Goal: Task Accomplishment & Management: Complete application form

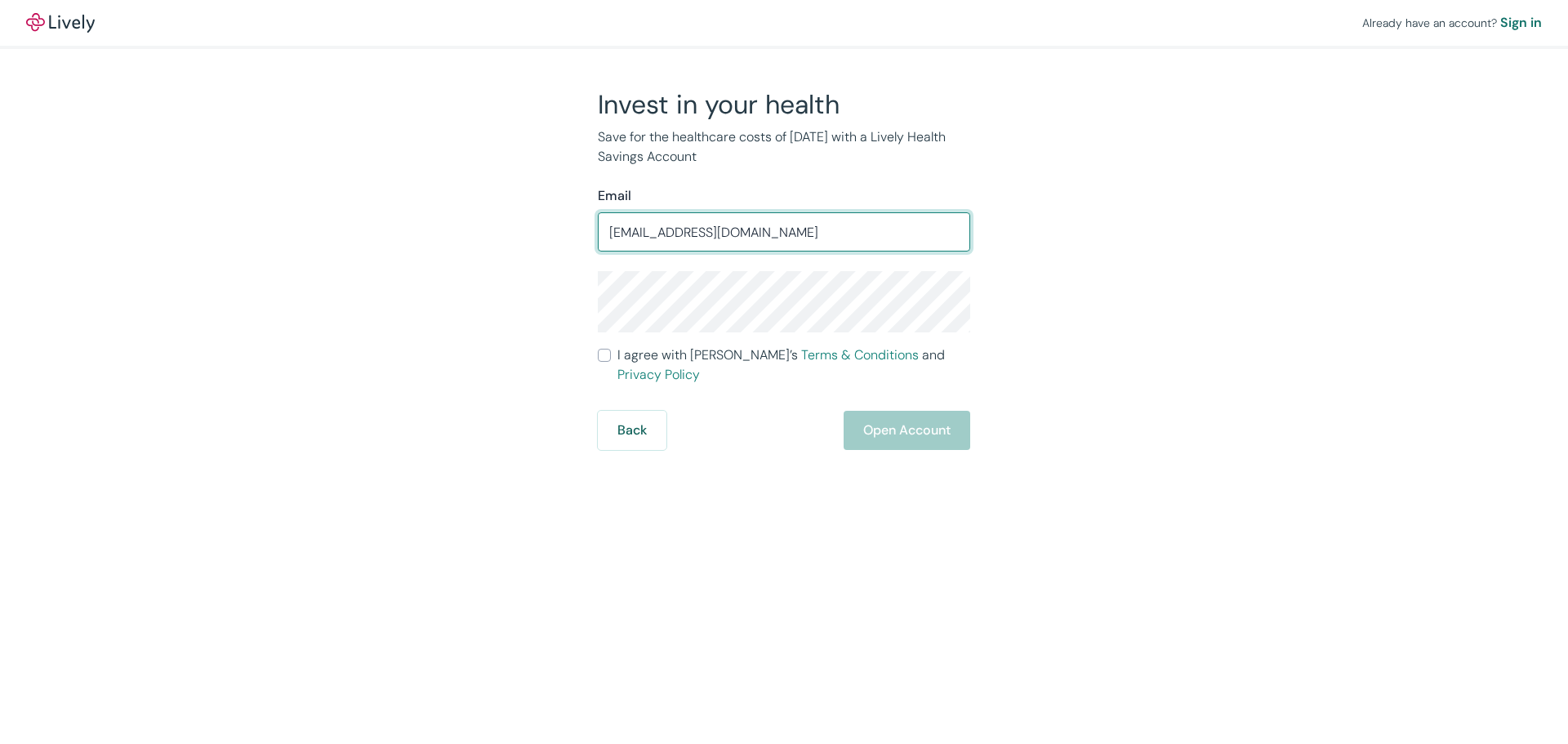
type input "[EMAIL_ADDRESS][DOMAIN_NAME]"
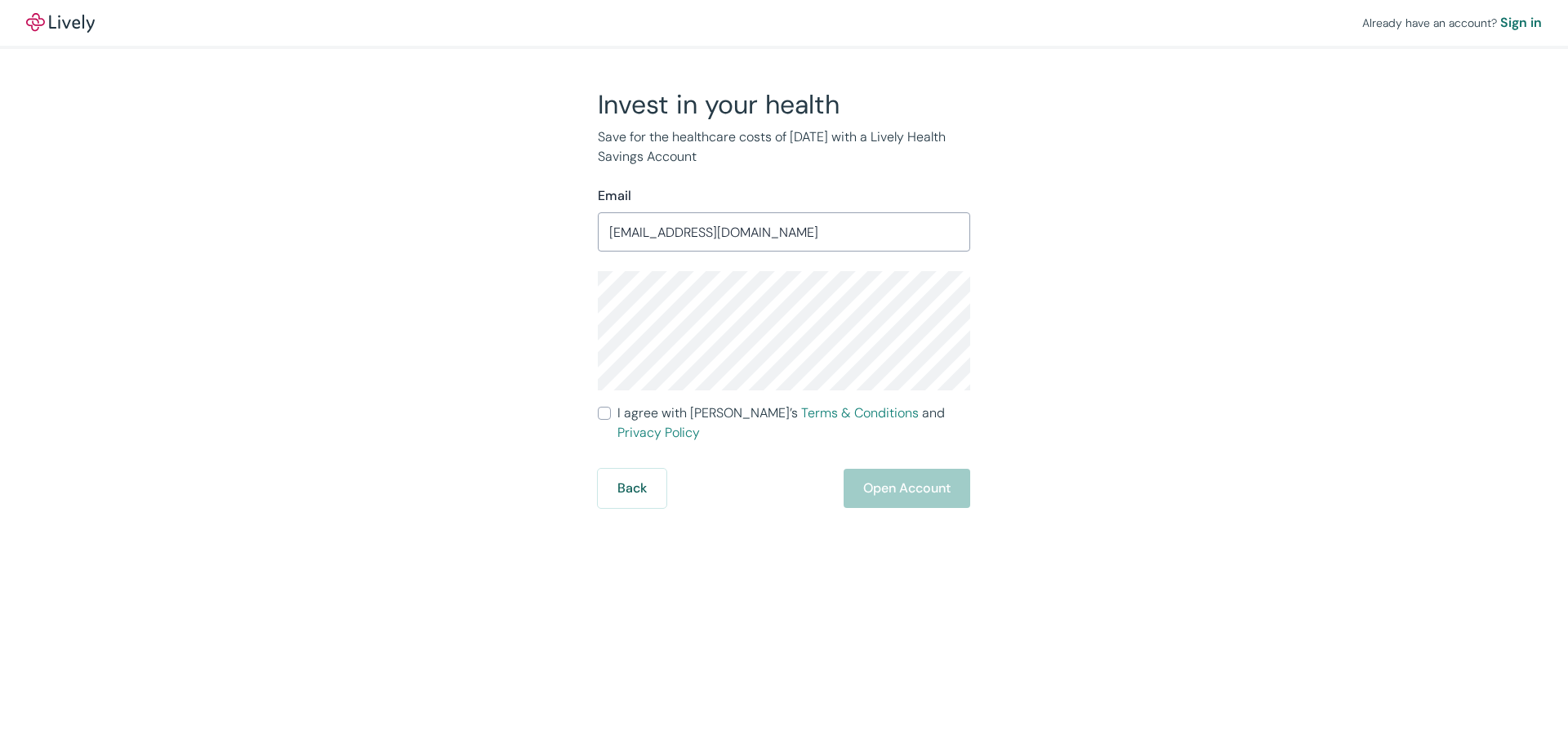
click at [607, 411] on input "I agree with Lively’s Terms & Conditions and Privacy Policy" at bounding box center [604, 414] width 13 height 13
checkbox input "true"
click at [941, 475] on button "Open Account" at bounding box center [907, 489] width 126 height 40
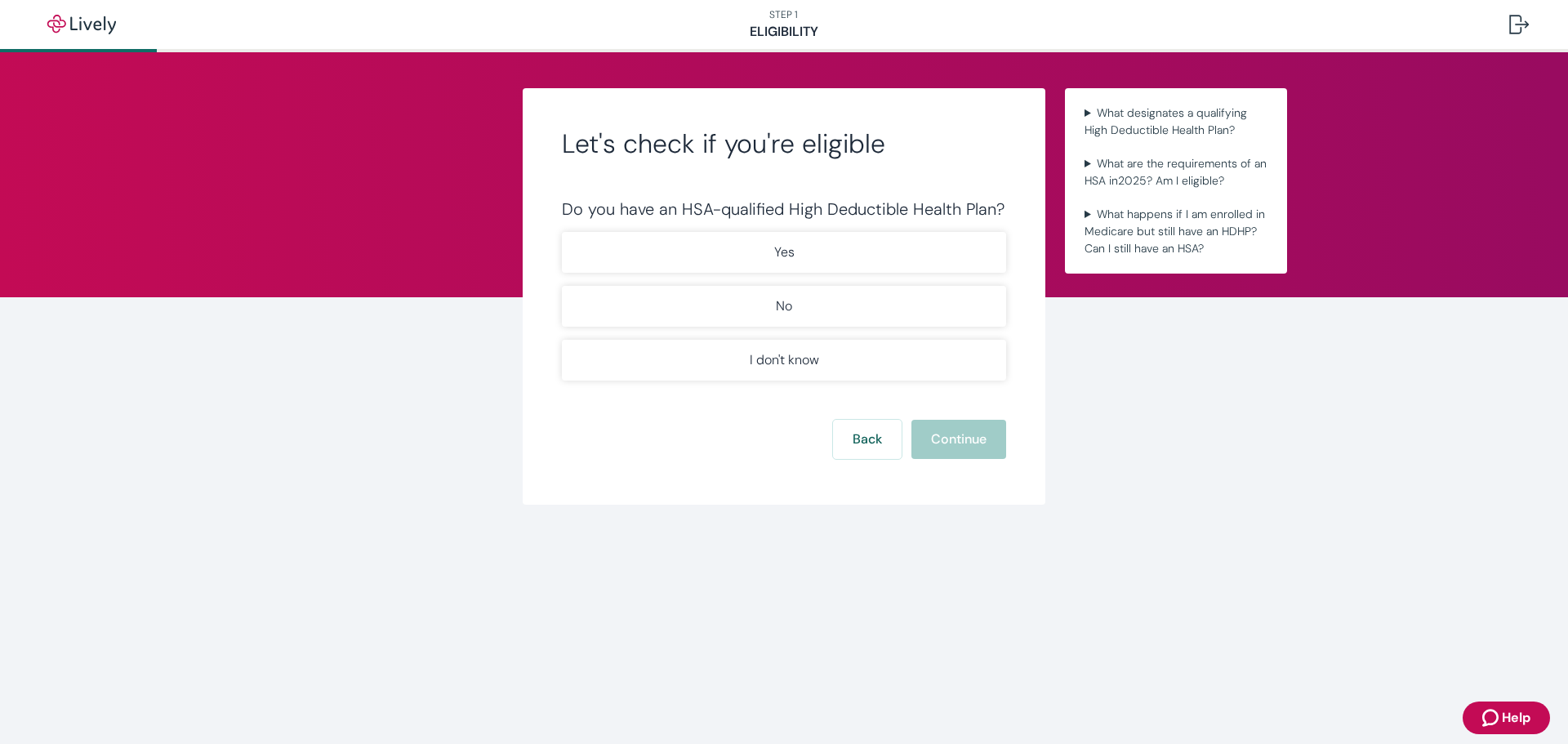
click at [933, 325] on button "No" at bounding box center [784, 306] width 445 height 41
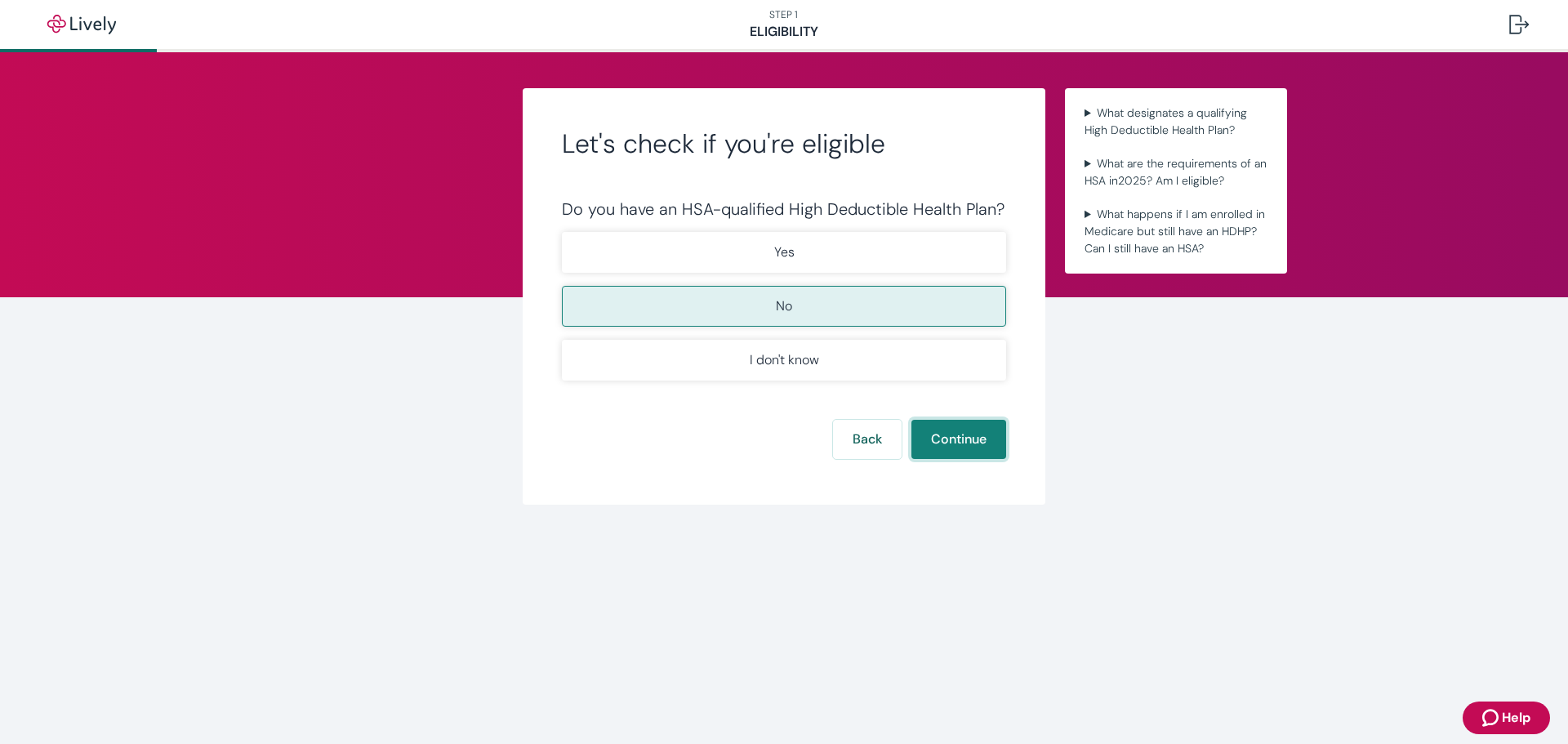
click at [962, 439] on button "Continue" at bounding box center [958, 440] width 94 height 40
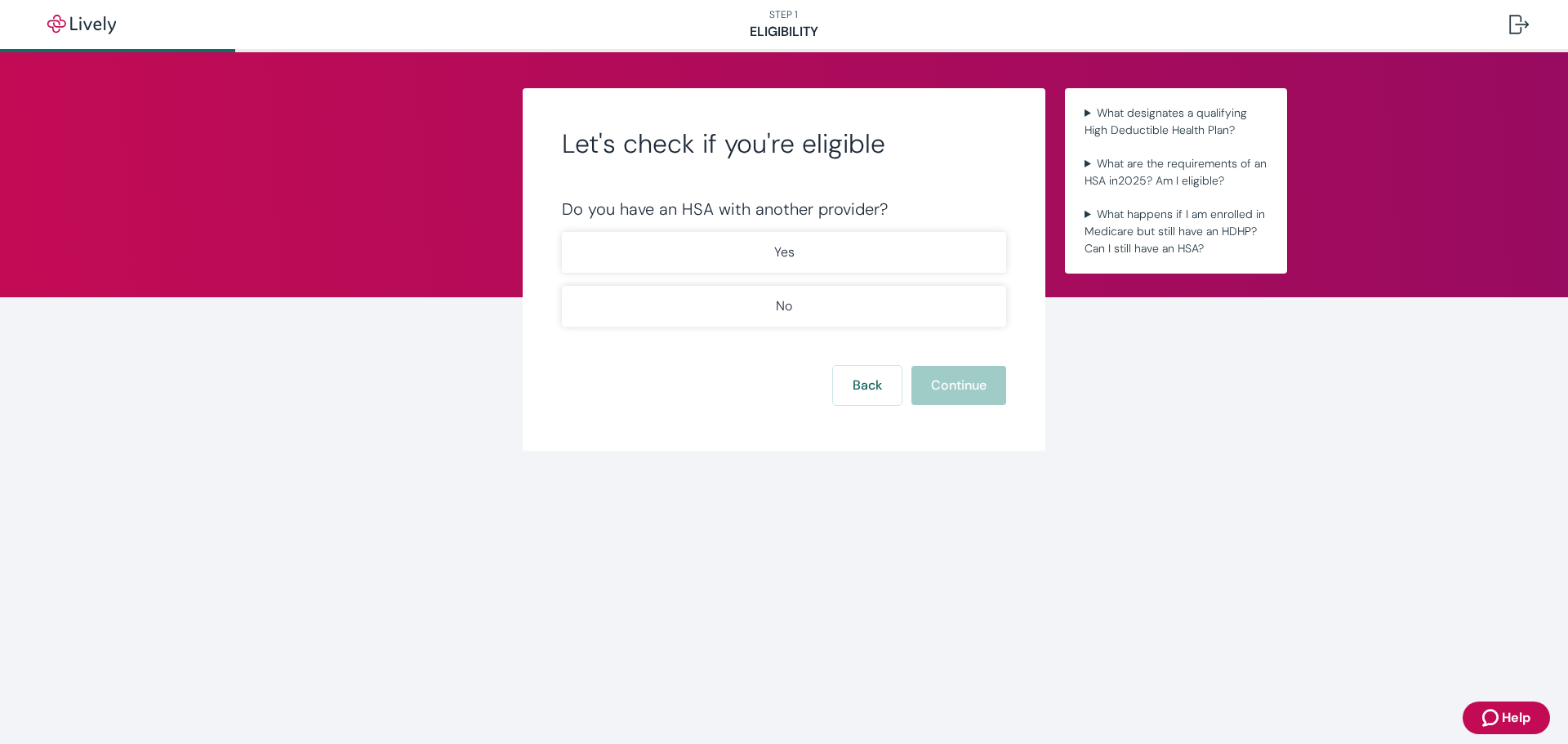
click at [785, 248] on p "Yes" at bounding box center [784, 252] width 21 height 20
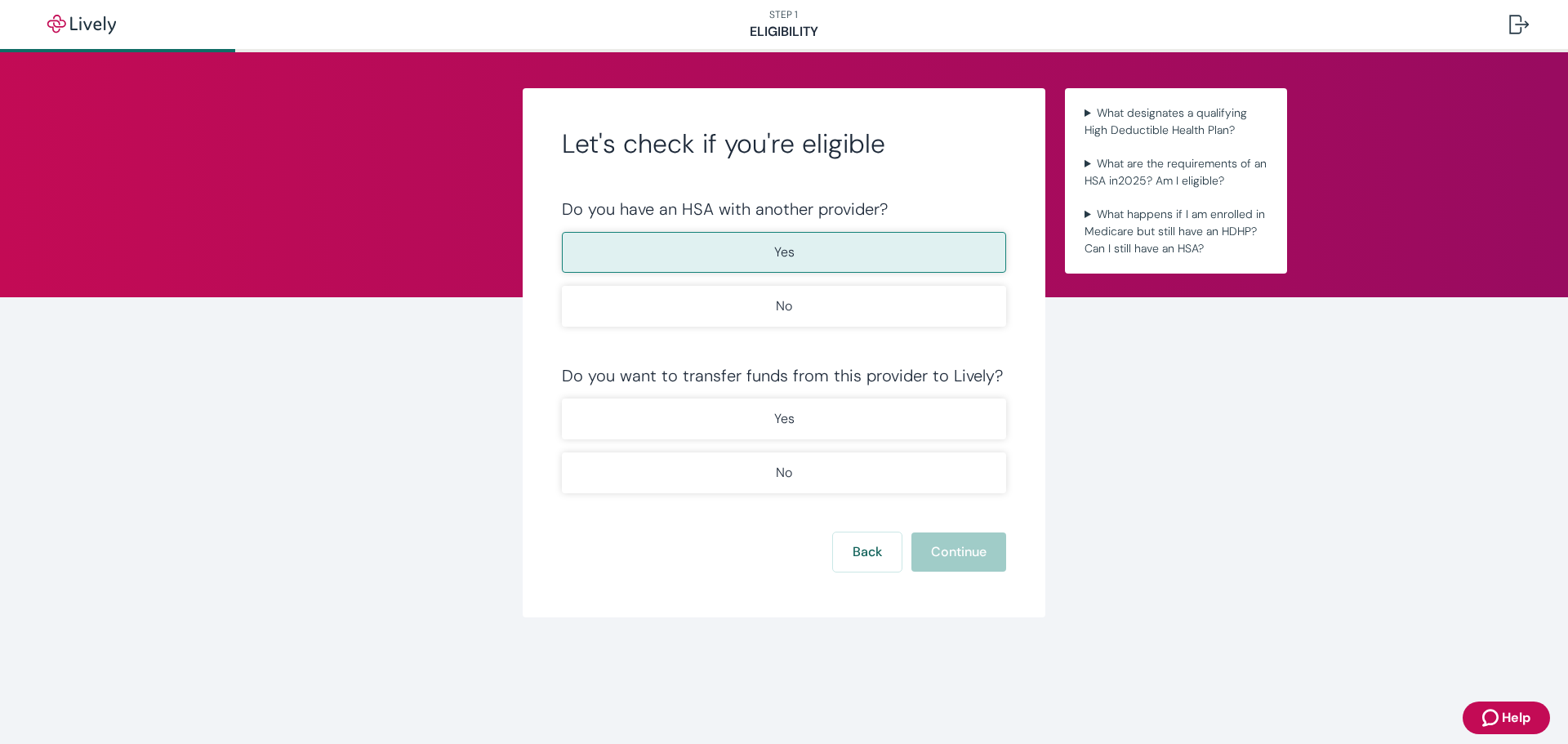
click at [792, 419] on p "Yes" at bounding box center [784, 418] width 21 height 20
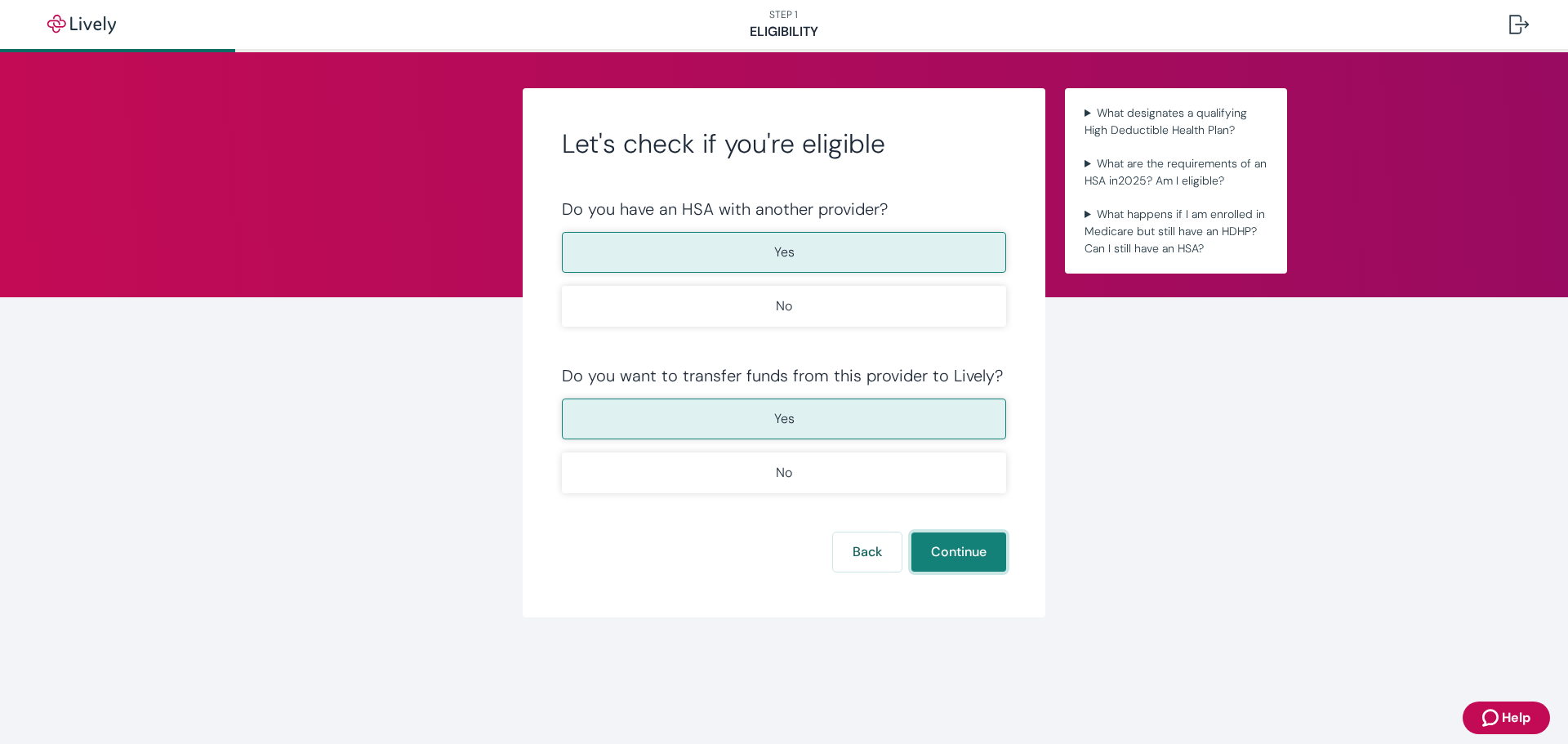
click at [989, 568] on button "Continue" at bounding box center [958, 552] width 94 height 40
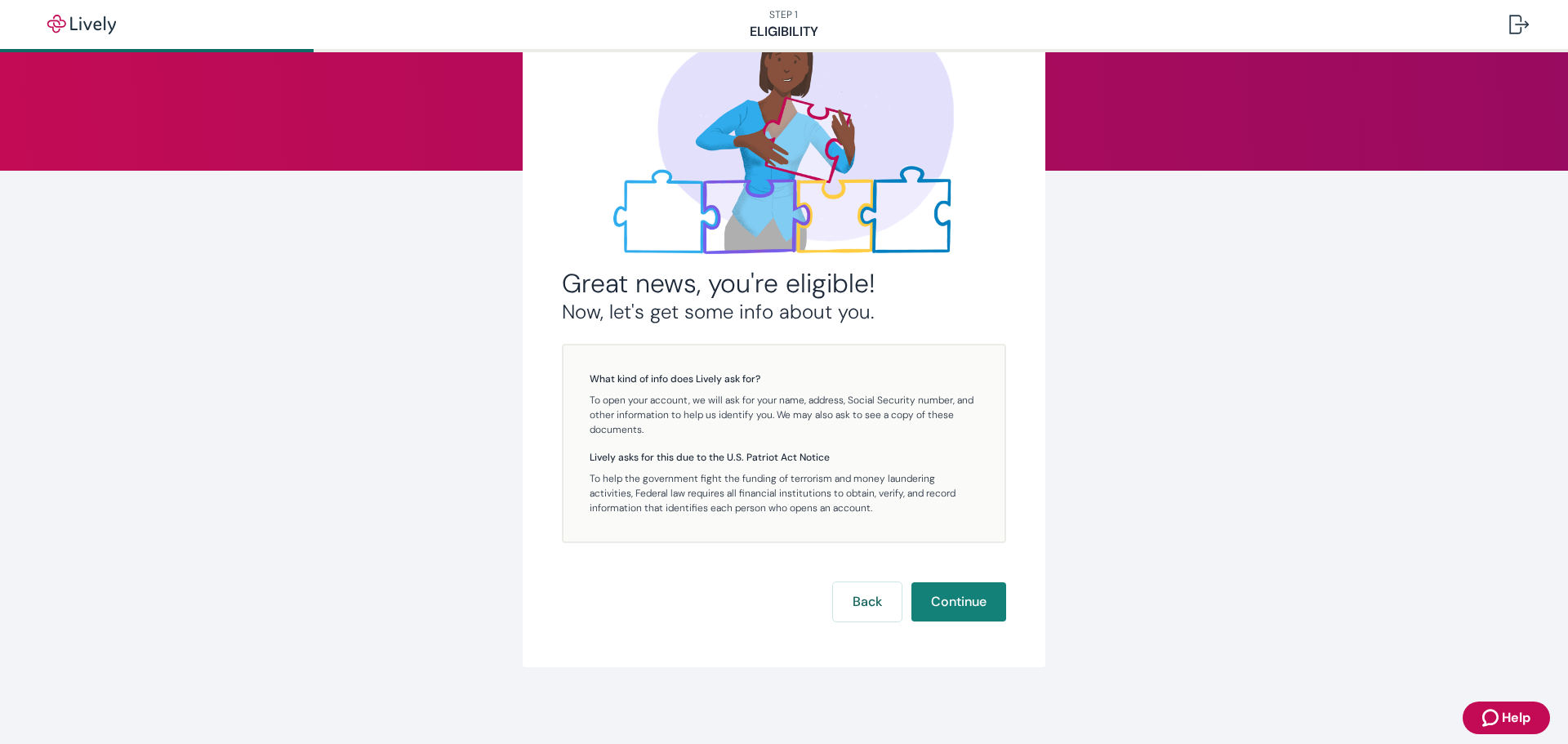
scroll to position [128, 0]
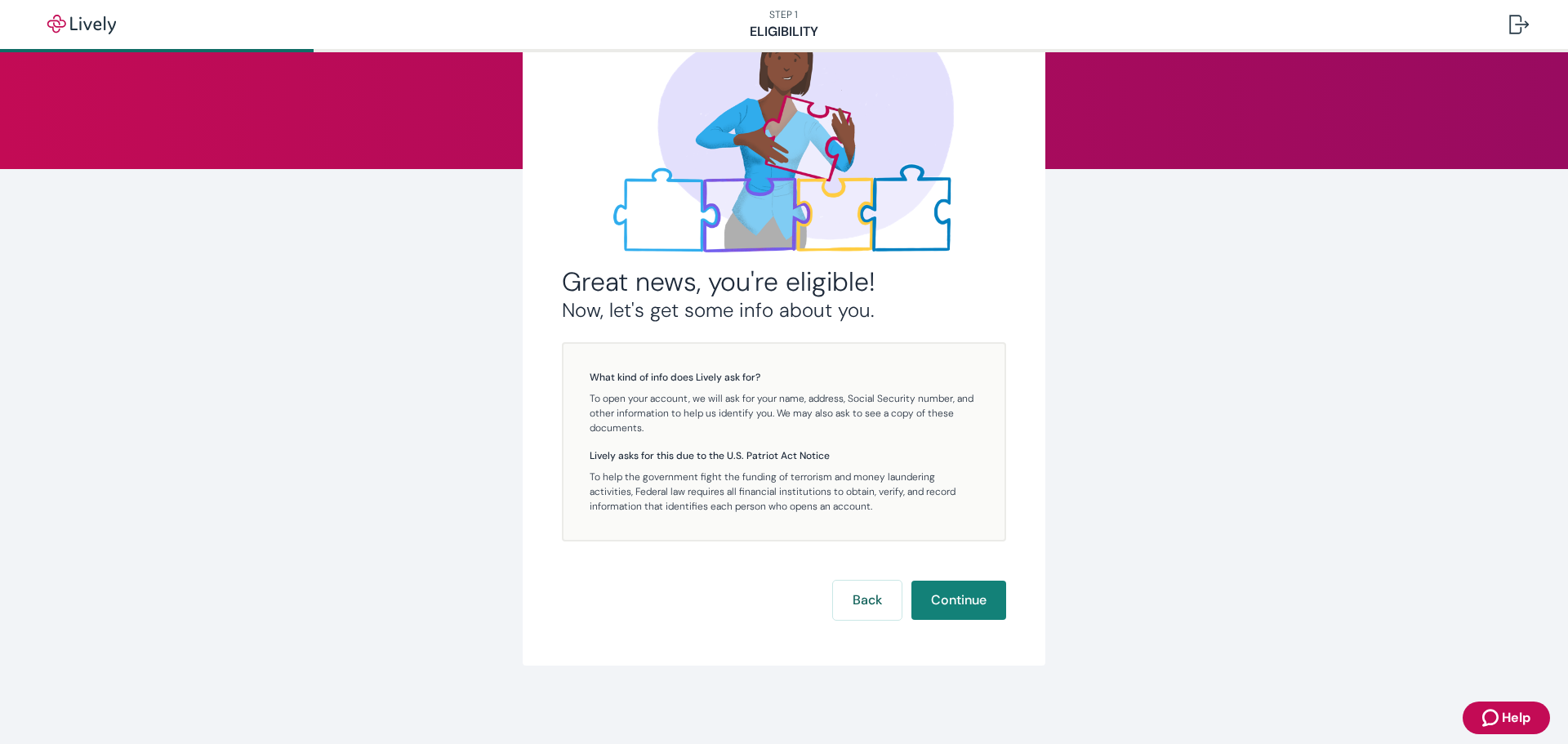
click at [965, 595] on button "Continue" at bounding box center [958, 600] width 94 height 40
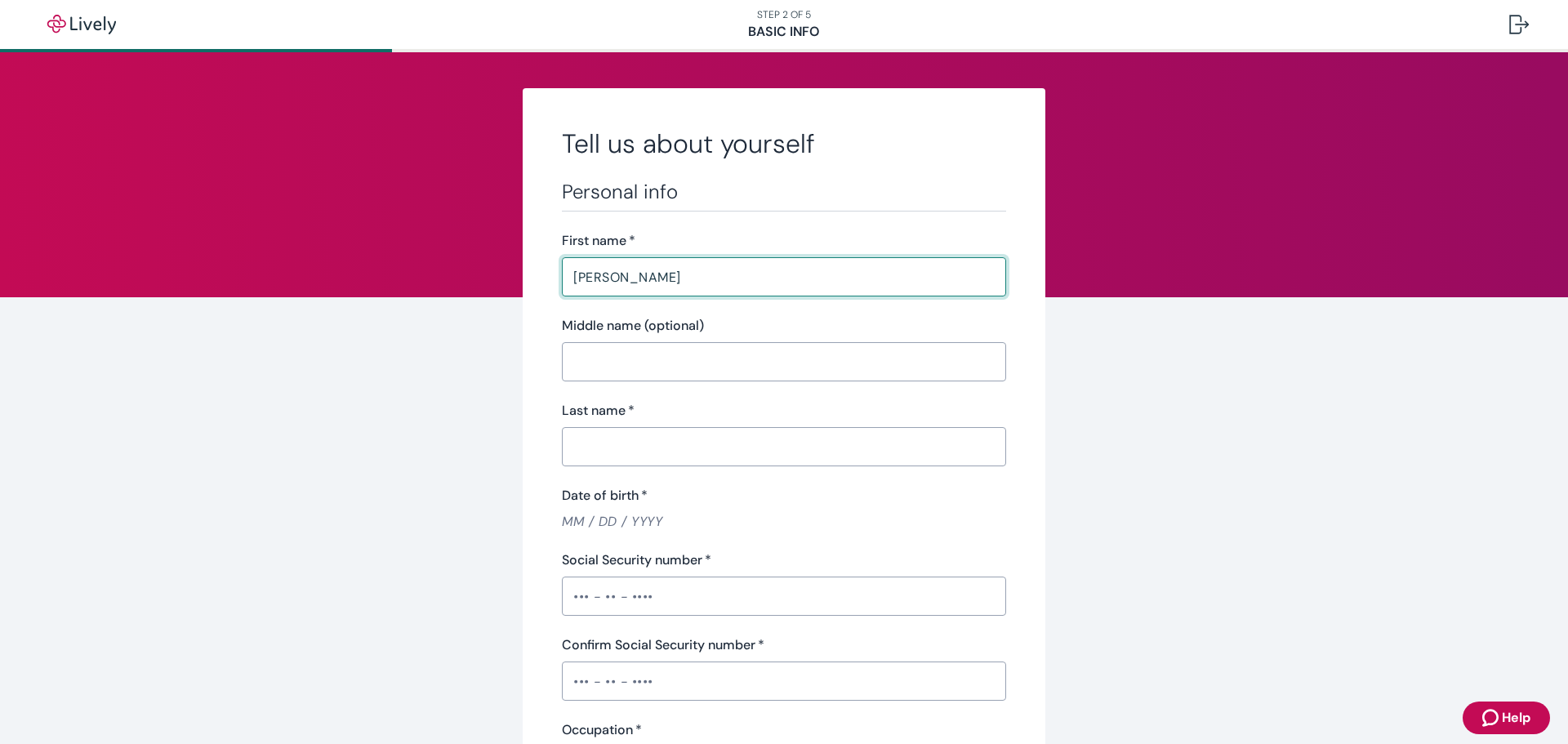
type input "Walter"
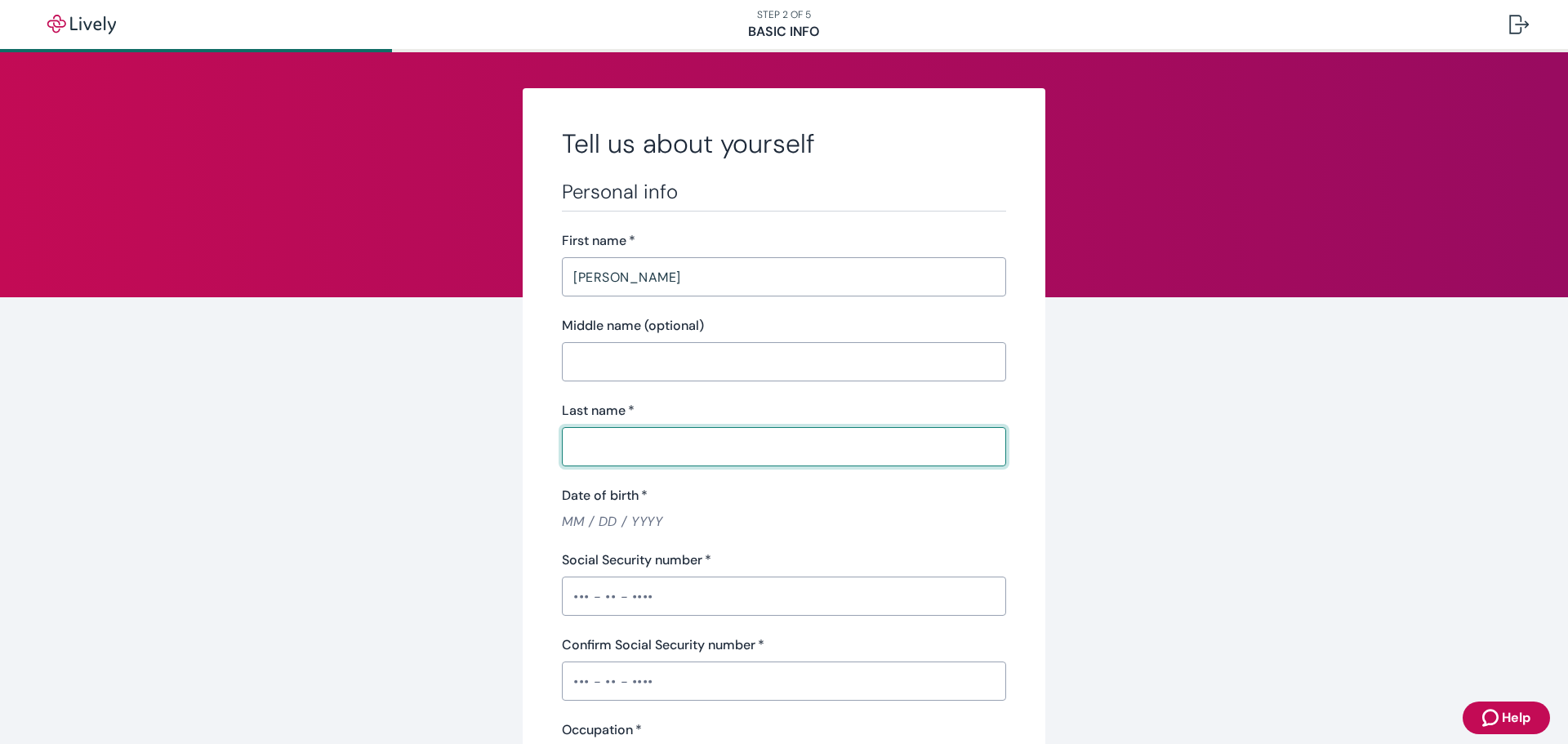
click at [572, 451] on input "Last name   *" at bounding box center [784, 447] width 445 height 33
type input "TURNER"
type input "(773) 752-7120"
type input "PO Box 566"
type input "Brookfield"
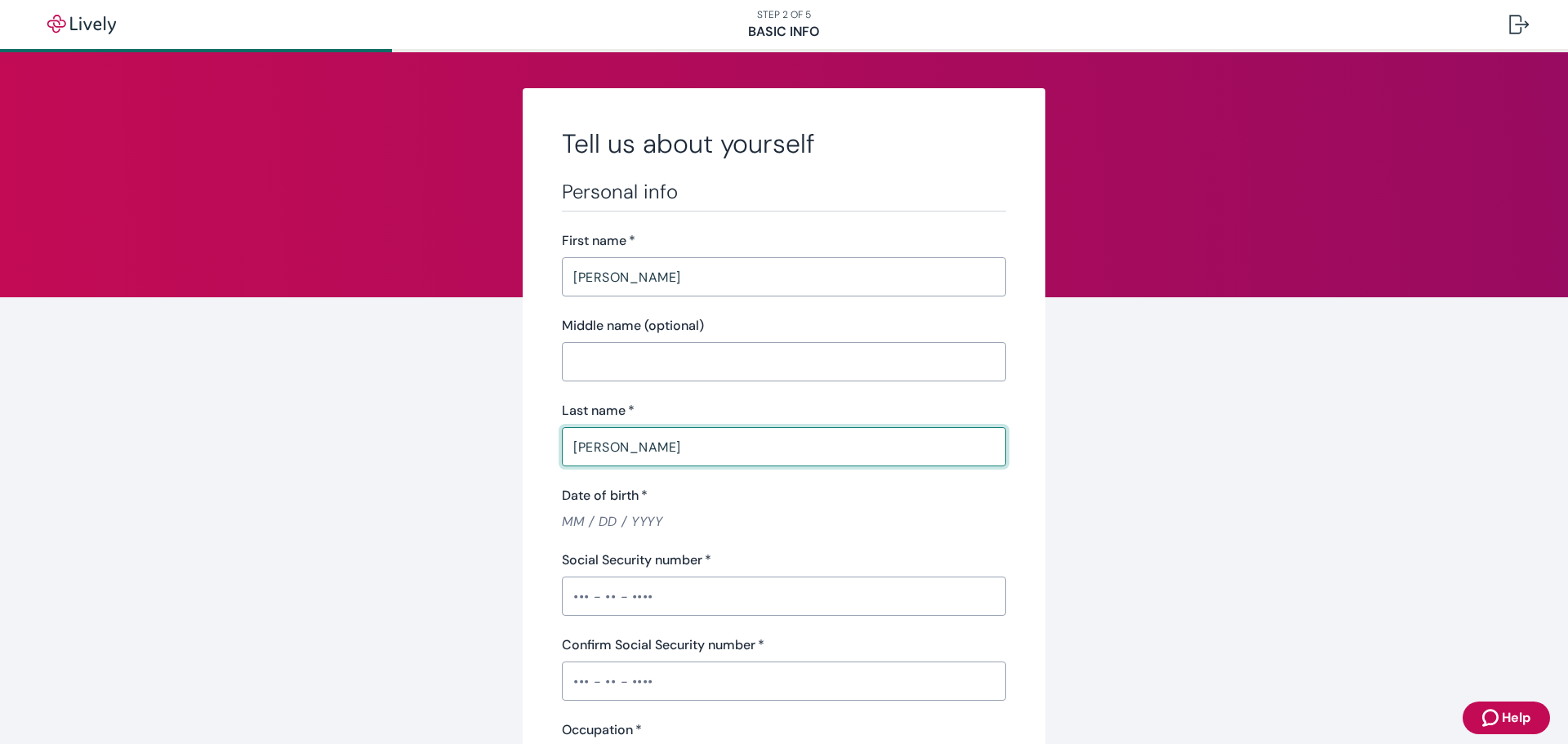
type input "IL"
type input "60513"
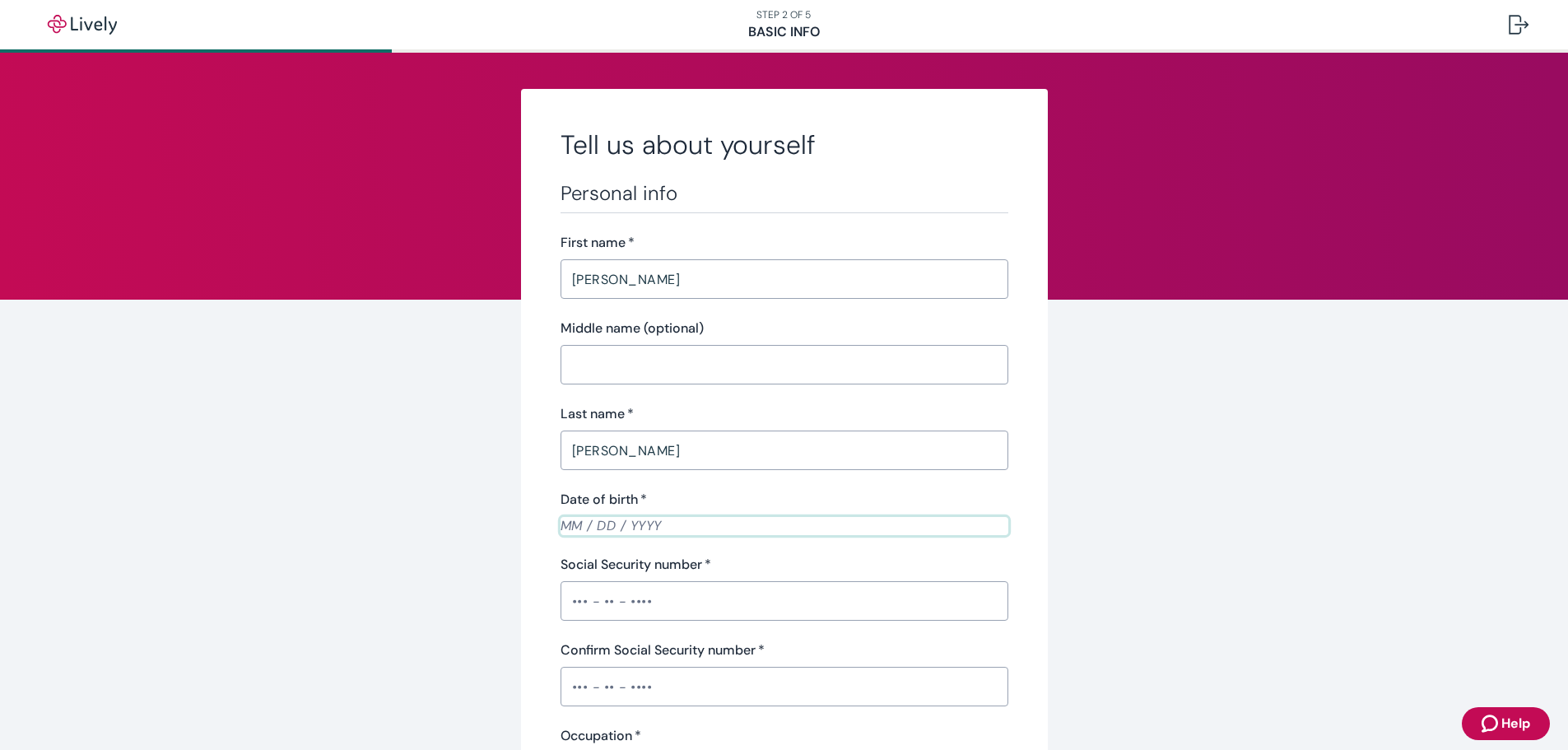
click at [560, 519] on input "Date of birth   *" at bounding box center [784, 525] width 448 height 19
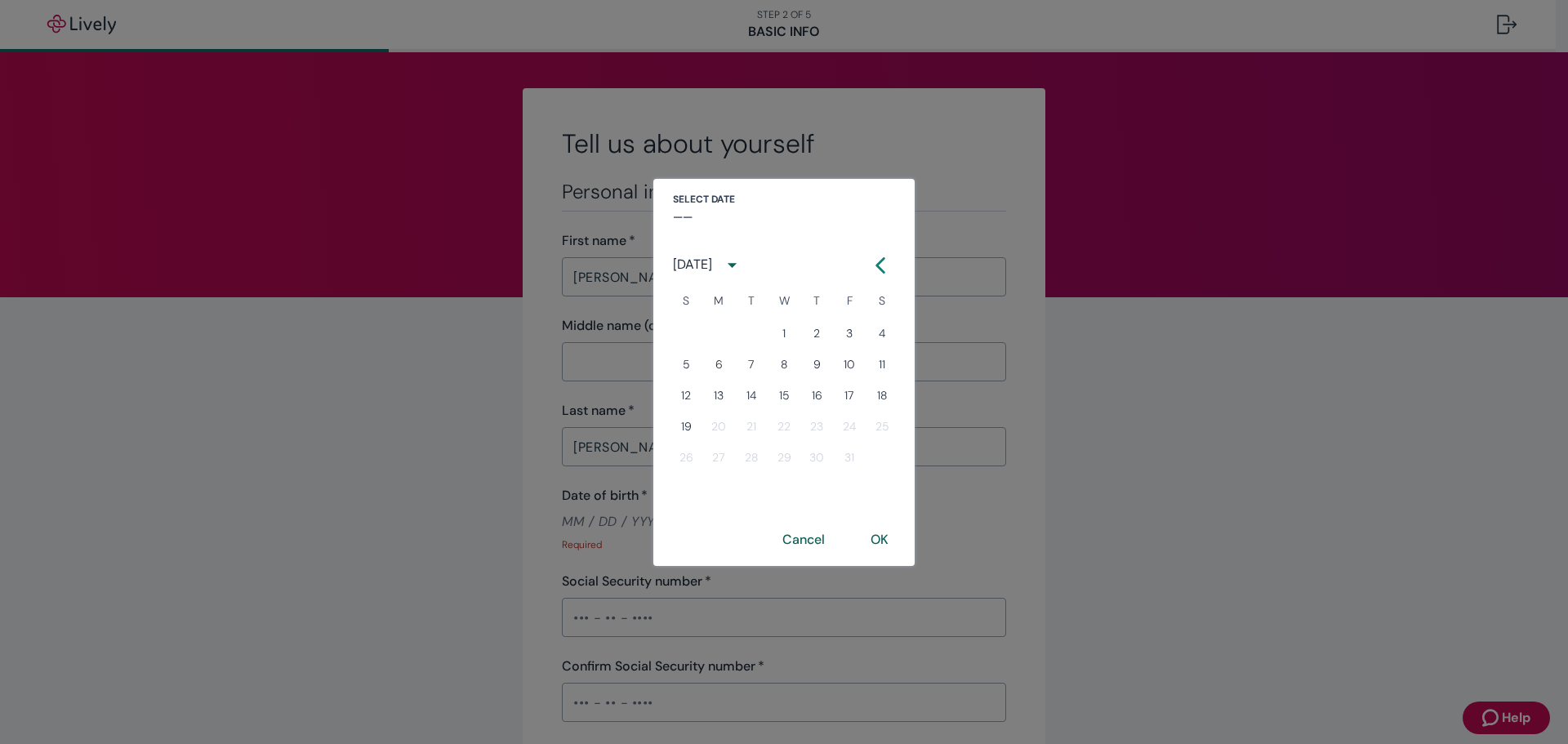
click at [736, 264] on icon "calendar view is open, switch to year view" at bounding box center [733, 265] width 9 height 5
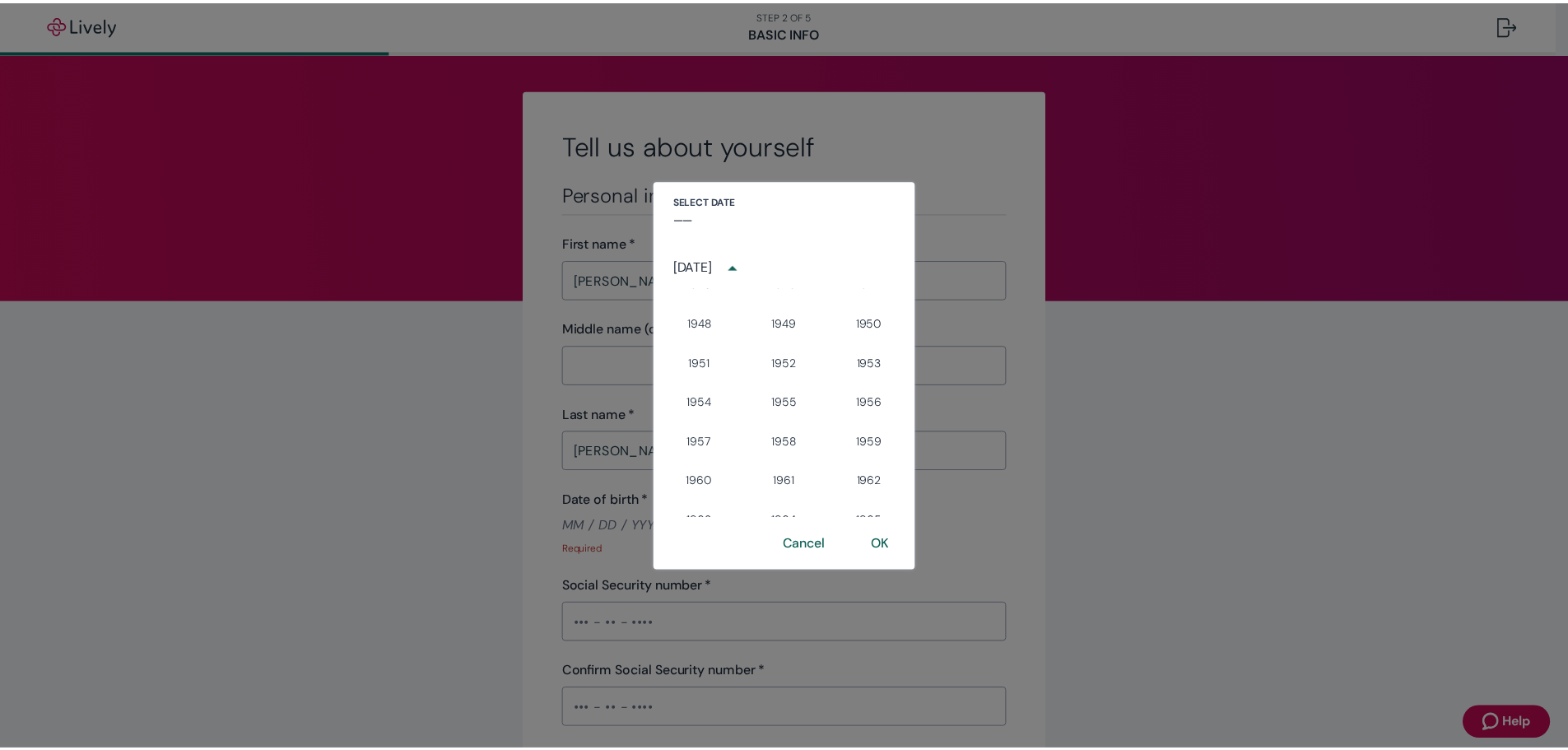
scroll to position [494, 0]
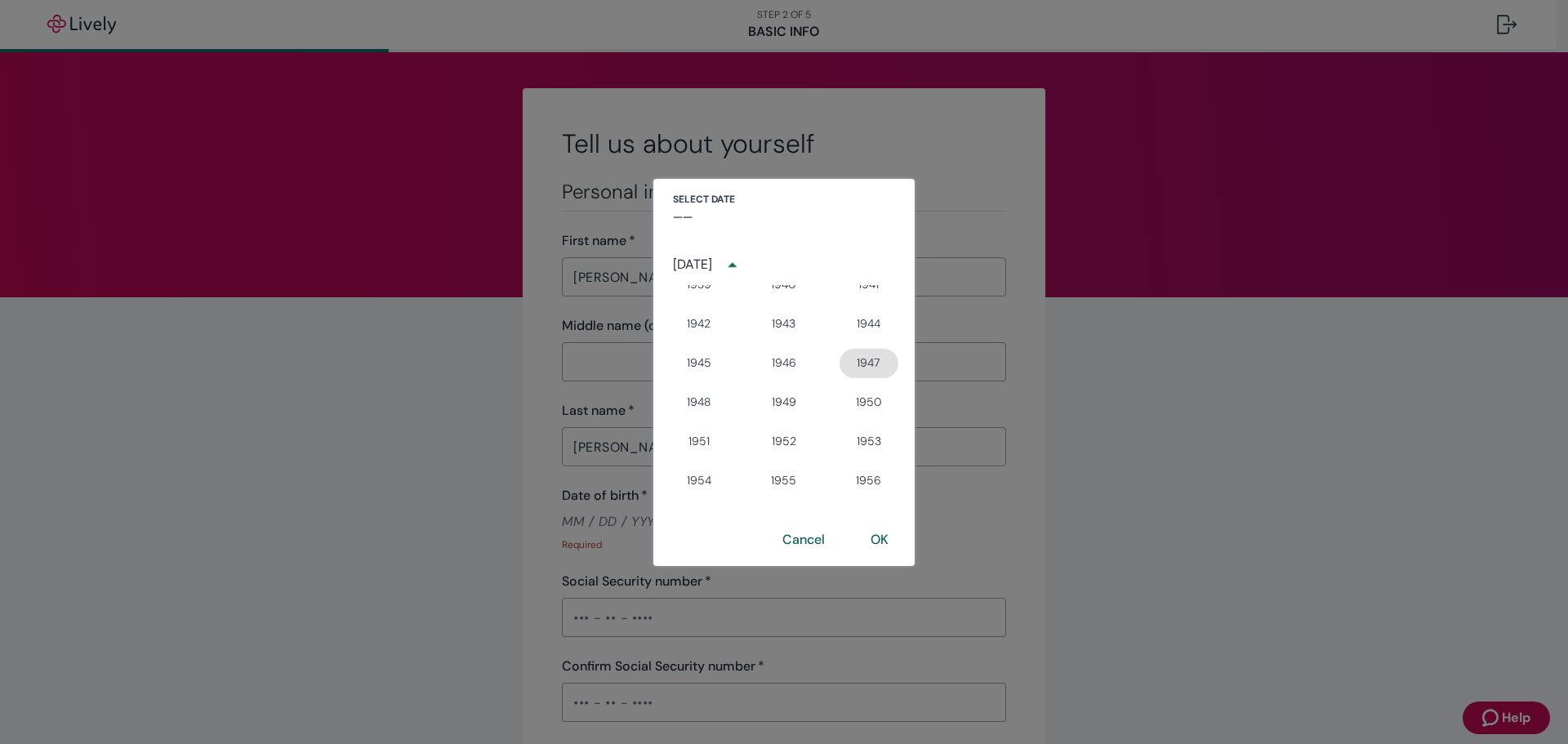
click at [862, 364] on button "1947" at bounding box center [868, 363] width 59 height 29
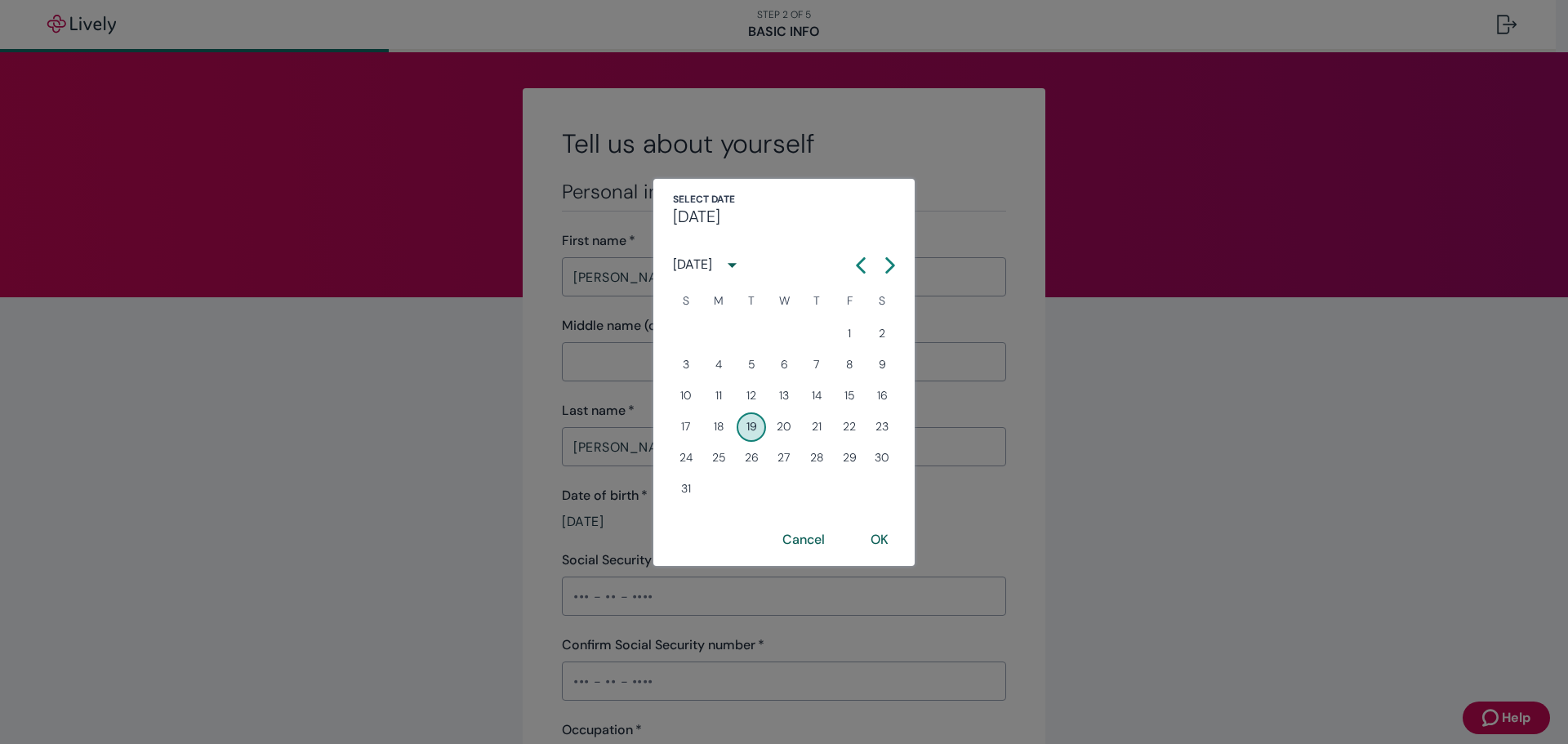
click at [858, 266] on icon "Calendar left arrow" at bounding box center [861, 264] width 8 height 14
click at [859, 266] on icon "Calendar left arrow" at bounding box center [861, 264] width 8 height 14
click at [687, 427] on button "22" at bounding box center [685, 427] width 29 height 29
type input "06 / 22 / 1947"
click at [881, 535] on button "OK" at bounding box center [879, 540] width 58 height 40
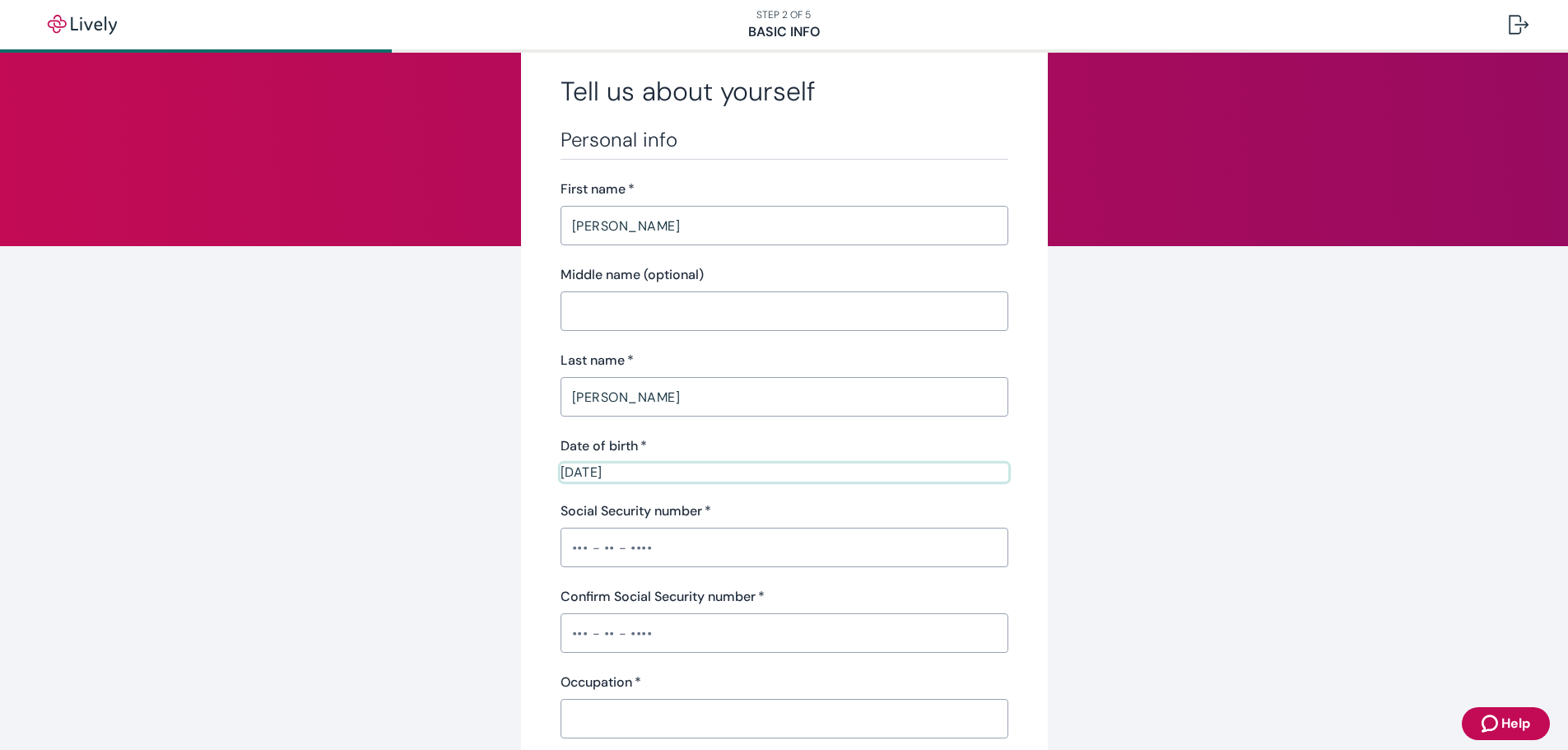
scroll to position [83, 0]
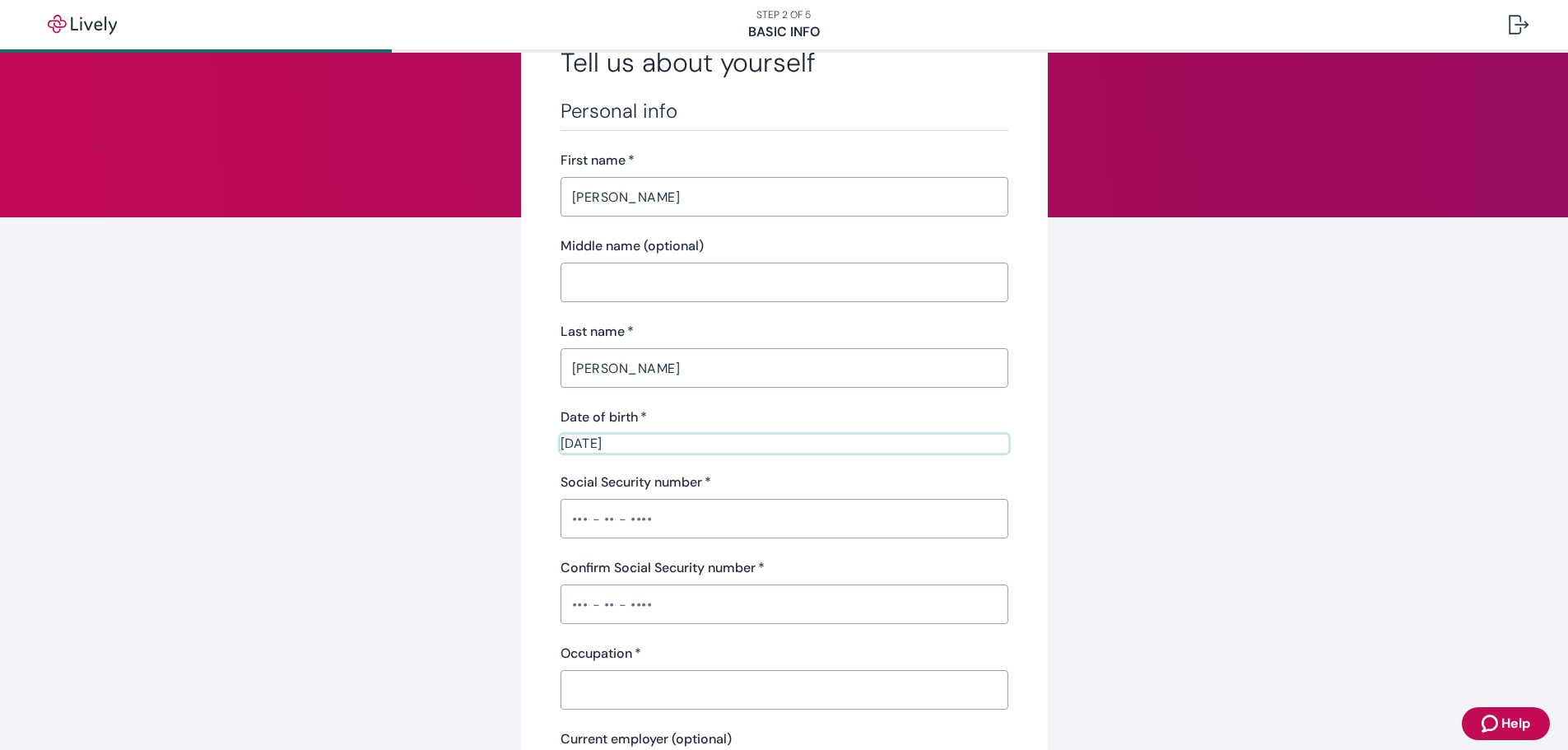
click at [563, 522] on input "Social Security number   *" at bounding box center [784, 519] width 448 height 33
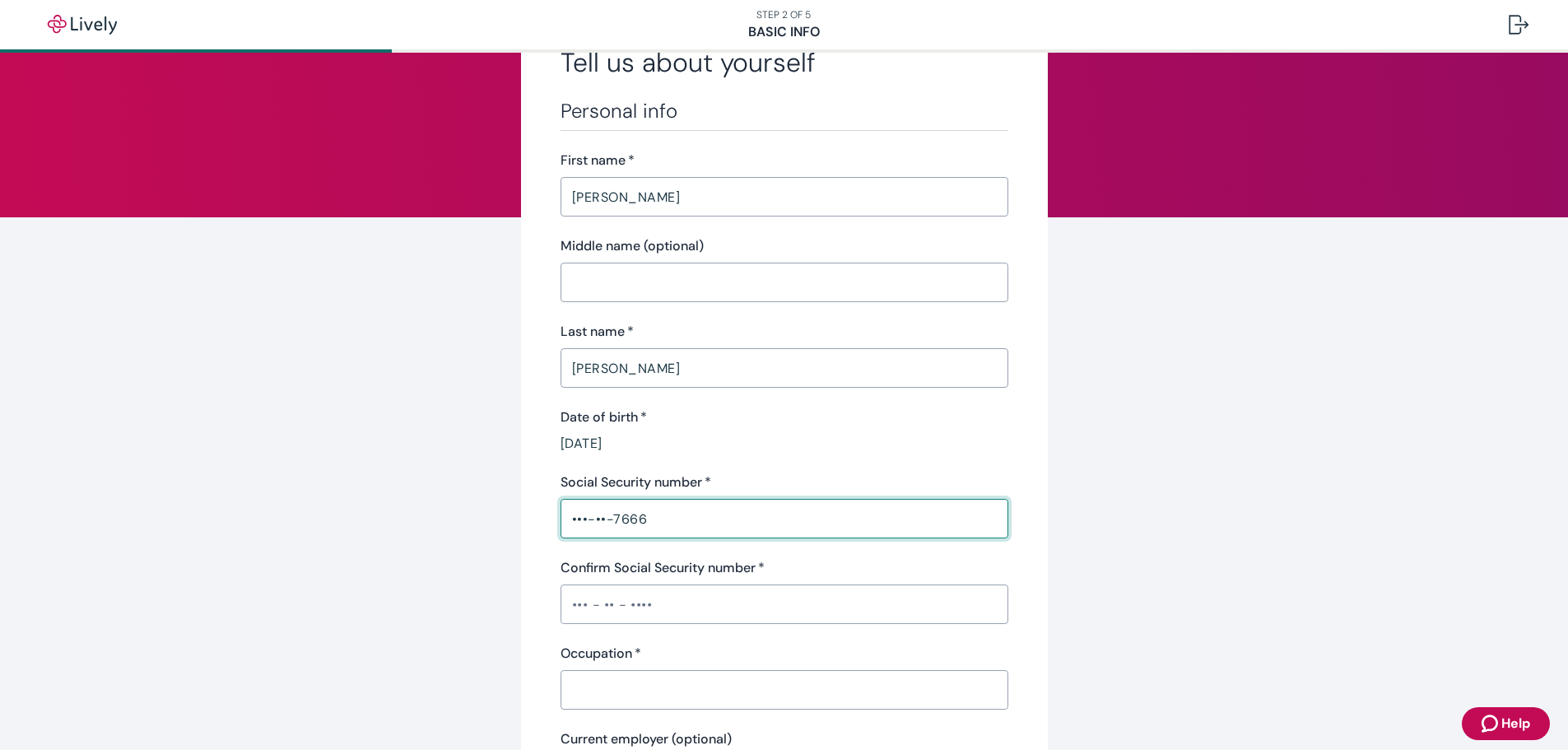
type input "•••-••-7666"
click at [560, 602] on input "Confirm Social Security number   *" at bounding box center [784, 604] width 448 height 33
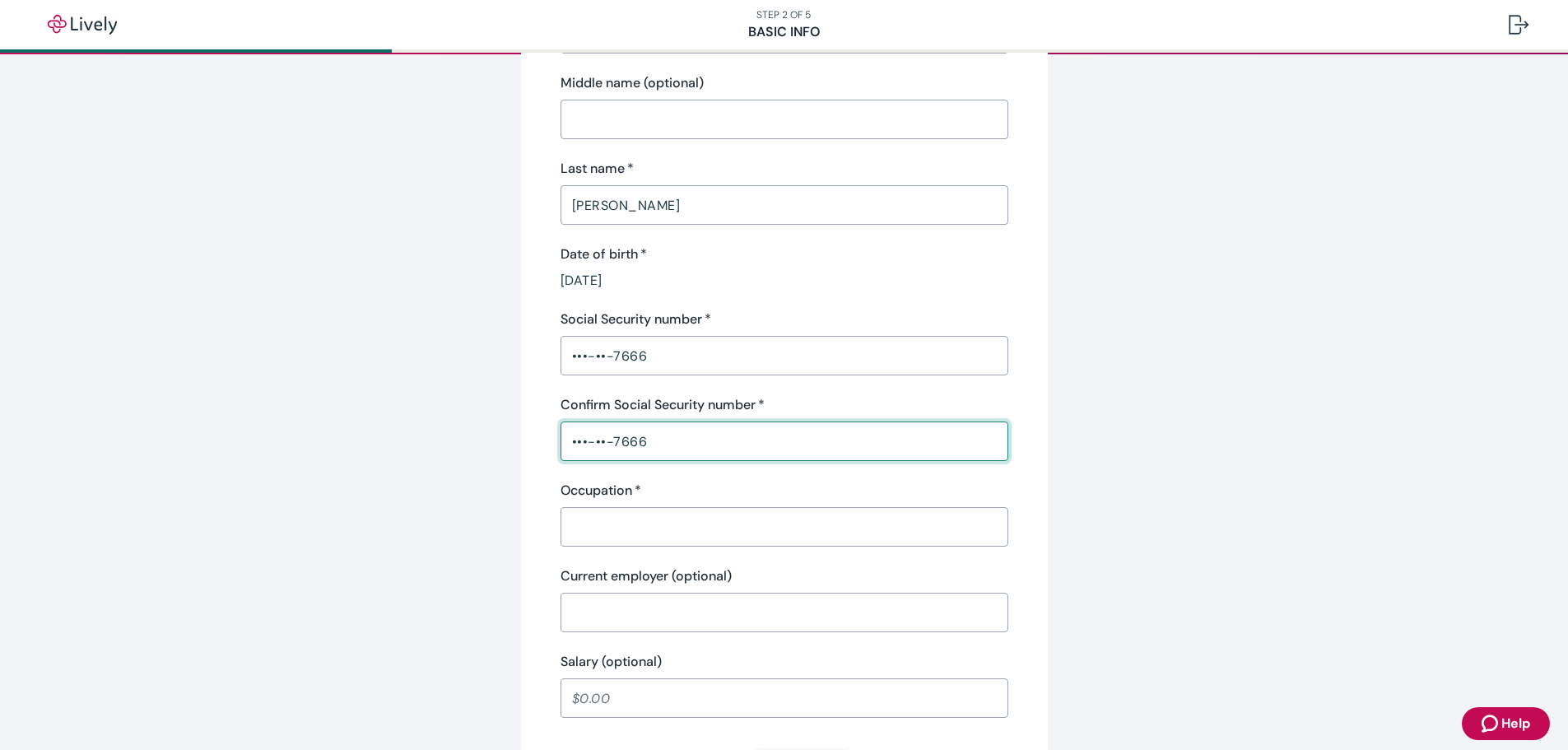
scroll to position [247, 0]
type input "•••-••-7666"
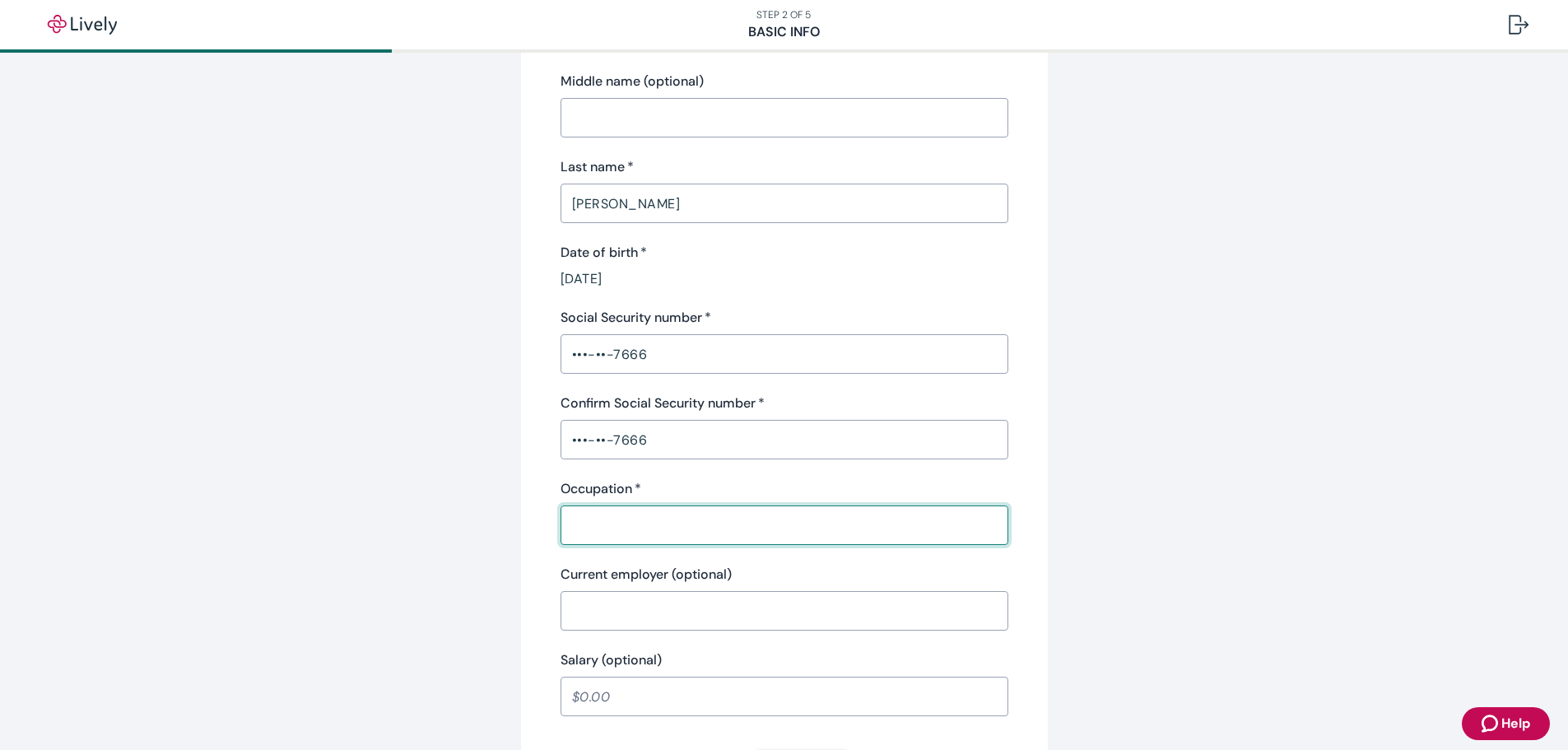
click at [570, 522] on input "Occupation   *" at bounding box center [784, 525] width 448 height 33
type input "Insurance Agent"
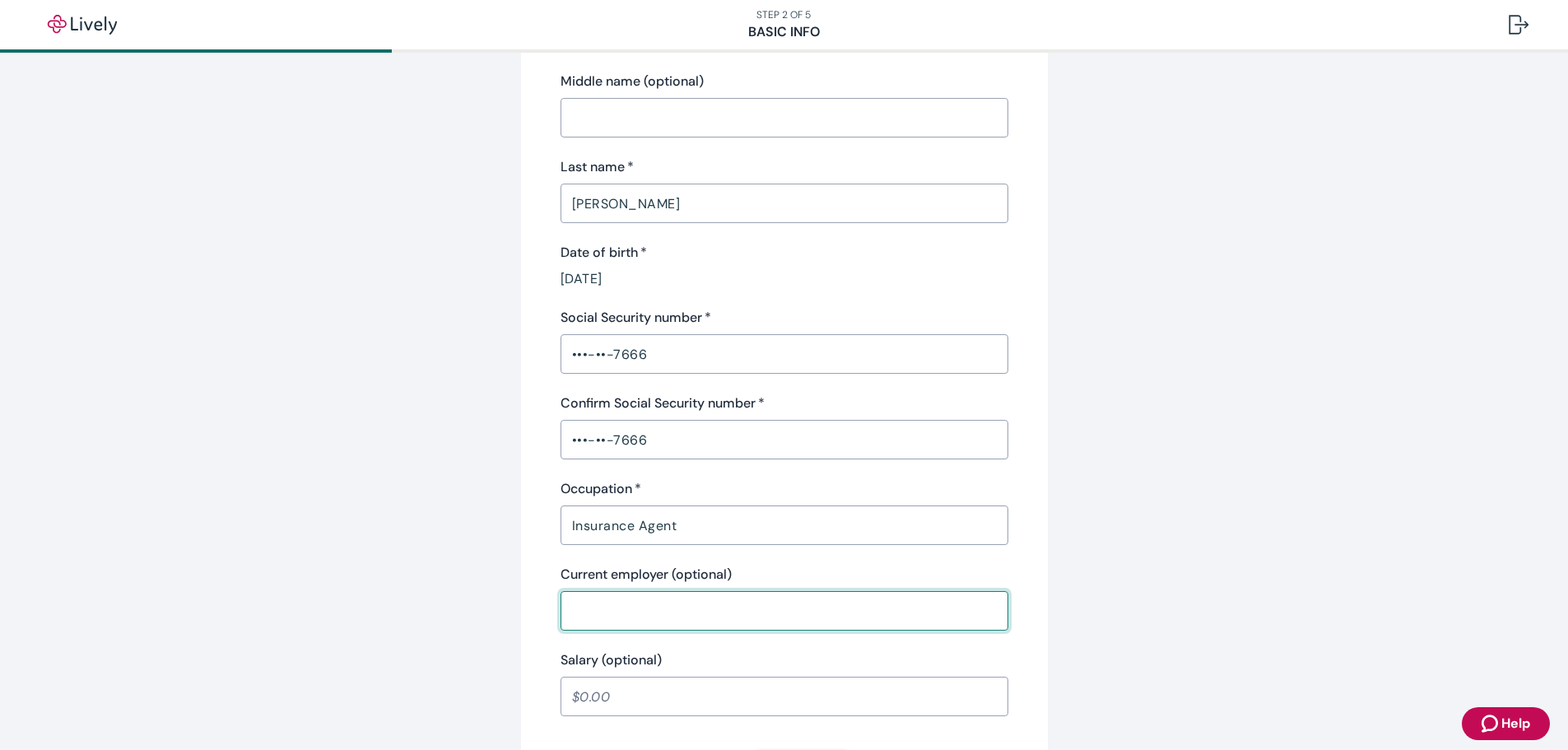
click at [598, 618] on input "Current employer (optional)" at bounding box center [784, 611] width 448 height 33
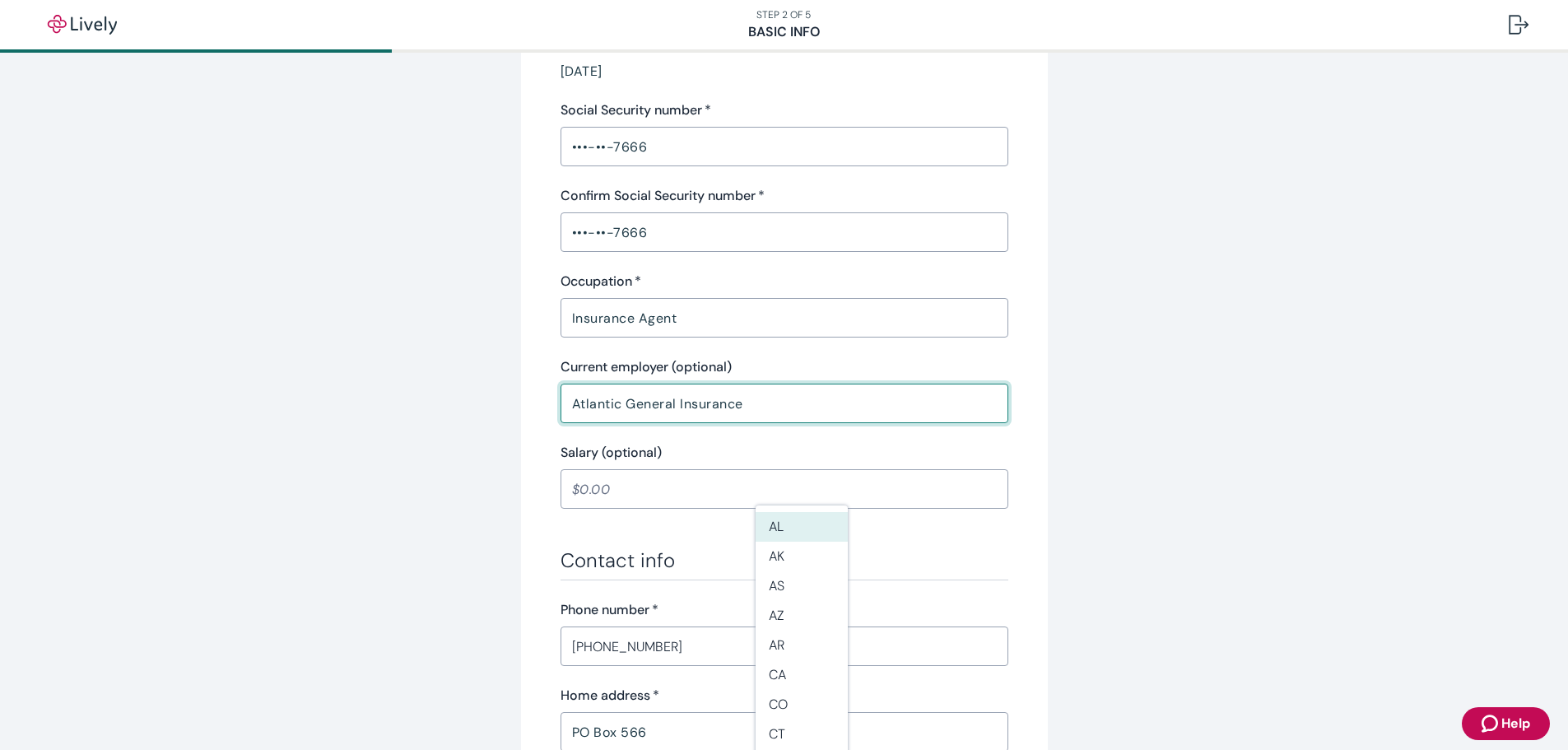
scroll to position [494, 0]
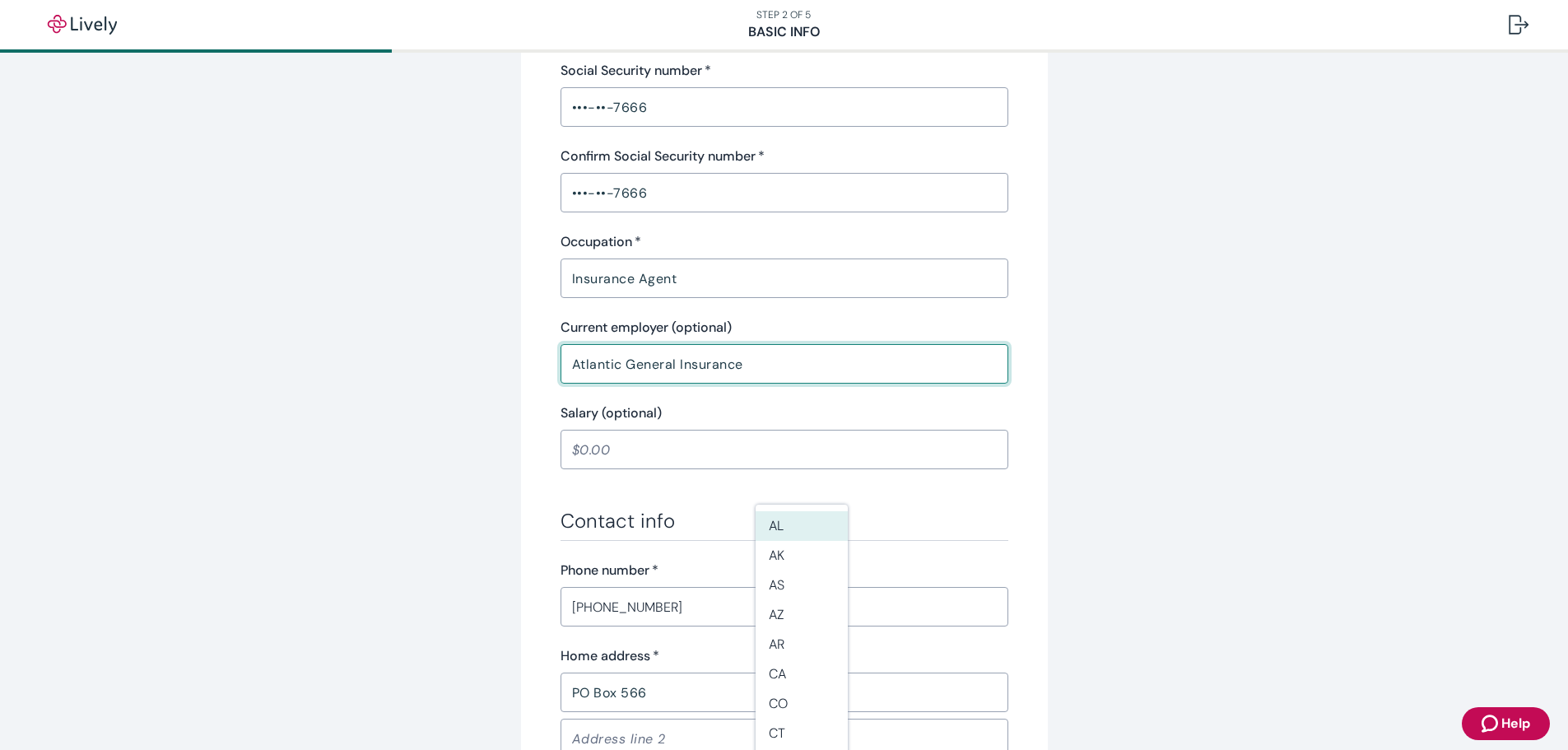
type input "Atlantic General Insurance"
click at [1331, 280] on div "Tell us about yourself Personal info First name   * Walter ​ Middle name (optio…" at bounding box center [784, 374] width 1568 height 1631
click at [382, 526] on div "Tell us about yourself Personal info First name   * Walter ​ Middle name (optio…" at bounding box center [784, 374] width 1568 height 1631
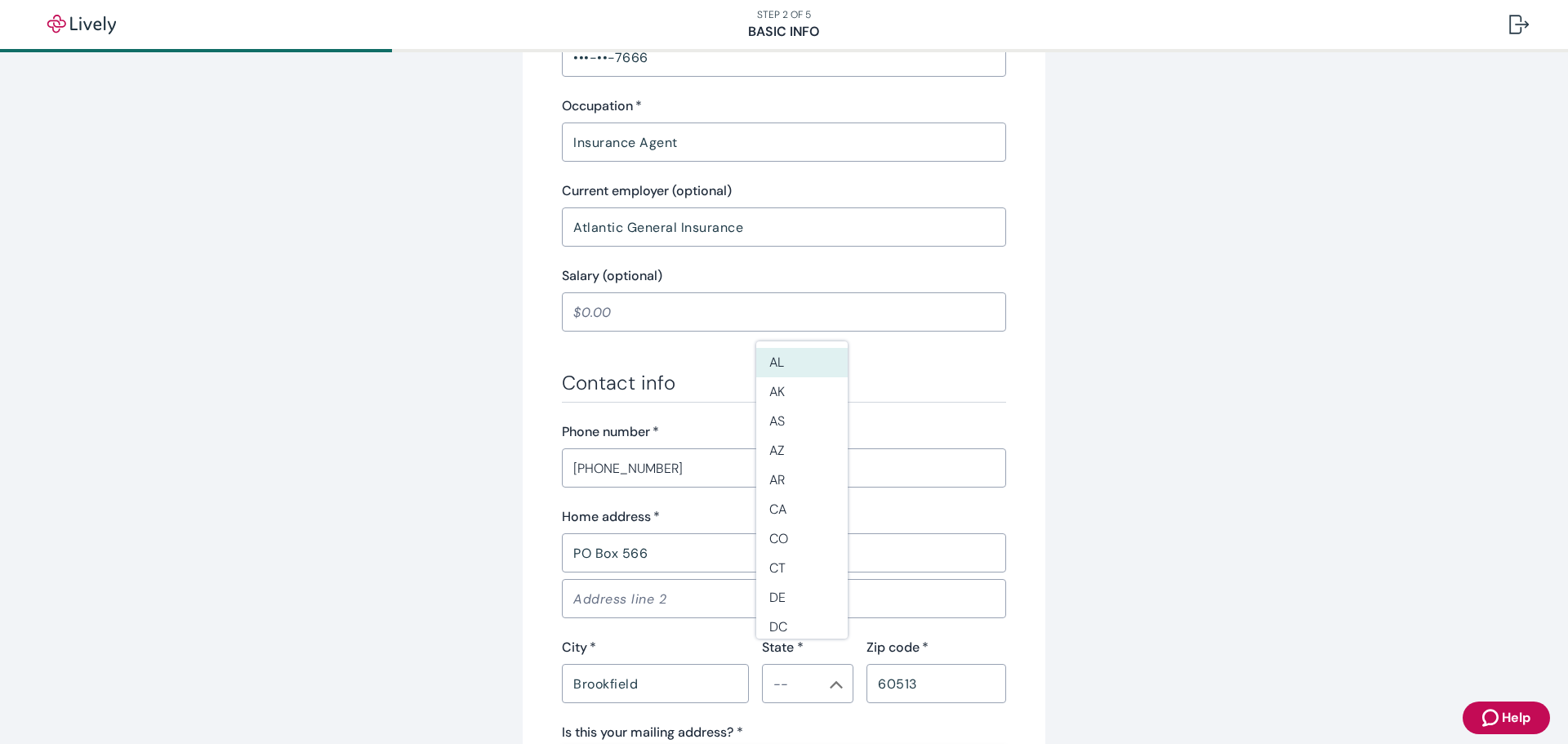
scroll to position [653, 0]
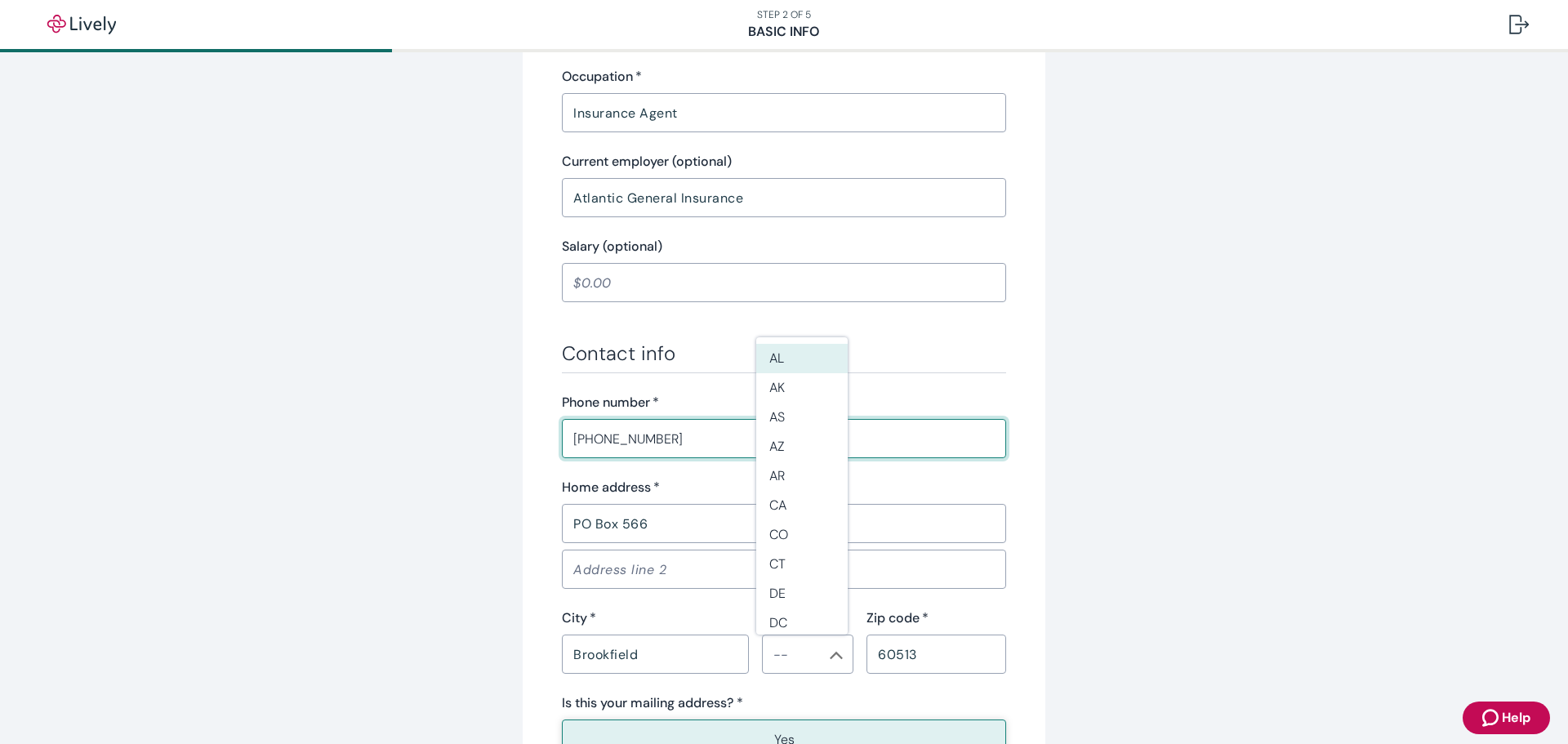
click at [665, 437] on input "(773) 752-7120" at bounding box center [784, 438] width 445 height 33
type input "(312) 391-3259"
click at [474, 542] on div "Tell us about yourself Personal info First name   * Walter ​ Middle name (optio…" at bounding box center [784, 186] width 784 height 1504
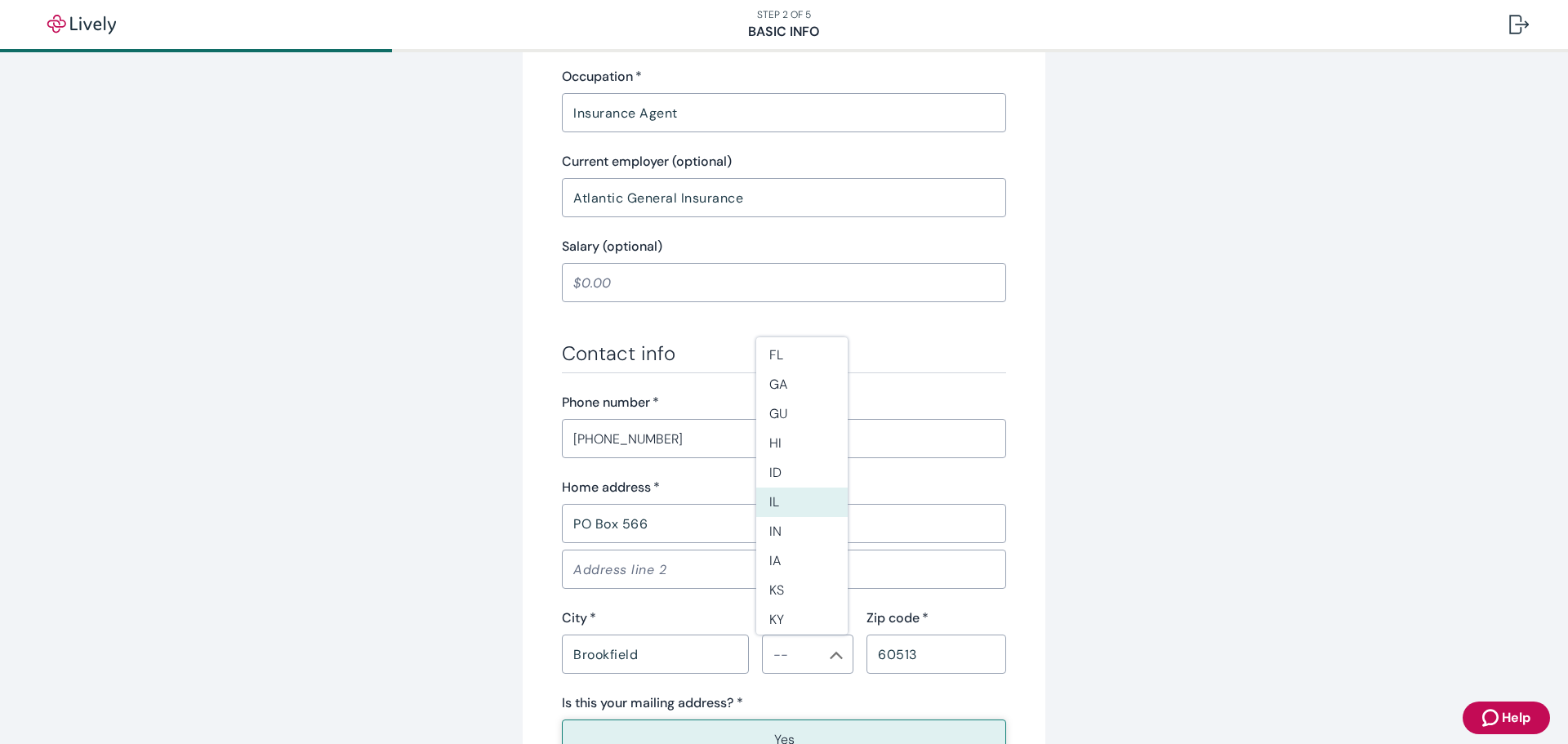
click at [818, 499] on li "IL" at bounding box center [801, 501] width 92 height 29
type input "IL"
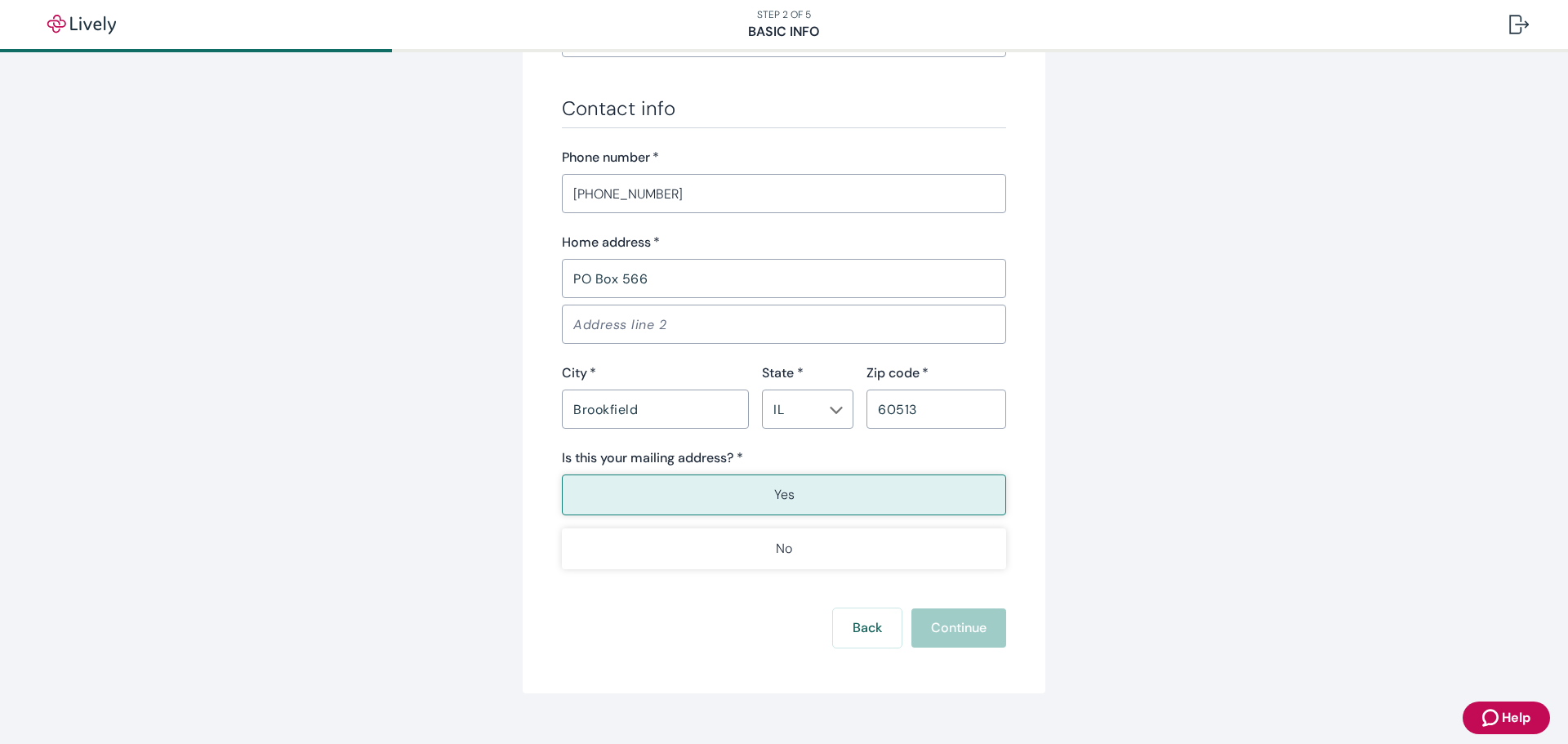
scroll to position [926, 0]
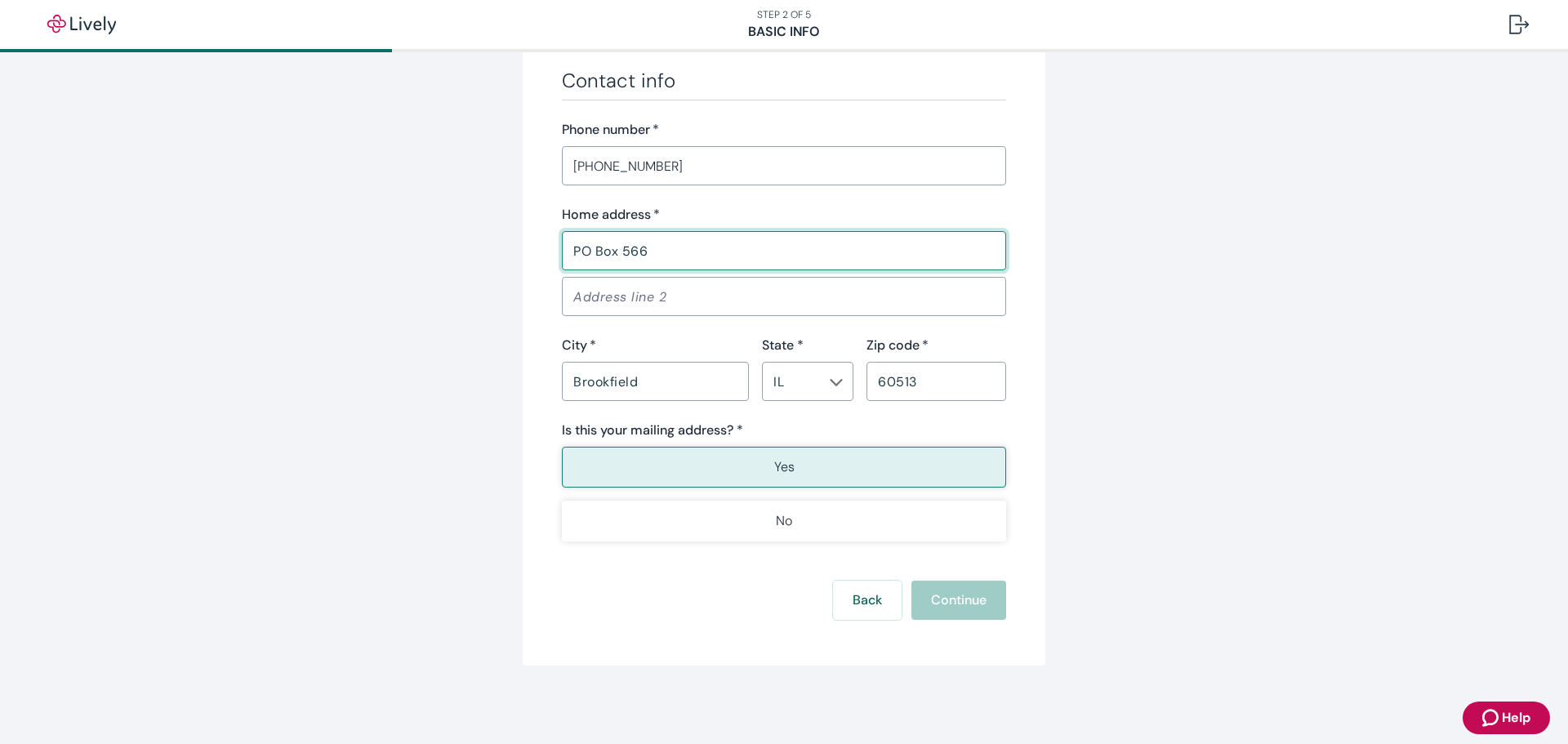
click at [656, 247] on input "PO Box 566" at bounding box center [784, 250] width 445 height 33
type input "P"
type input "5035 East End Ave"
type input "Apt. 2209 South"
type input "IL"
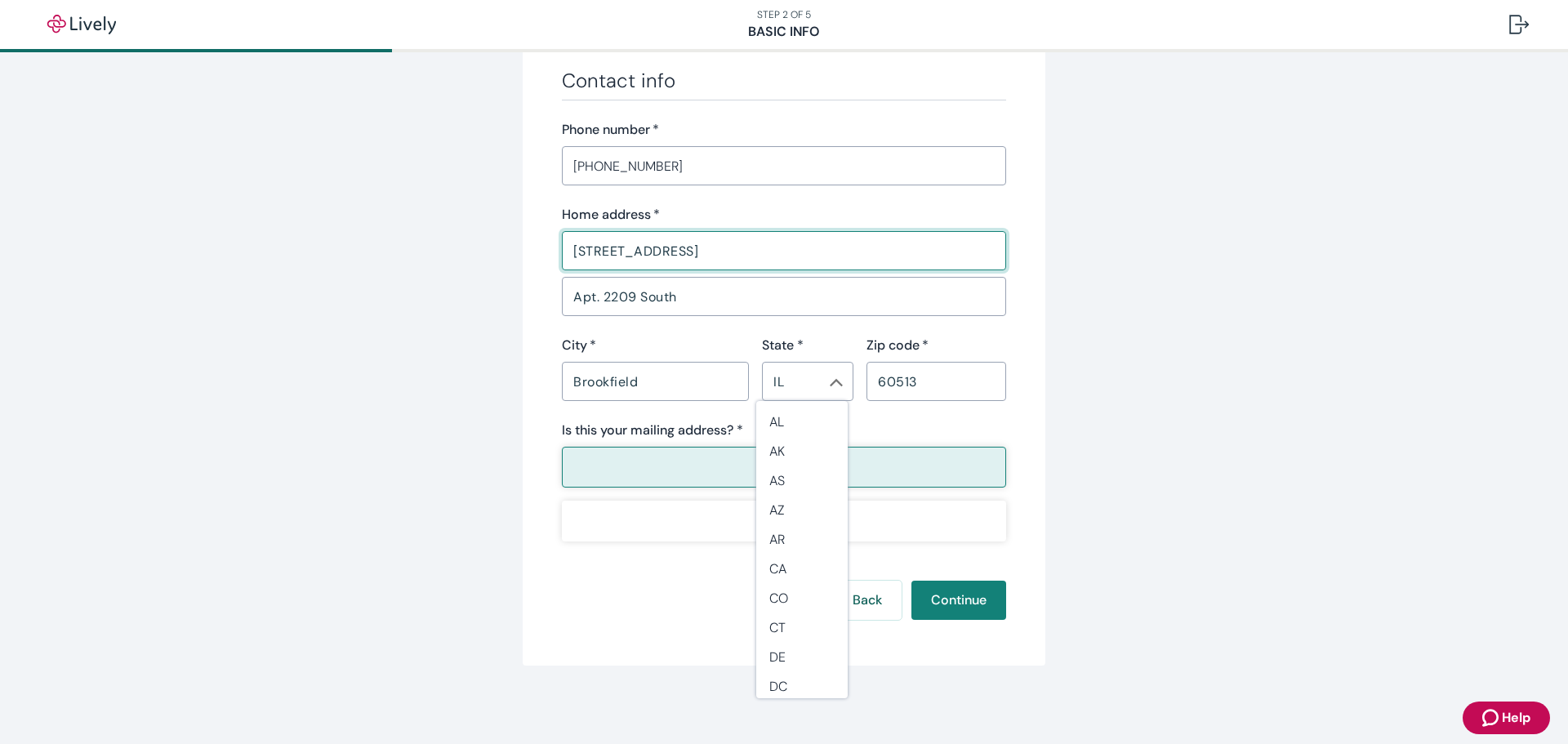
scroll to position [211, 0]
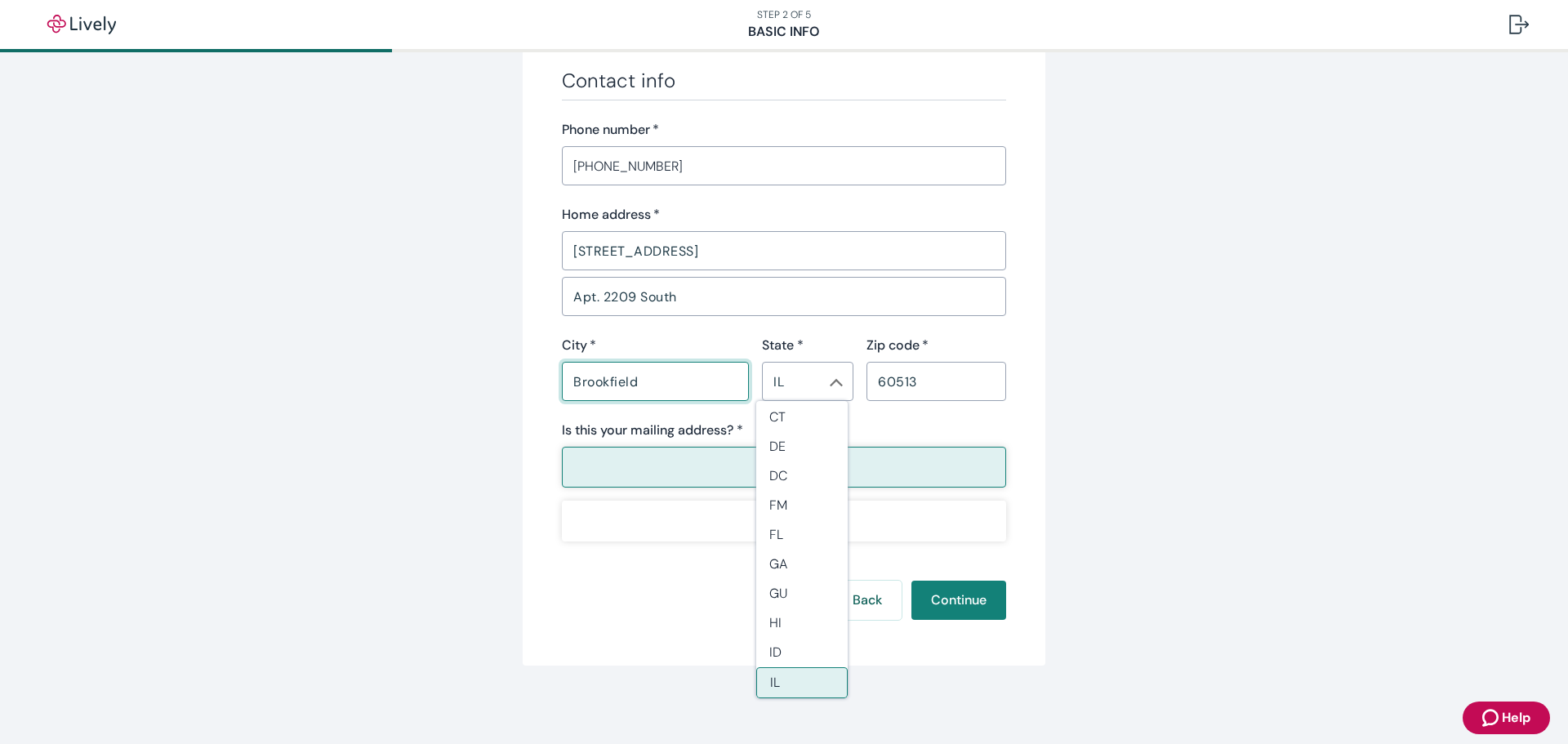
click at [641, 377] on input "Brookfield" at bounding box center [655, 381] width 187 height 33
type input "Chicago"
click at [789, 384] on input "IL" at bounding box center [794, 381] width 55 height 23
type input "CO"
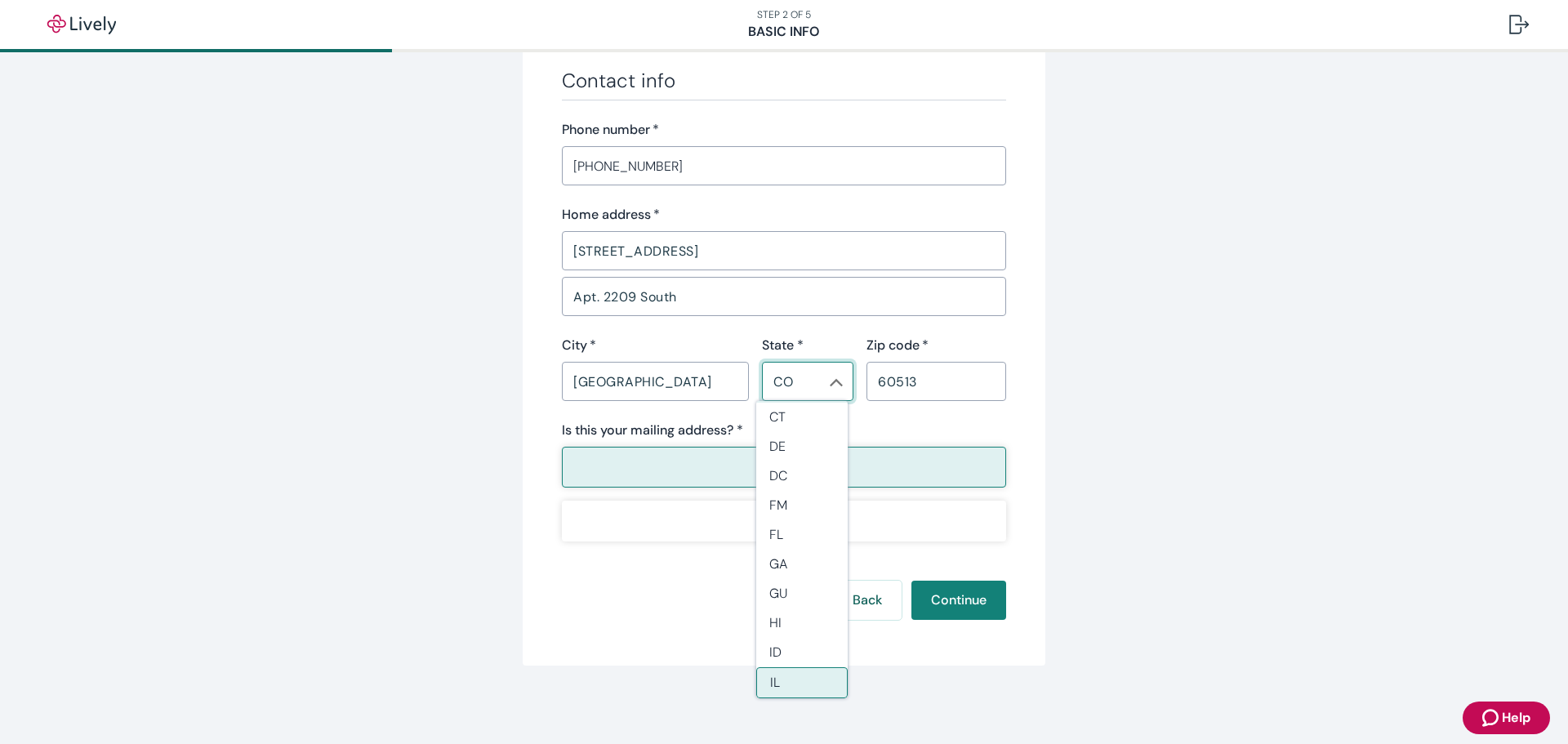
click at [931, 380] on input "60513" at bounding box center [936, 381] width 140 height 33
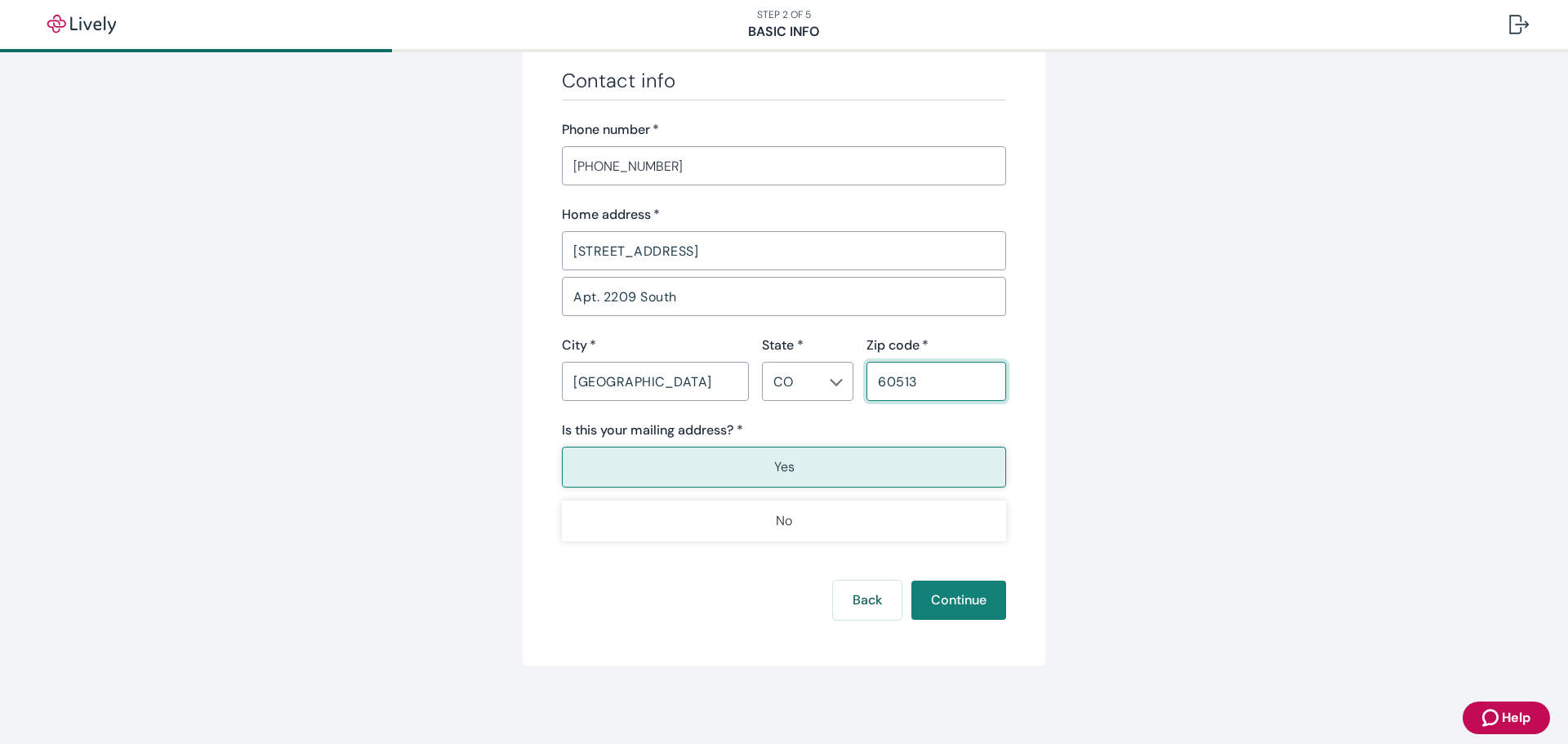
type input "60615"
click at [835, 384] on icon "Chevron icon" at bounding box center [836, 382] width 13 height 13
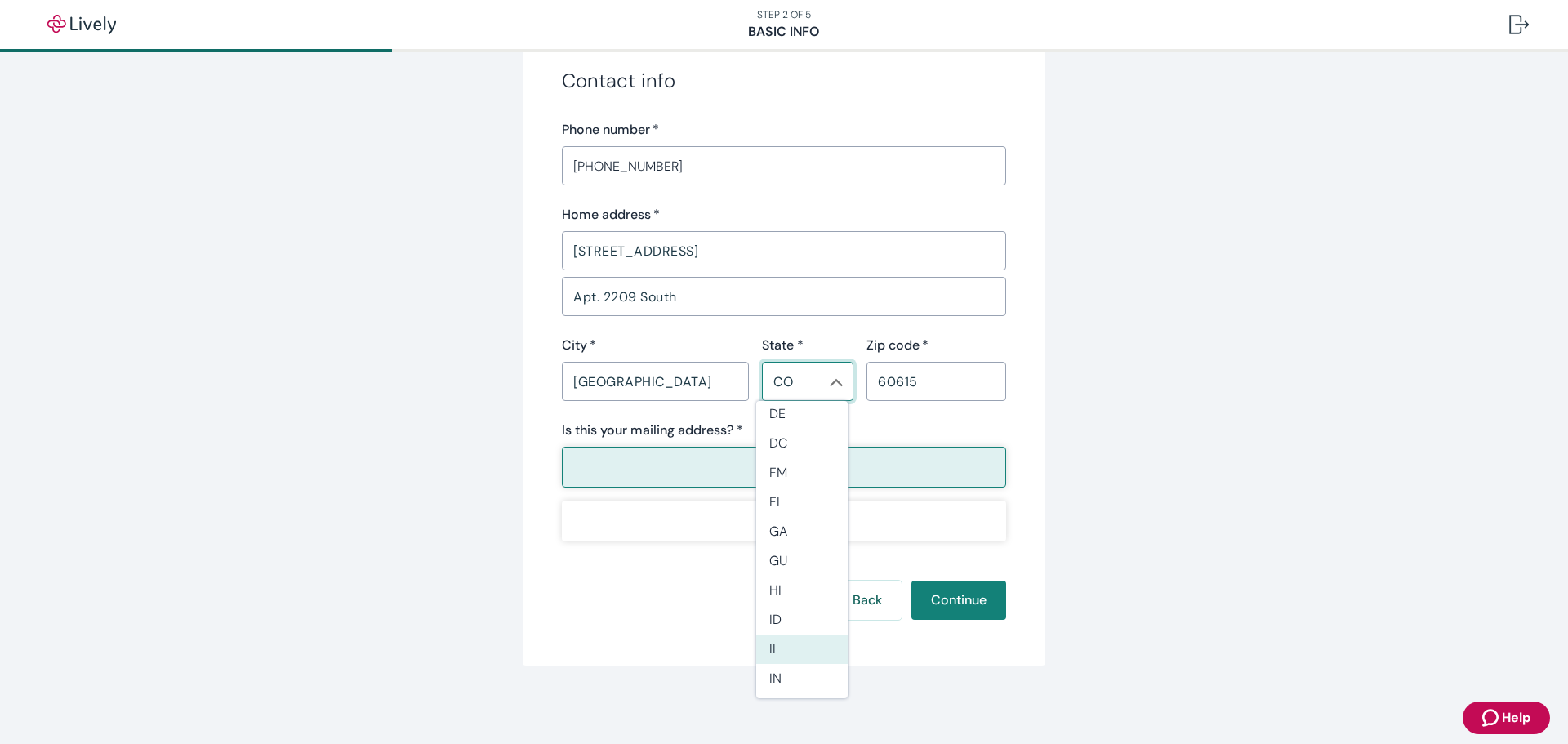
click at [793, 643] on li "IL" at bounding box center [801, 649] width 92 height 29
type input "IL"
click at [780, 521] on p "No" at bounding box center [784, 521] width 16 height 20
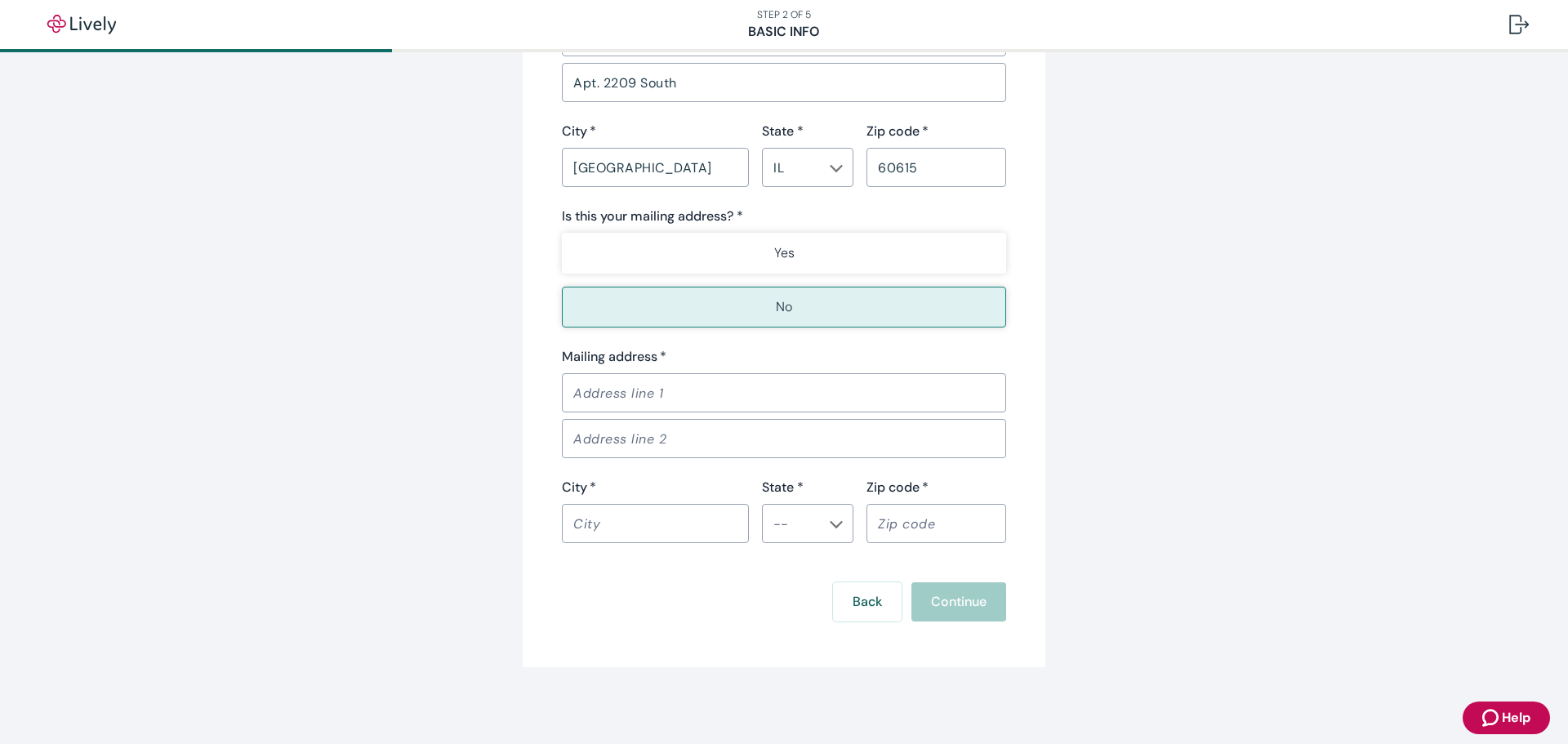
scroll to position [1141, 0]
click at [602, 395] on input "Mailing address   *" at bounding box center [784, 391] width 445 height 33
type input "PO Box 566"
type input "Brookfield"
type input "IL"
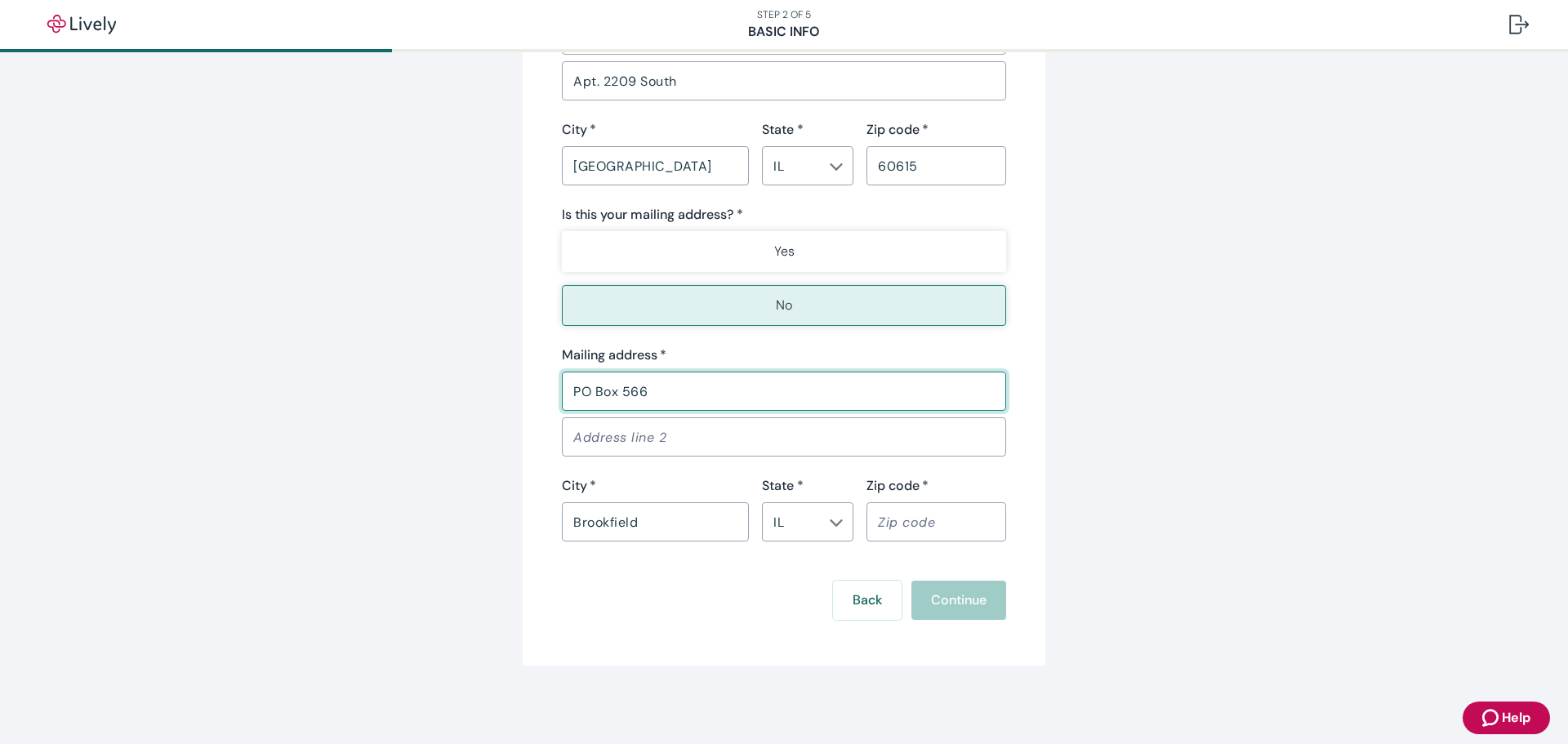
type input "60513"
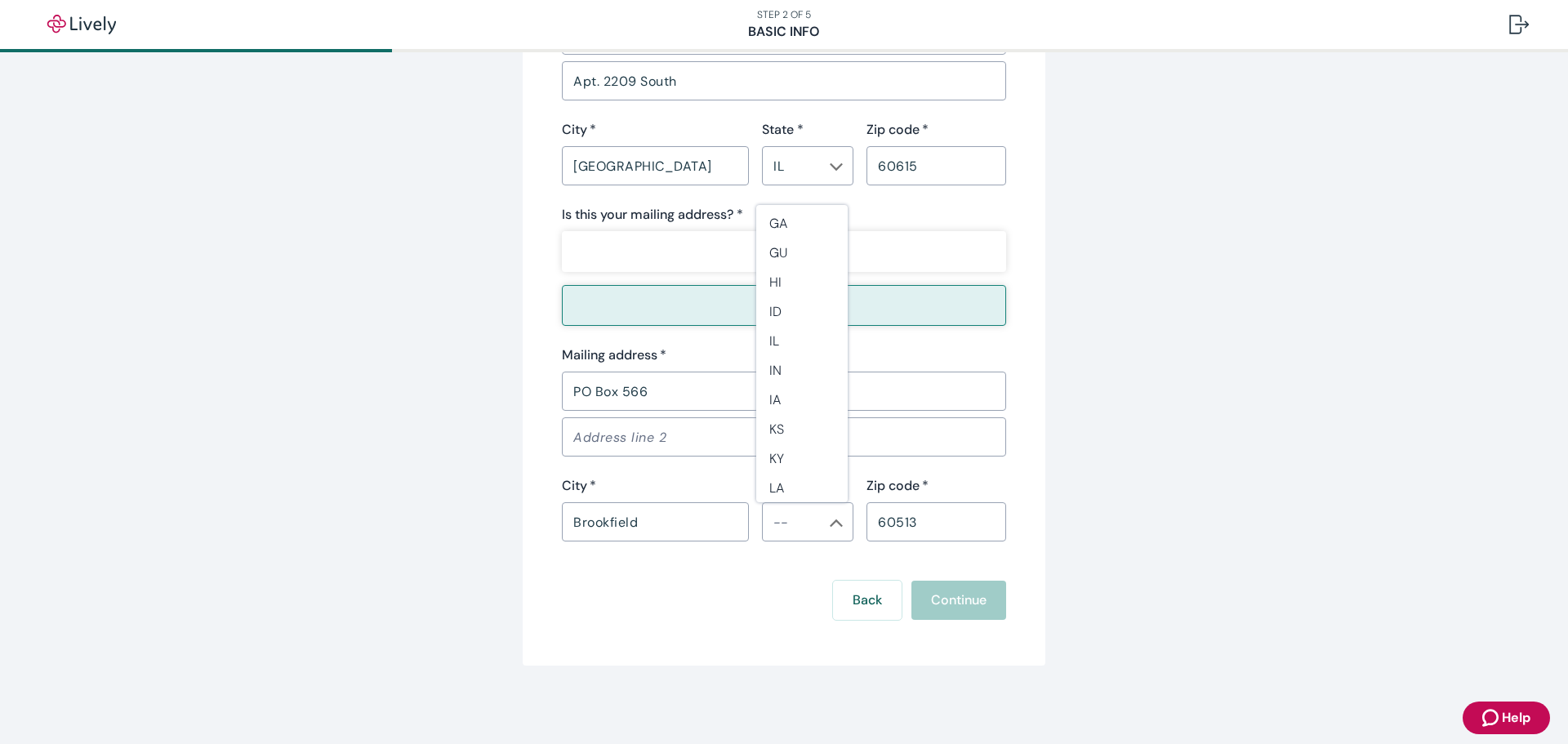
scroll to position [409, 0]
click at [771, 287] on li "IL" at bounding box center [801, 288] width 92 height 29
type input "IL"
click at [965, 601] on button "Continue" at bounding box center [958, 600] width 94 height 40
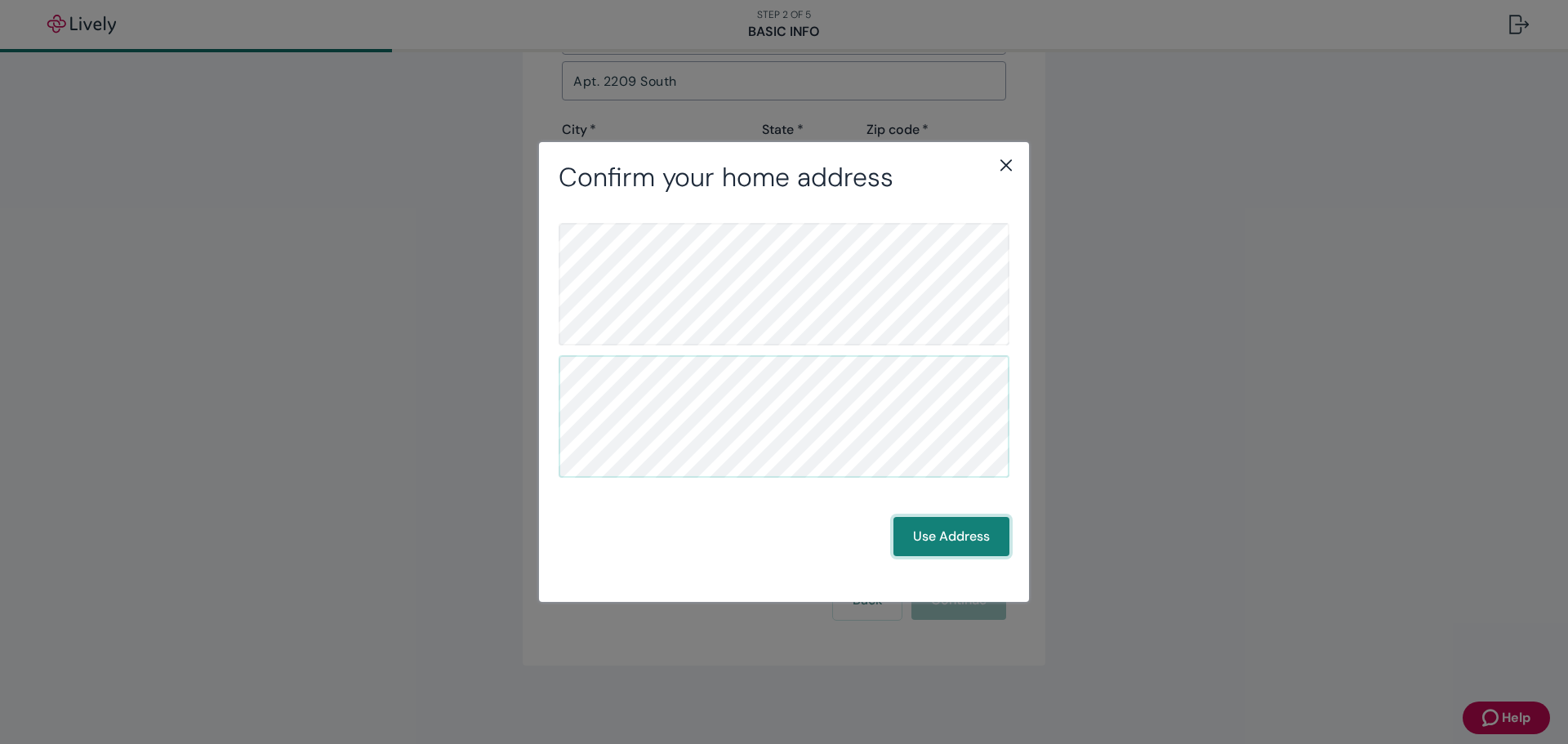
click at [935, 540] on button "Use Address" at bounding box center [951, 537] width 116 height 40
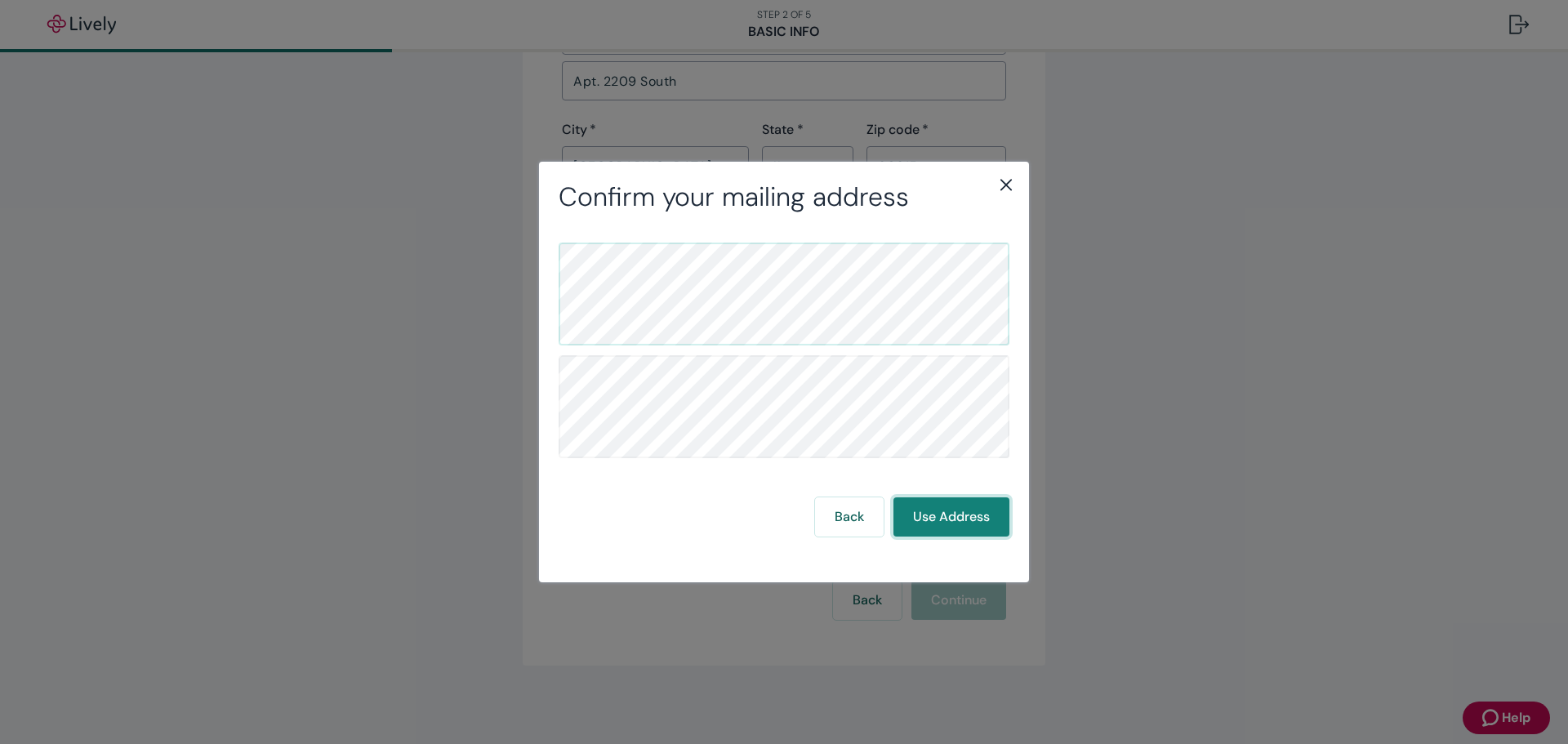
click at [934, 513] on button "Use Address" at bounding box center [951, 517] width 116 height 40
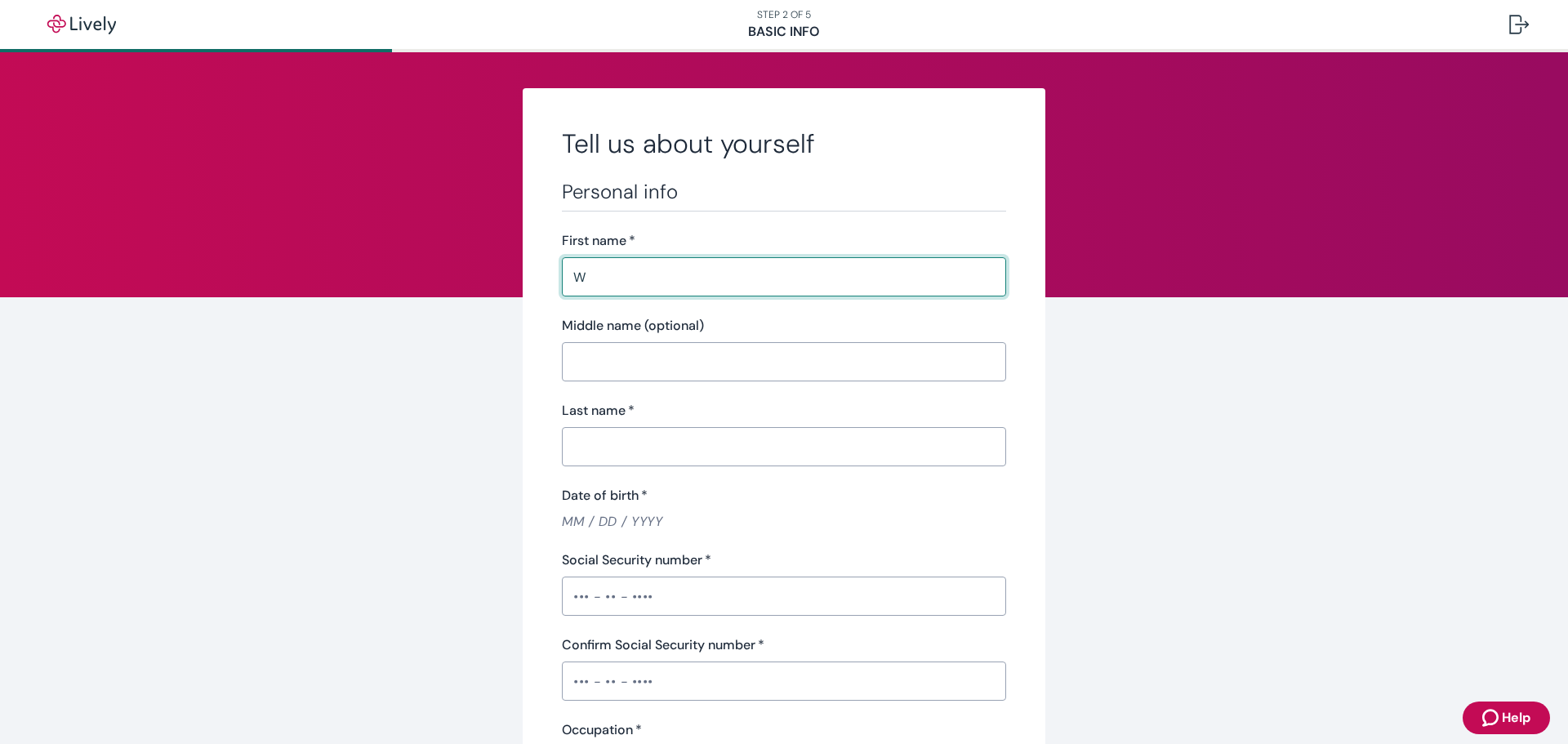
type input "Walter"
type input "TURNER"
type input "(773) 752-7120"
type input "PO Box 566"
type input "Brookfield"
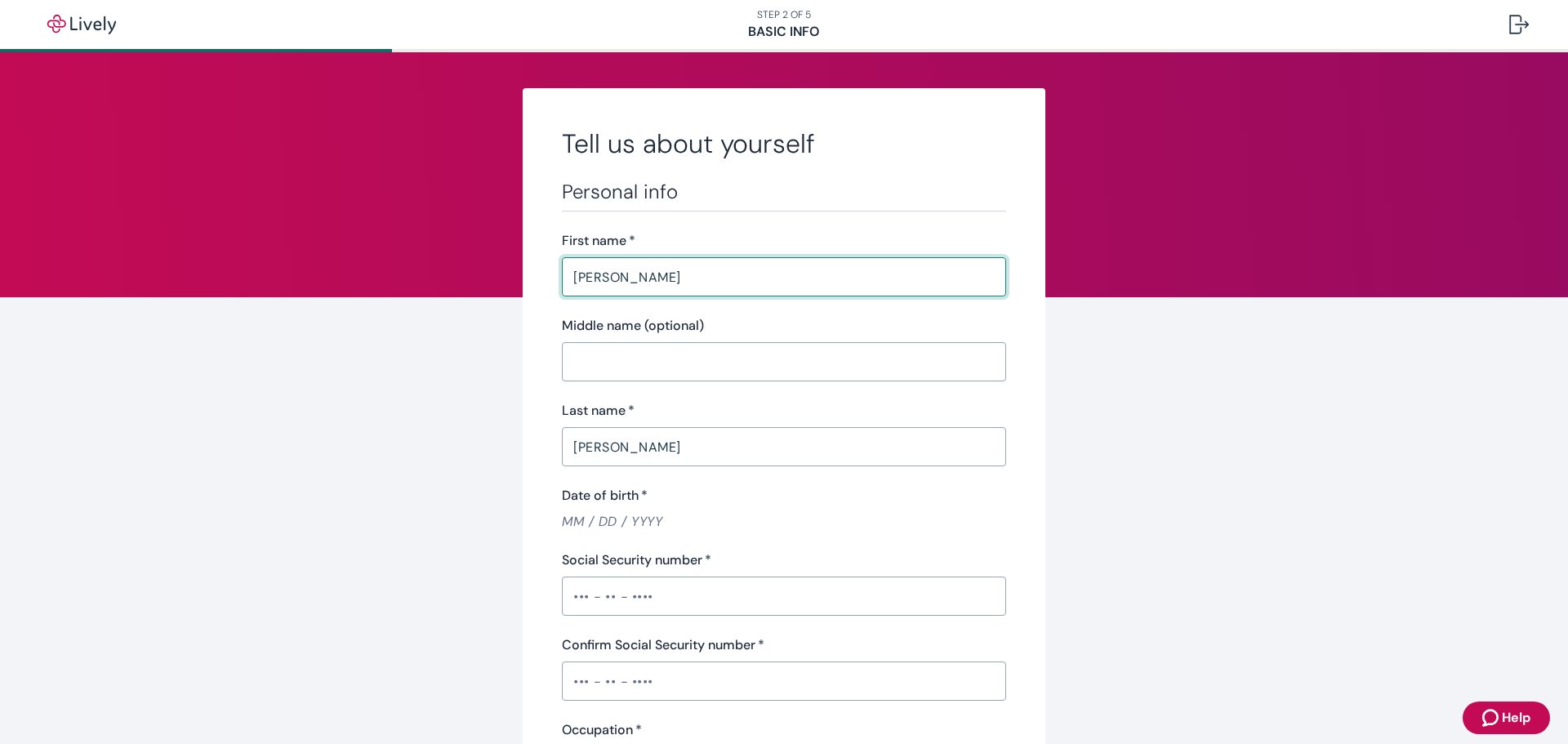
type input "IL"
type input "60513"
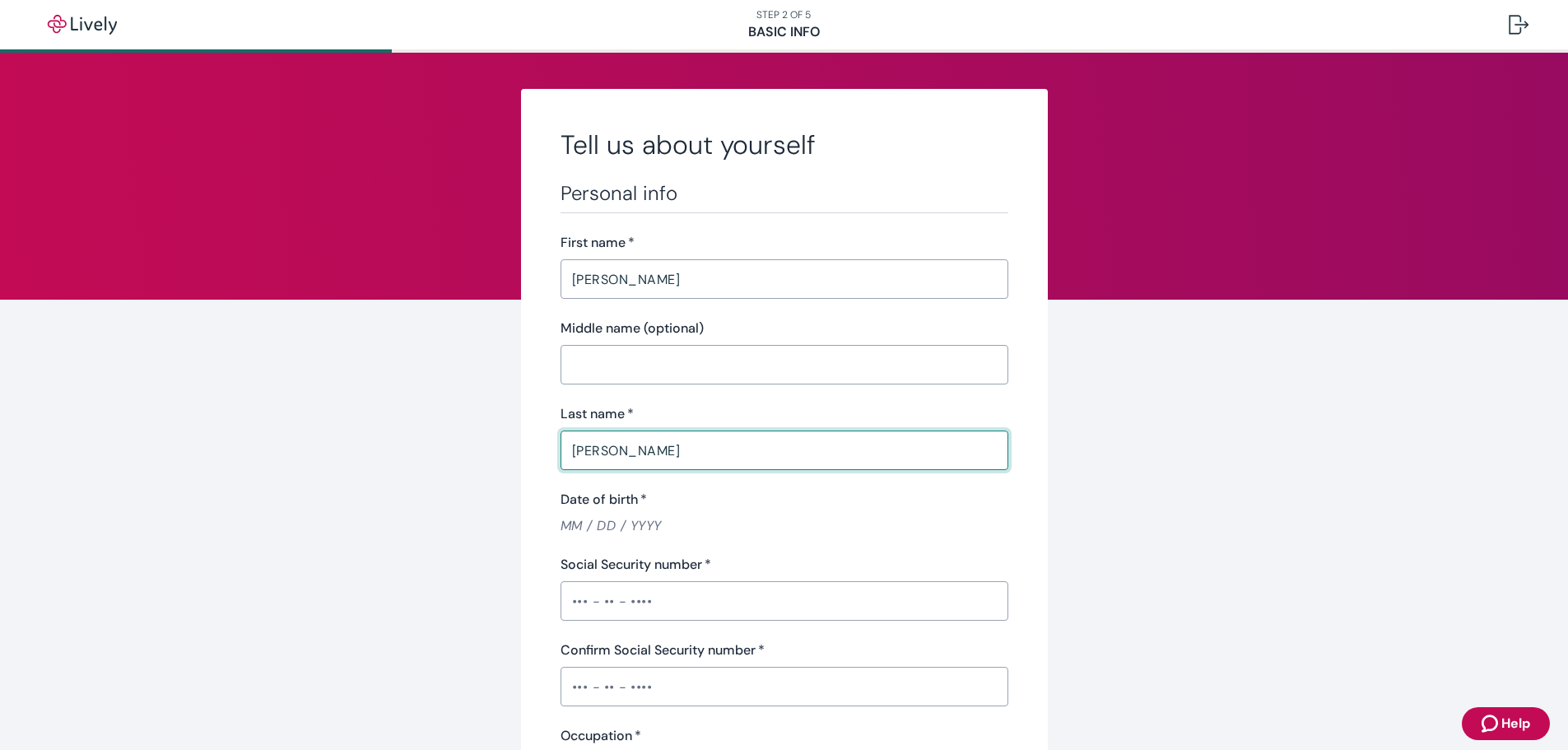
click at [619, 451] on input "TURNER" at bounding box center [784, 450] width 448 height 33
type input "T"
type input "Turner"
click at [596, 523] on input "Date of birth   *" at bounding box center [784, 525] width 448 height 19
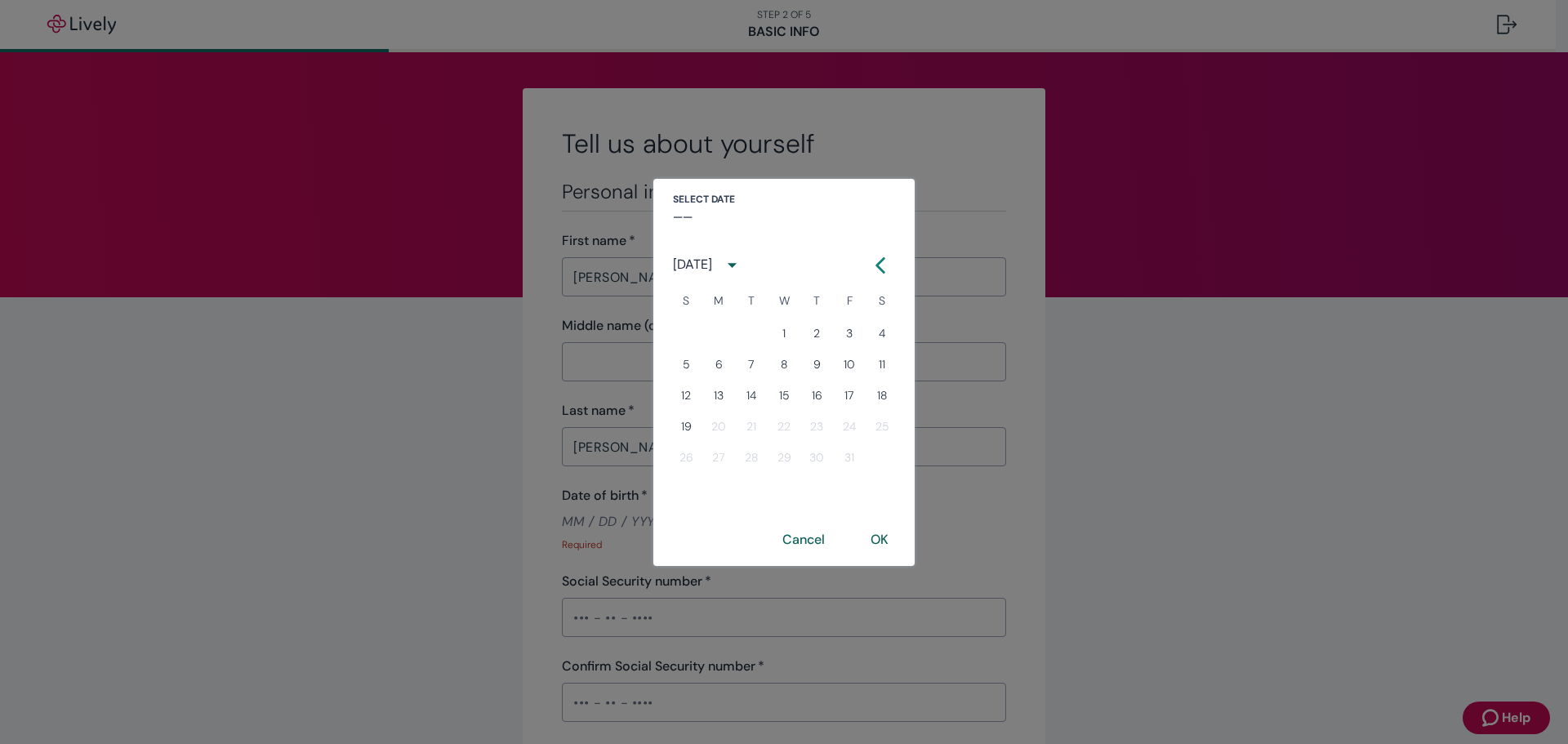
click at [881, 262] on icon "Calendar left arrow" at bounding box center [881, 264] width 8 height 14
click at [881, 262] on button "Next month" at bounding box center [889, 265] width 29 height 29
click at [878, 256] on button "Previous month" at bounding box center [880, 265] width 29 height 29
click at [862, 265] on icon "Calendar left arrow" at bounding box center [860, 264] width 16 height 16
click at [850, 424] on button "22" at bounding box center [849, 427] width 29 height 29
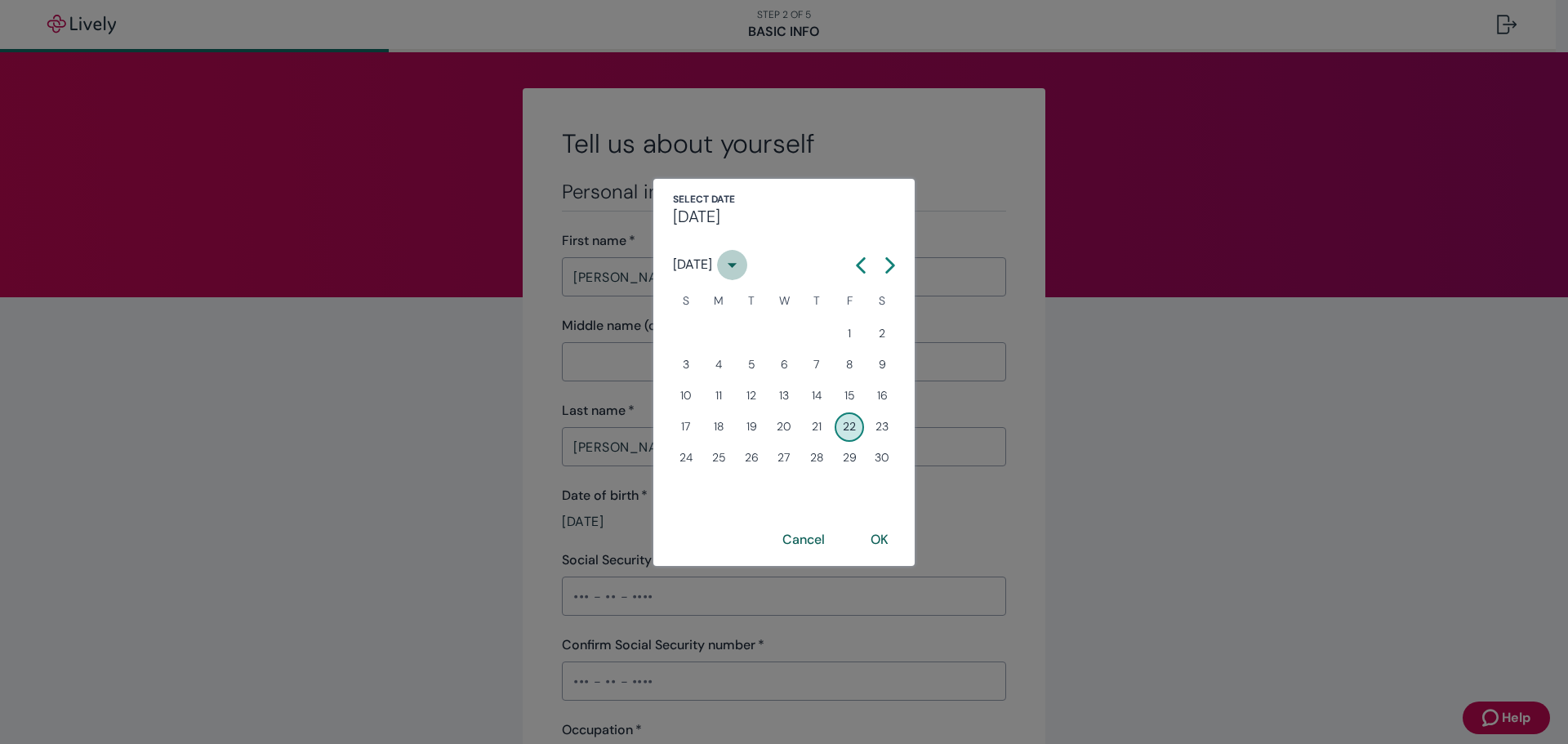
click at [743, 263] on icon "calendar view is open, switch to year view" at bounding box center [732, 264] width 22 height 22
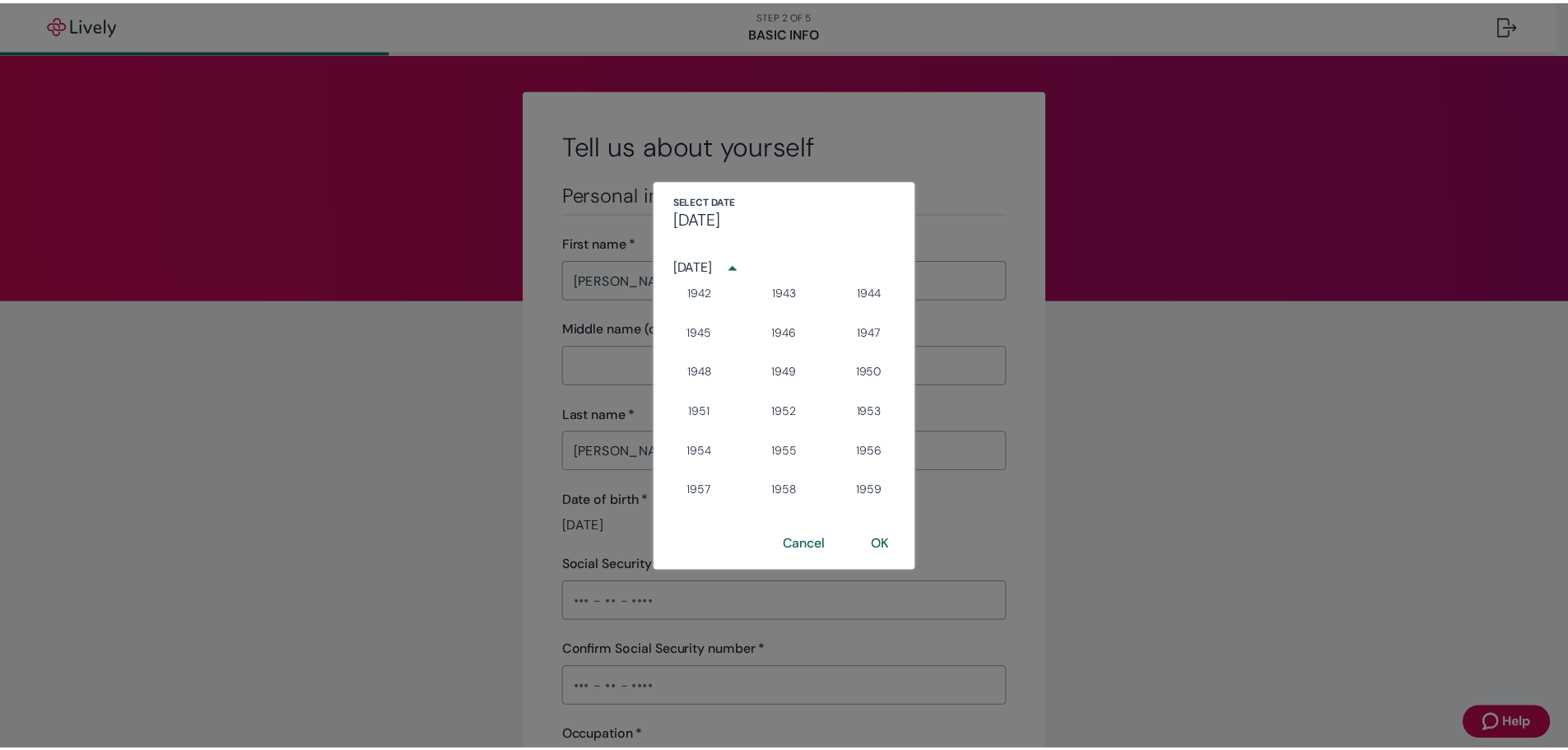
scroll to position [431, 0]
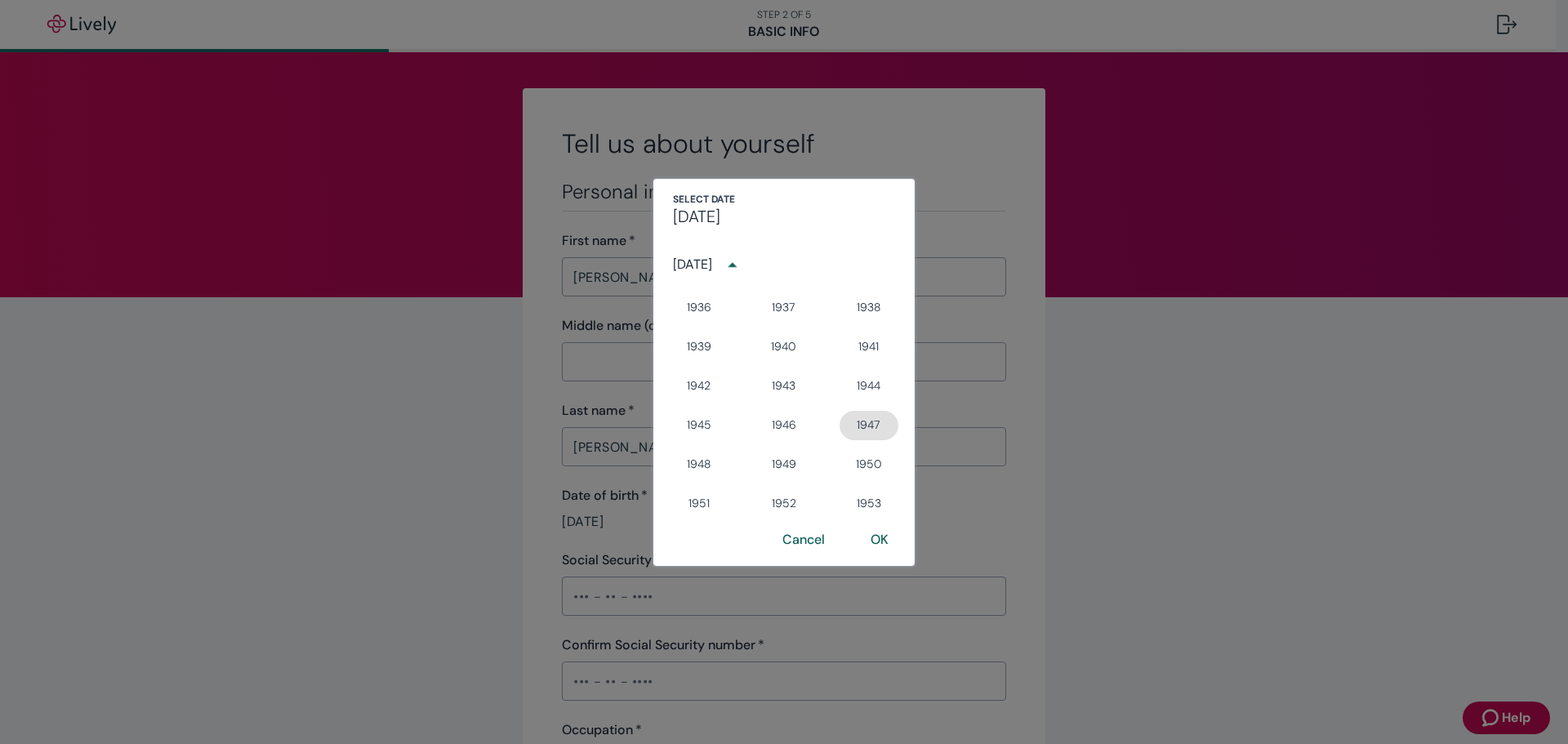
click at [843, 425] on button "1947" at bounding box center [868, 425] width 59 height 29
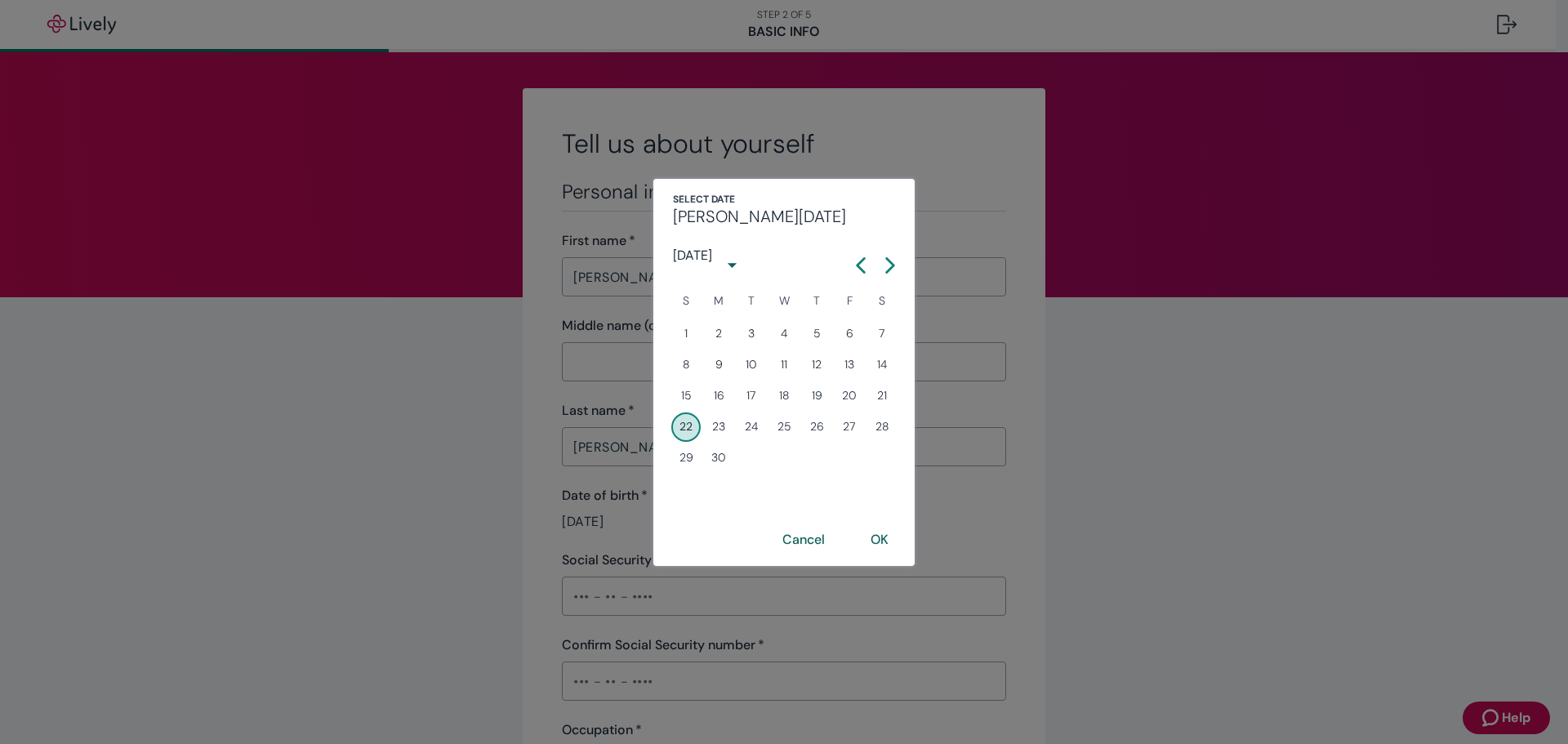
type input "06 / 22 / 1947"
click at [871, 532] on button "OK" at bounding box center [879, 540] width 58 height 40
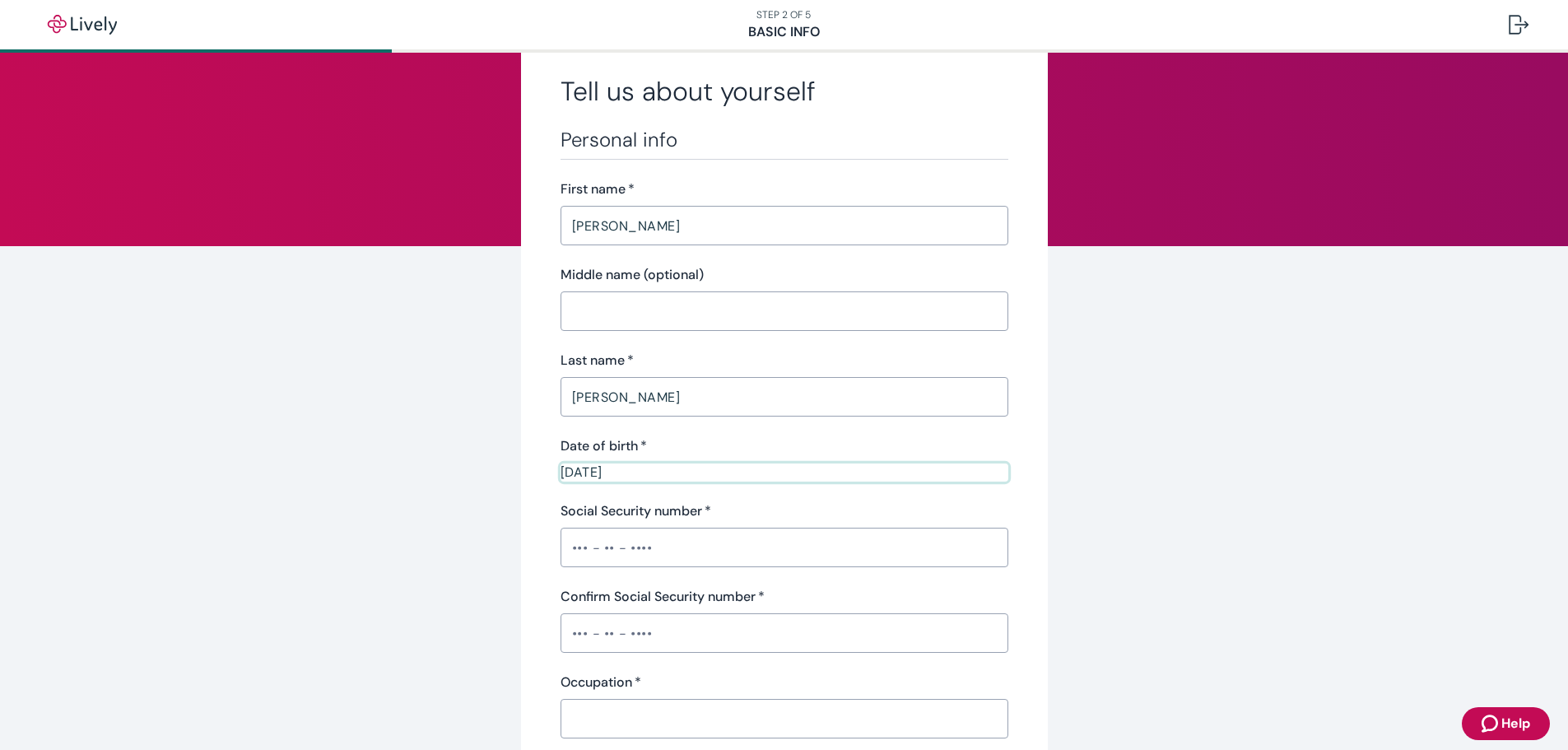
scroll to position [83, 0]
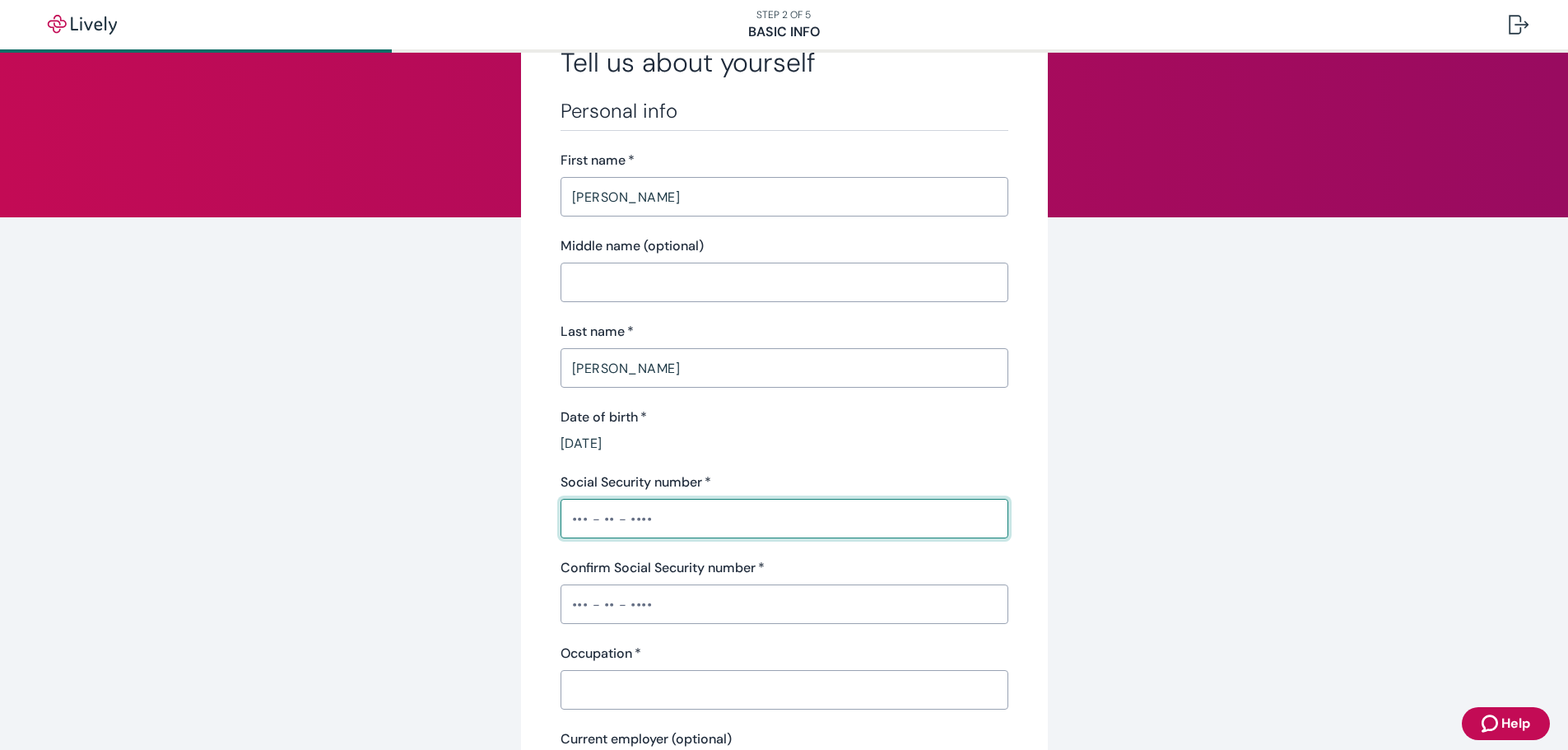
click at [564, 514] on input "Social Security number   *" at bounding box center [784, 519] width 448 height 33
type input "•••-••-7666"
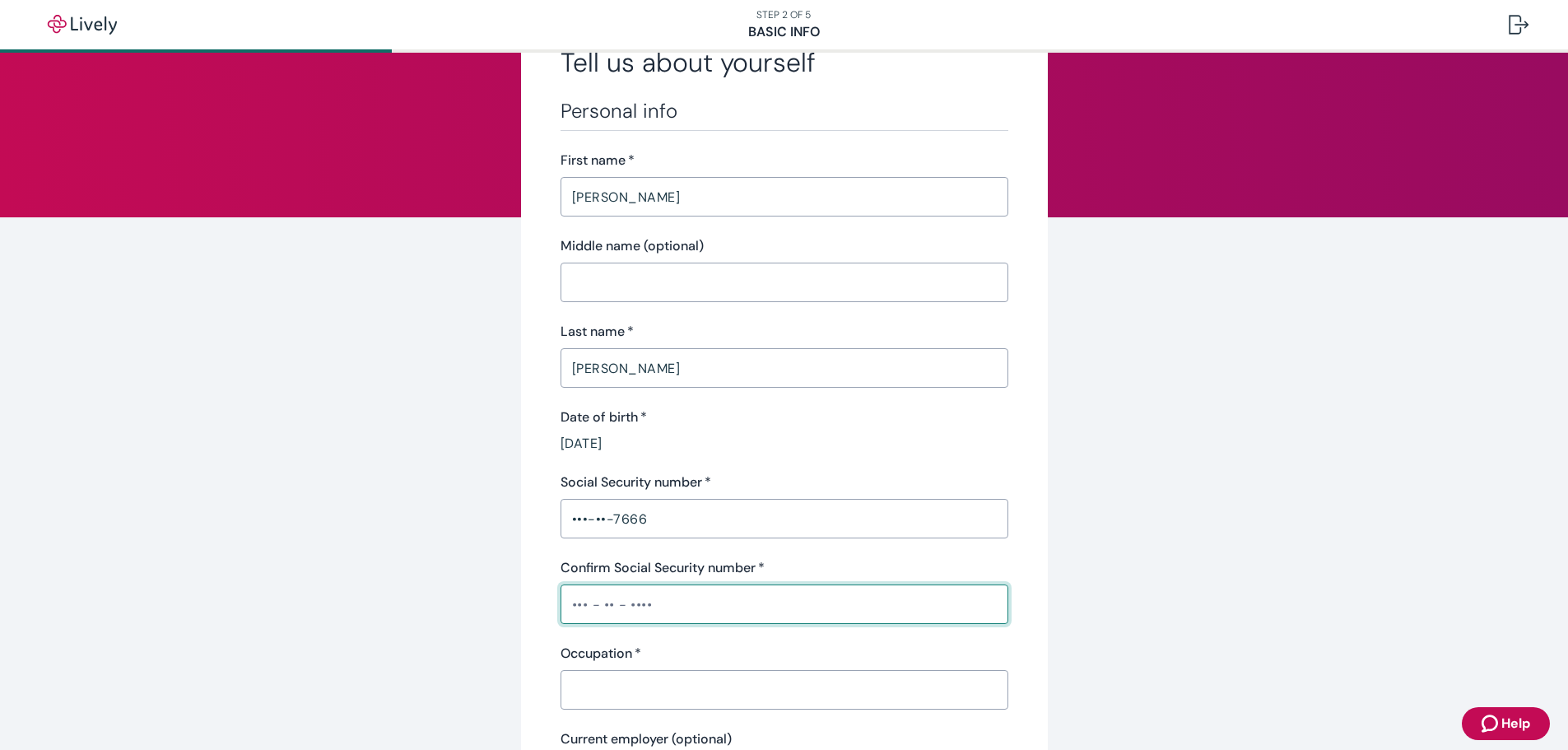
click at [567, 602] on input "Confirm Social Security number   *" at bounding box center [784, 604] width 448 height 33
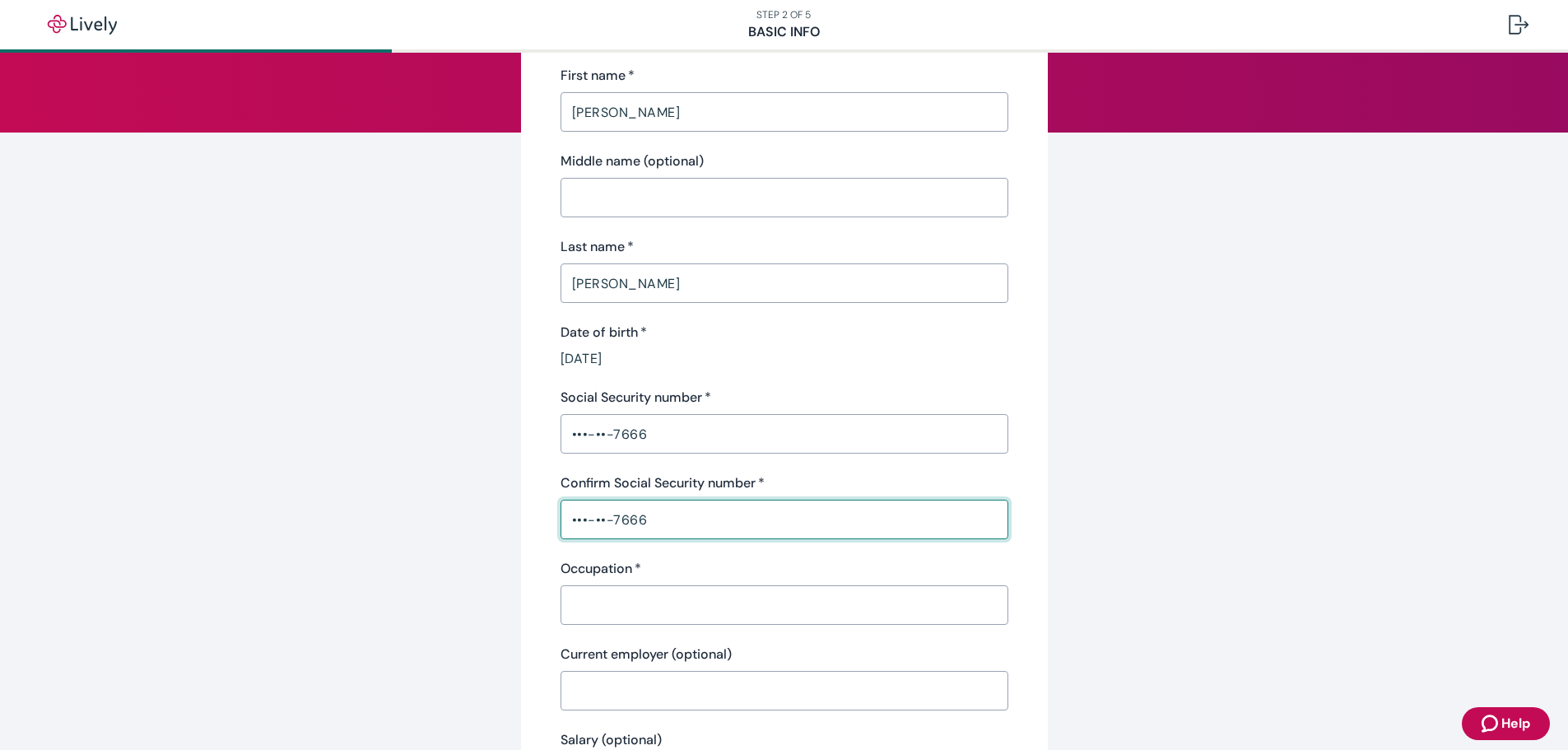
scroll to position [247, 0]
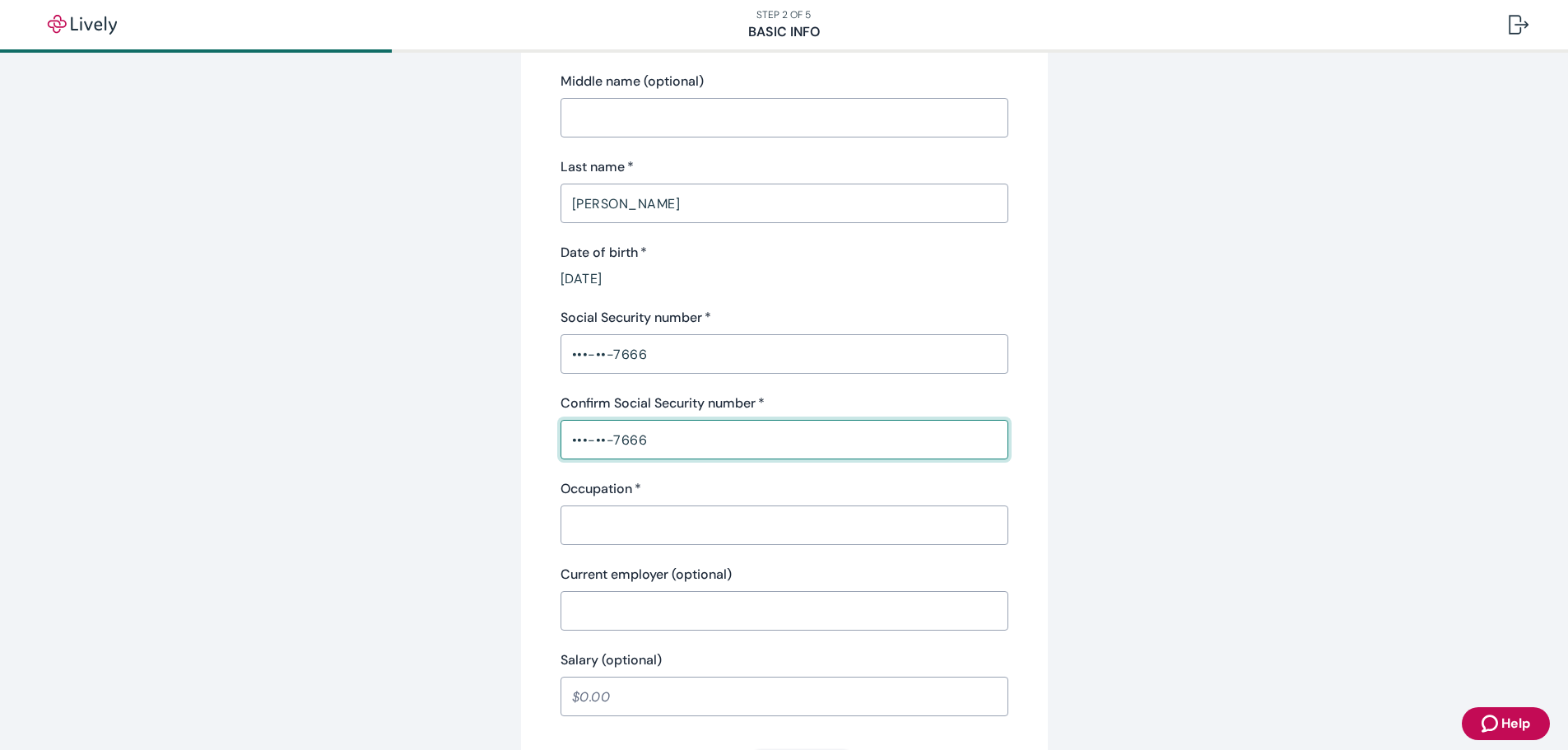
type input "•••-••-7666"
click at [567, 523] on input "Occupation   *" at bounding box center [784, 525] width 448 height 33
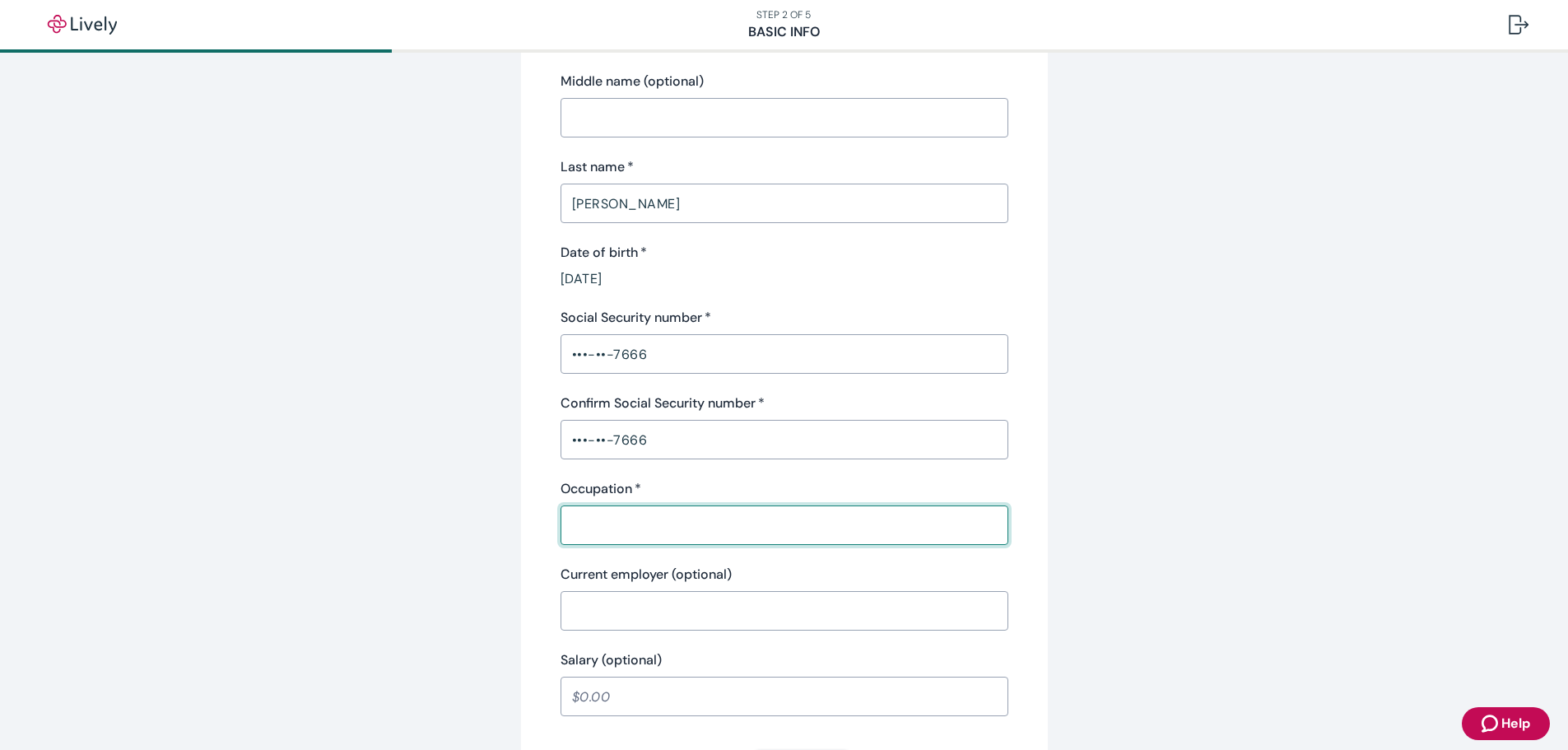
type input "Insurance Agent"
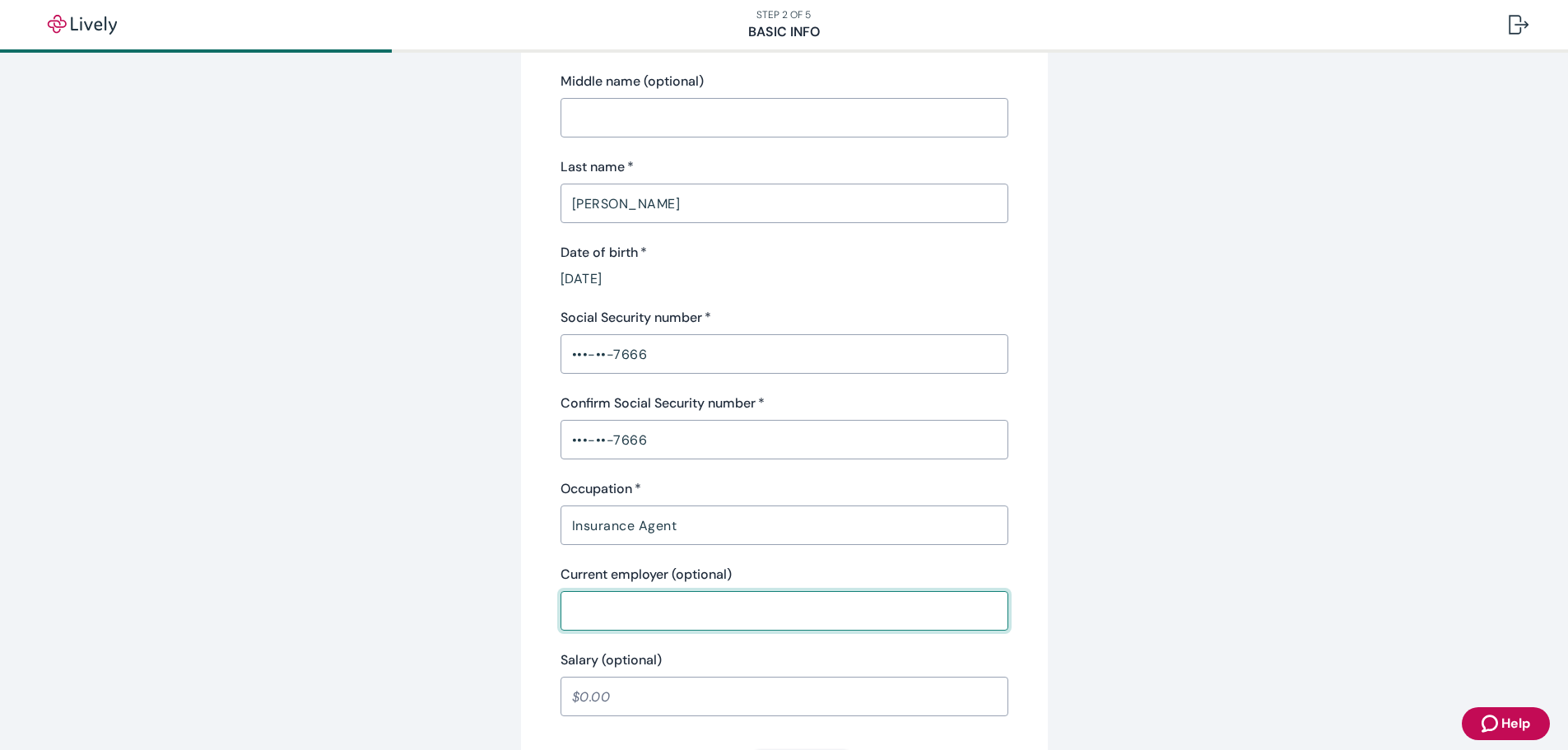
click at [601, 613] on input "Current employer (optional)" at bounding box center [784, 611] width 448 height 33
type input "Atlantic General Insurance"
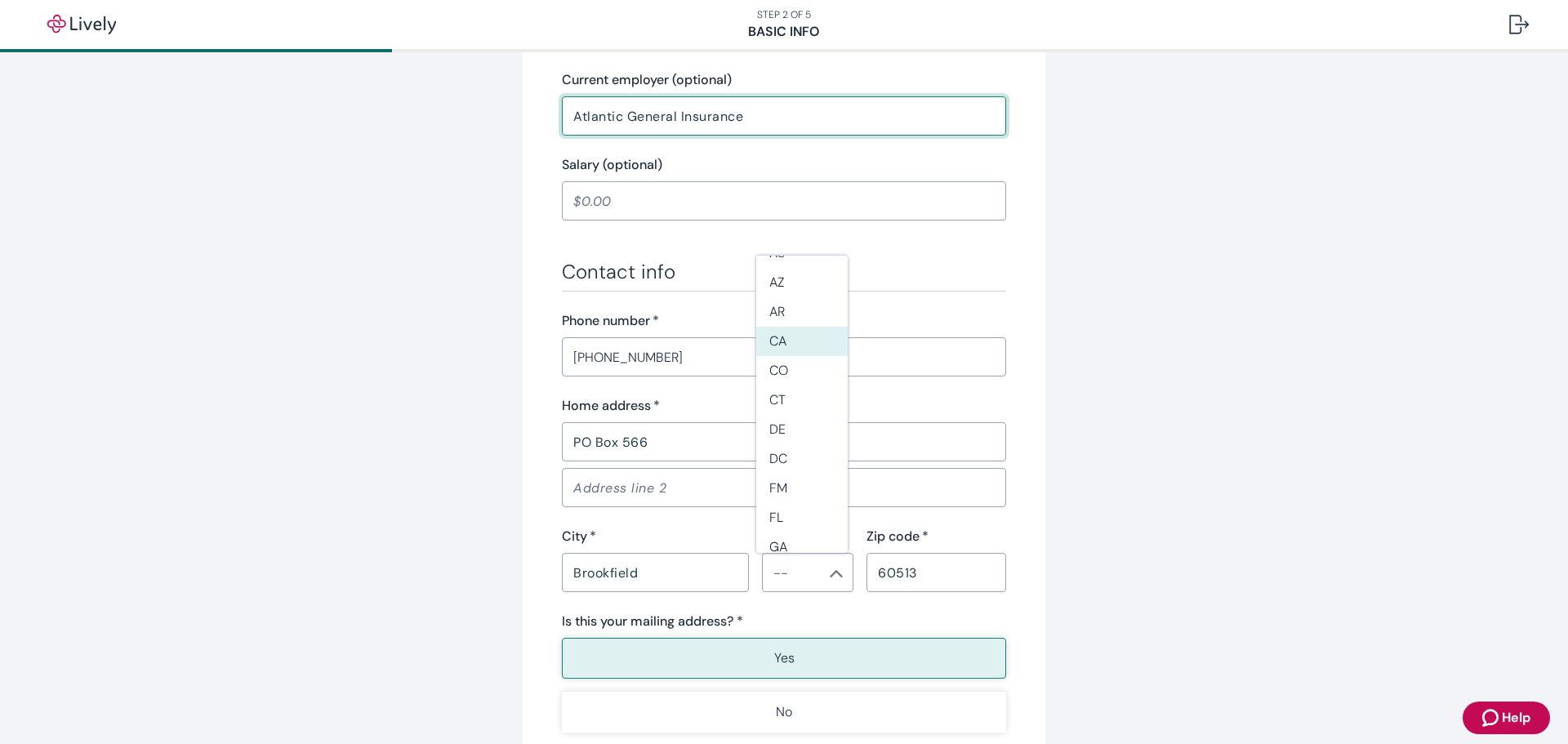
scroll to position [327, 0]
click at [804, 421] on li "IL" at bounding box center [801, 420] width 92 height 29
type input "IL"
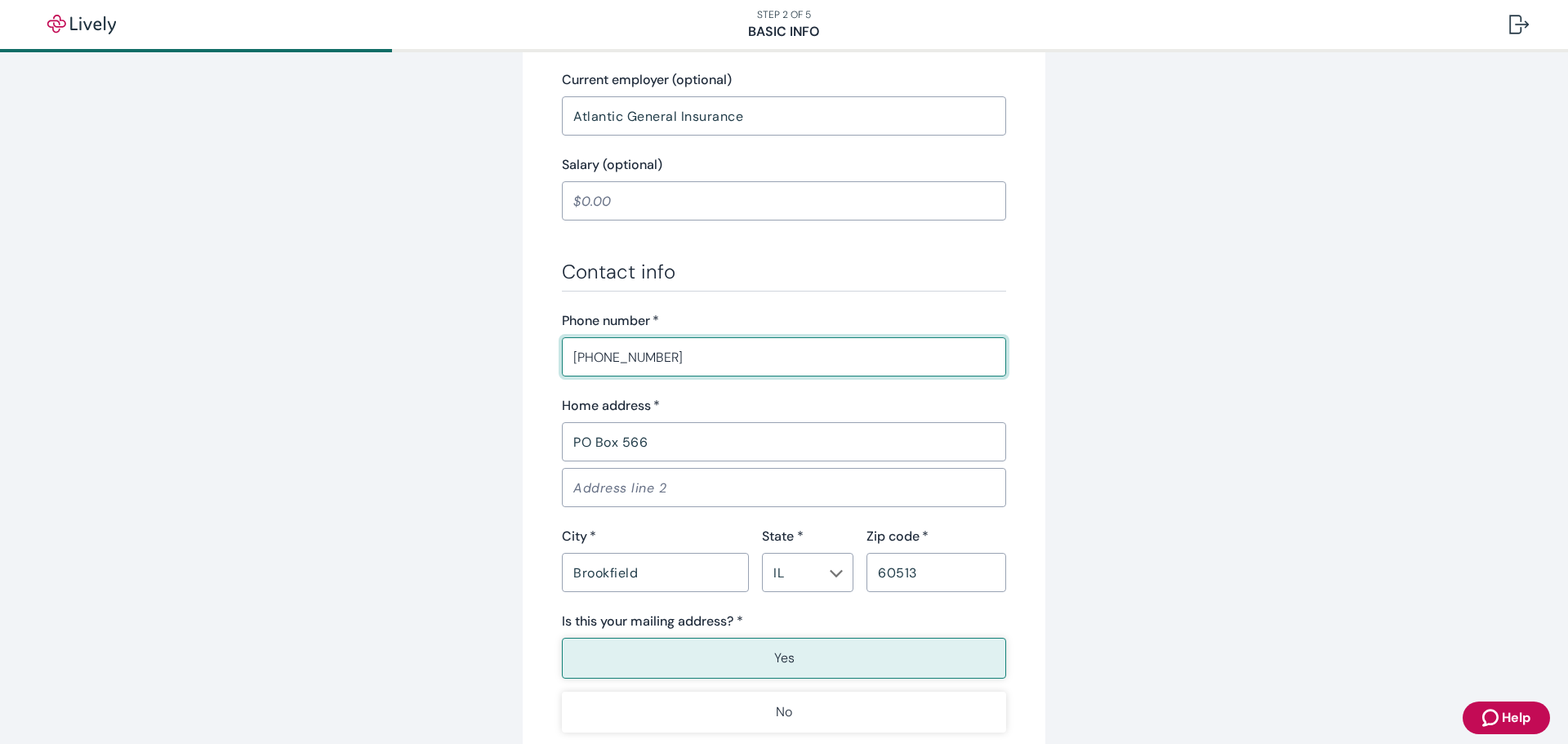
click at [685, 350] on input "(773) 752-7120" at bounding box center [784, 357] width 445 height 33
type input "(312) 391-3259"
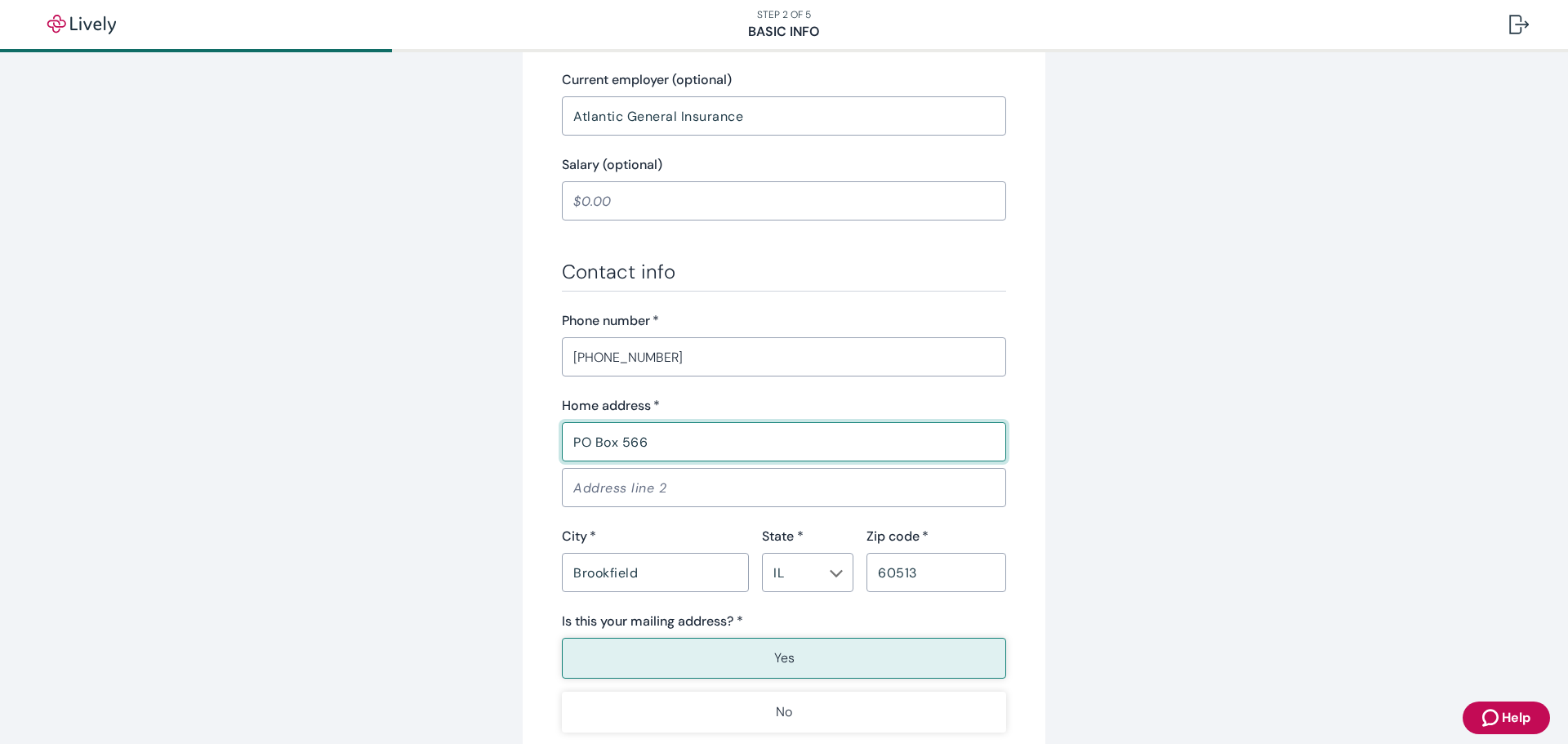
click at [653, 444] on input "PO Box 566" at bounding box center [784, 442] width 445 height 33
drag, startPoint x: 699, startPoint y: 450, endPoint x: 700, endPoint y: 441, distance: 9.1
click at [699, 443] on input "5035 East End Ave" at bounding box center [784, 442] width 445 height 33
type input "5"
type input "Apt. 2209 South"
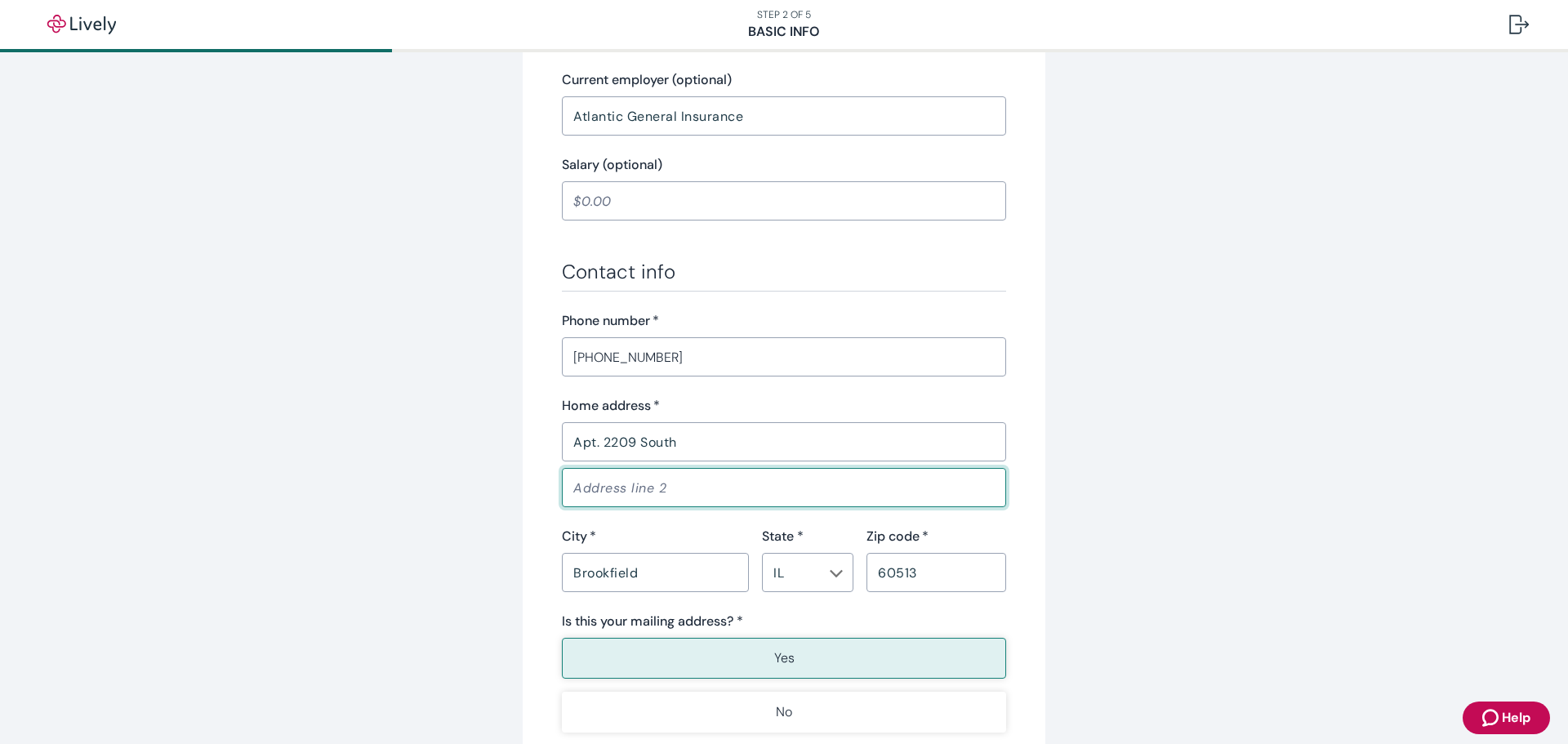
click at [604, 486] on input "Address line 2" at bounding box center [784, 487] width 445 height 33
type input "5035 East End Ave"
click at [650, 569] on input "Brookfield" at bounding box center [655, 572] width 187 height 33
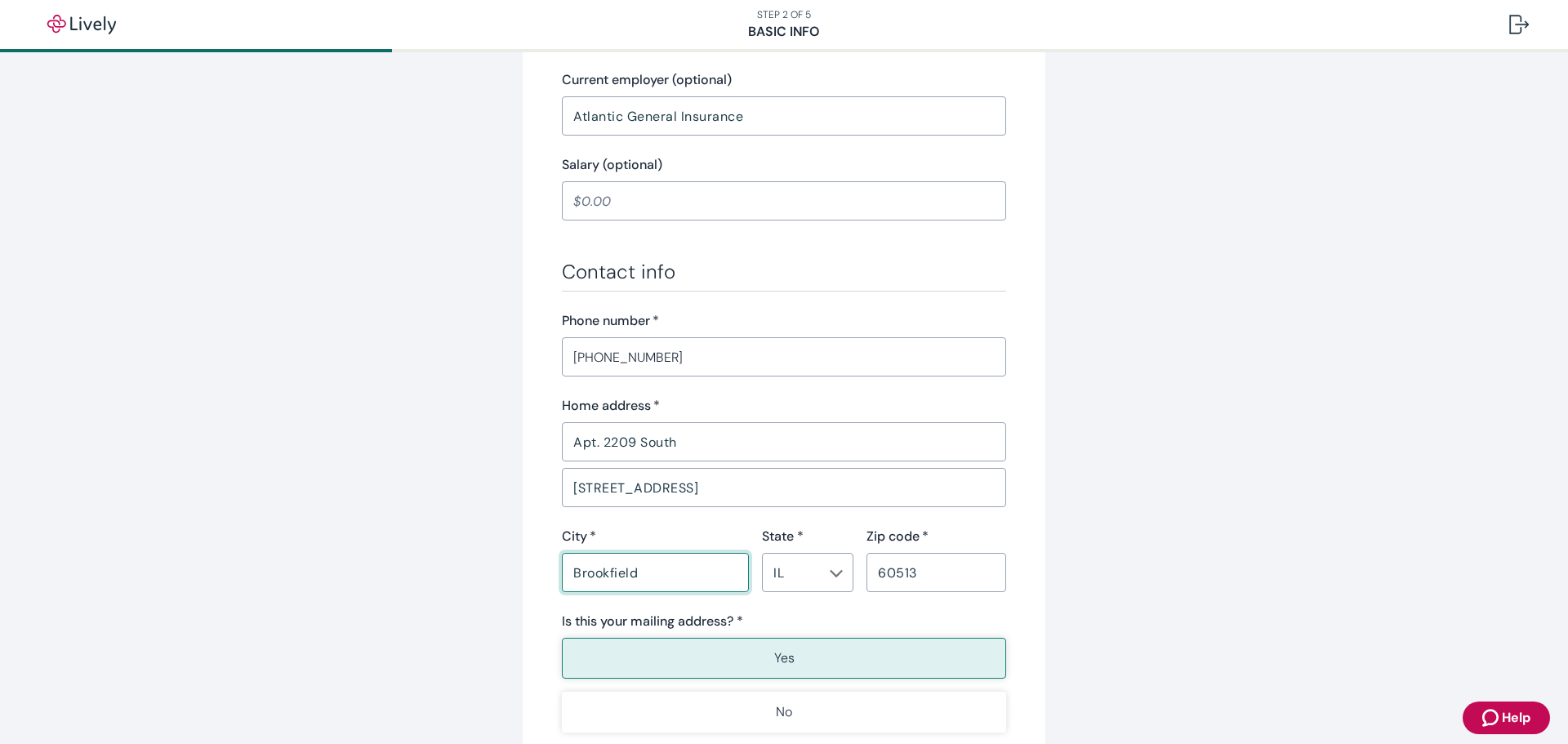
type input "Chicago"
click at [924, 578] on input "60513" at bounding box center [936, 572] width 140 height 33
type input "60615"
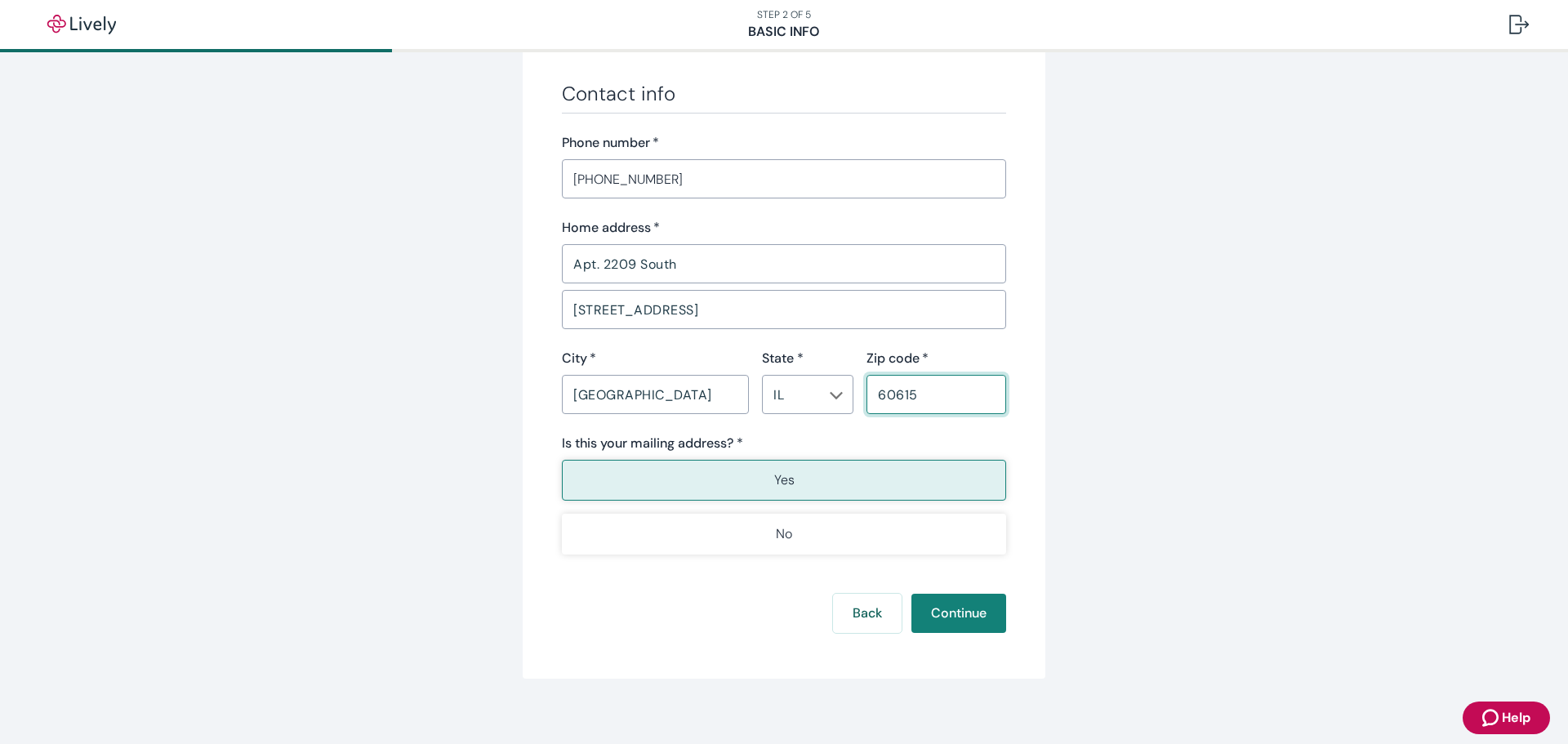
scroll to position [926, 0]
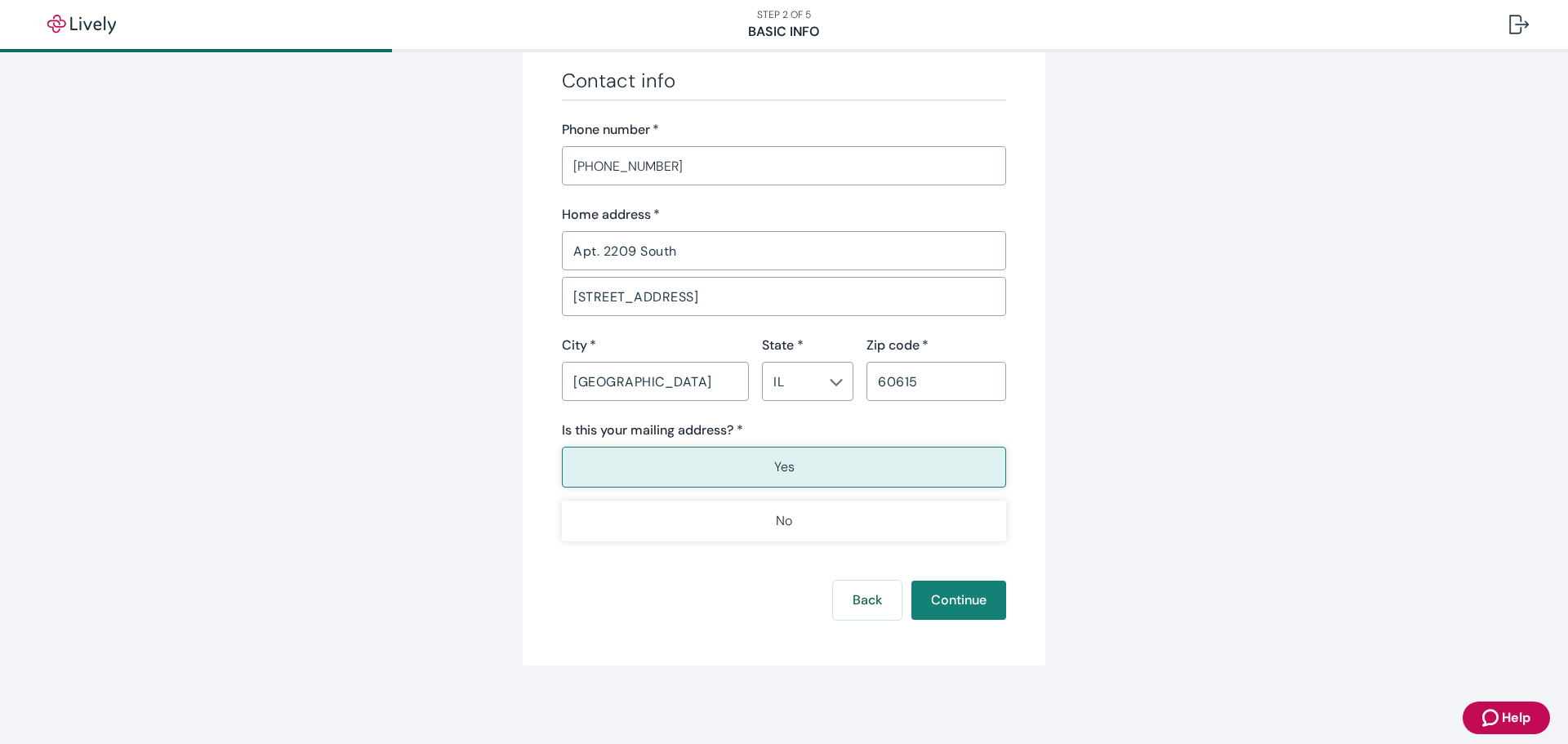
click at [824, 530] on button "No" at bounding box center [784, 520] width 445 height 41
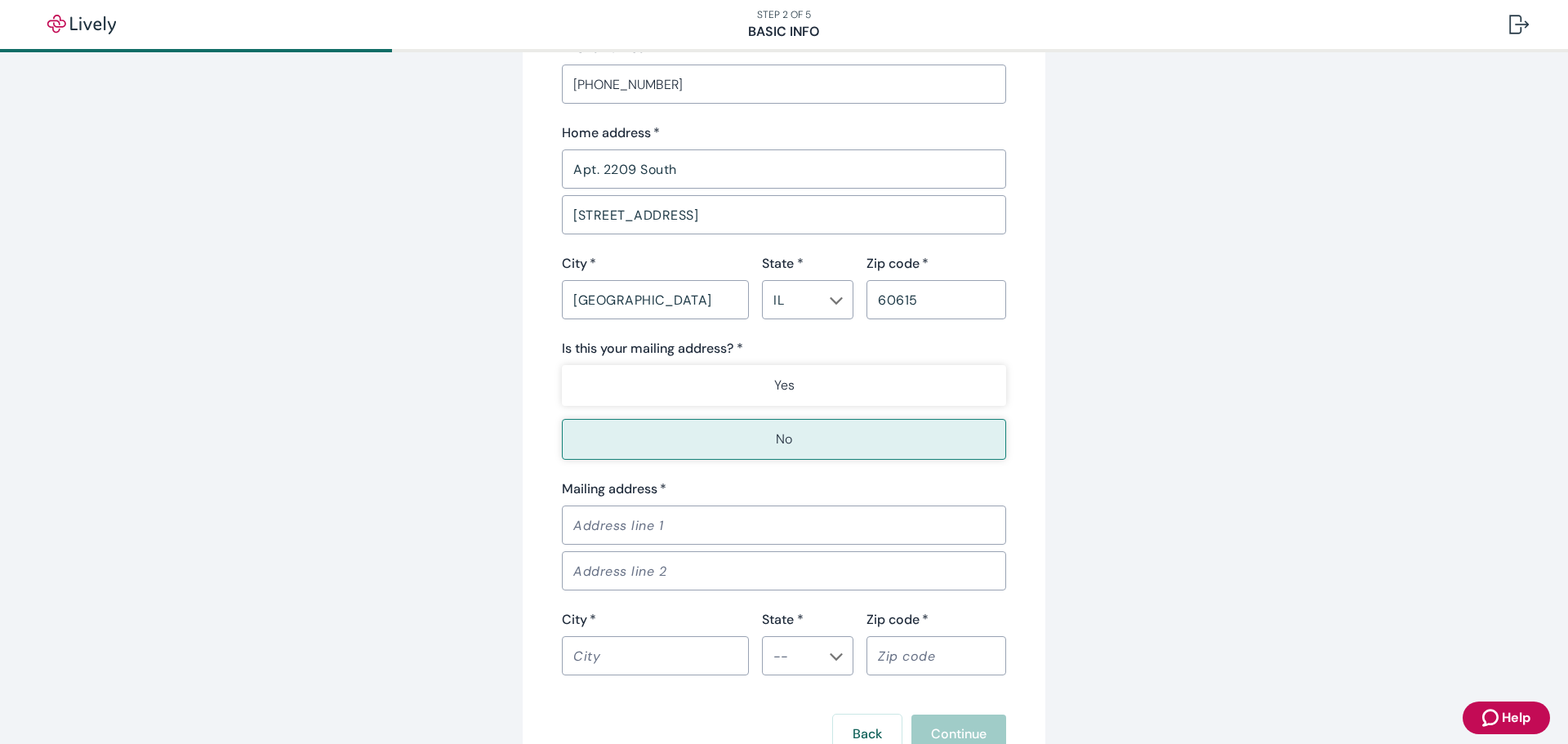
scroll to position [1090, 0]
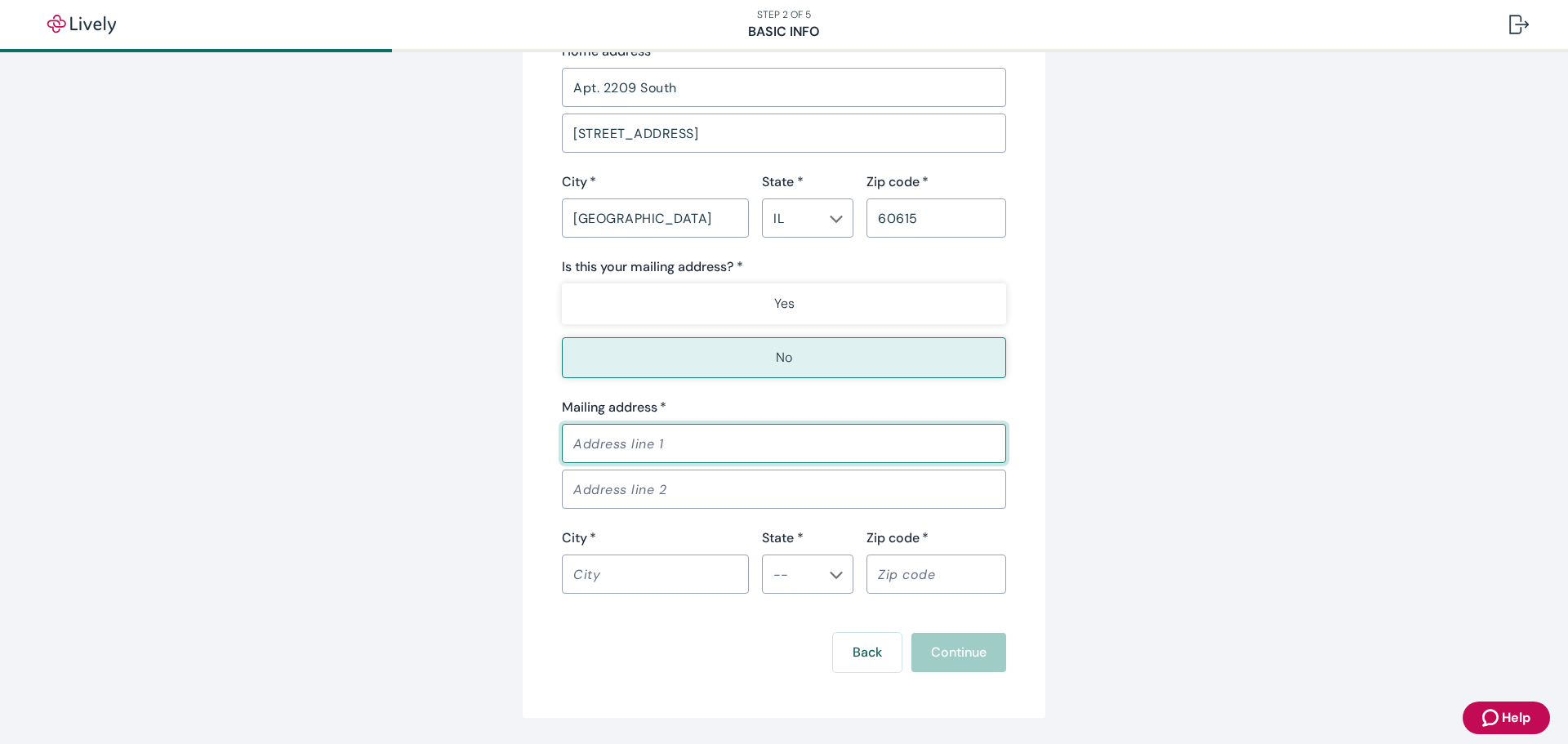
click at [582, 444] on input "Mailing address   *" at bounding box center [784, 443] width 445 height 33
type input "PO Box 566"
type input "Brookfield"
type input "IL"
type input "60513"
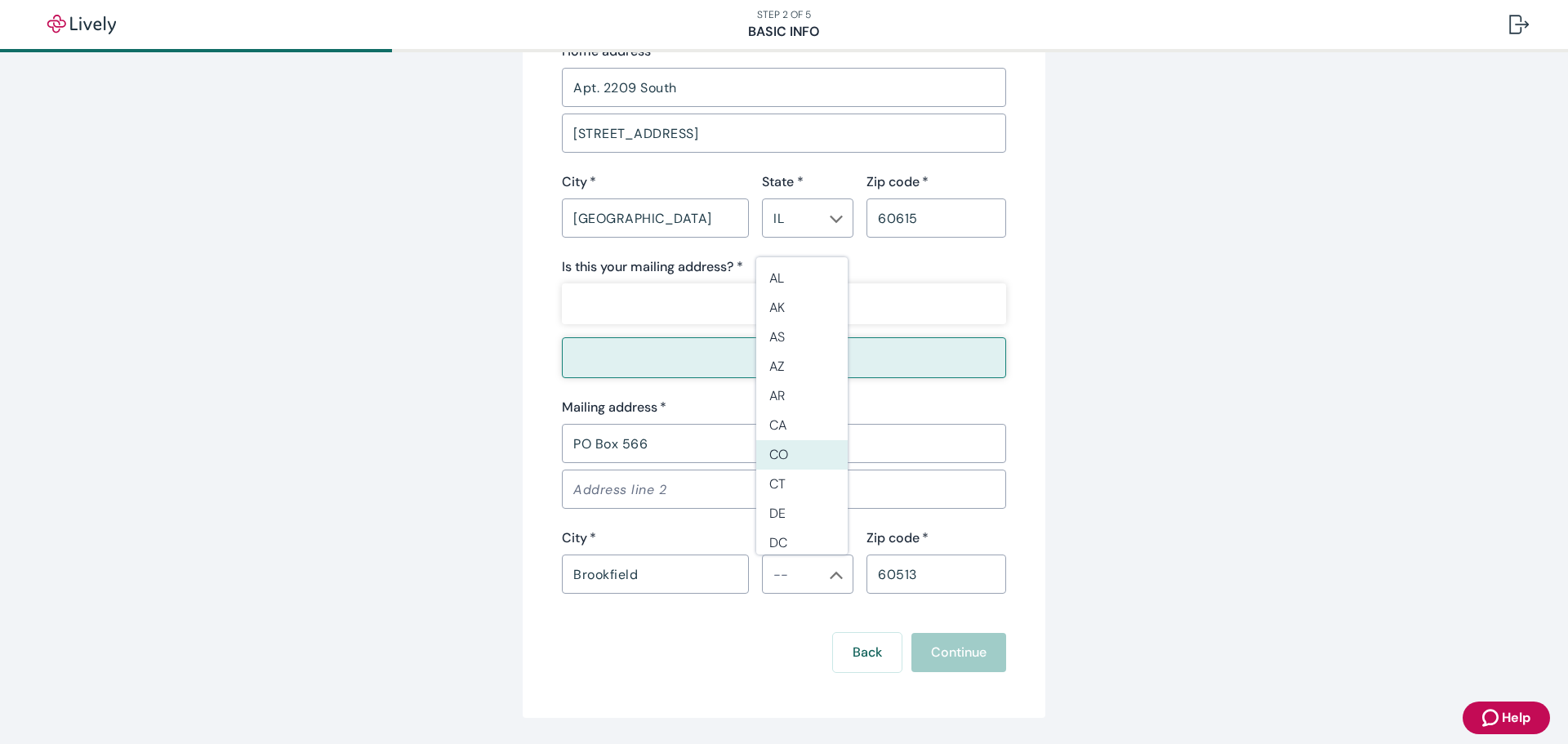
click at [782, 497] on li "IL" at bounding box center [801, 503] width 92 height 29
type input "IL"
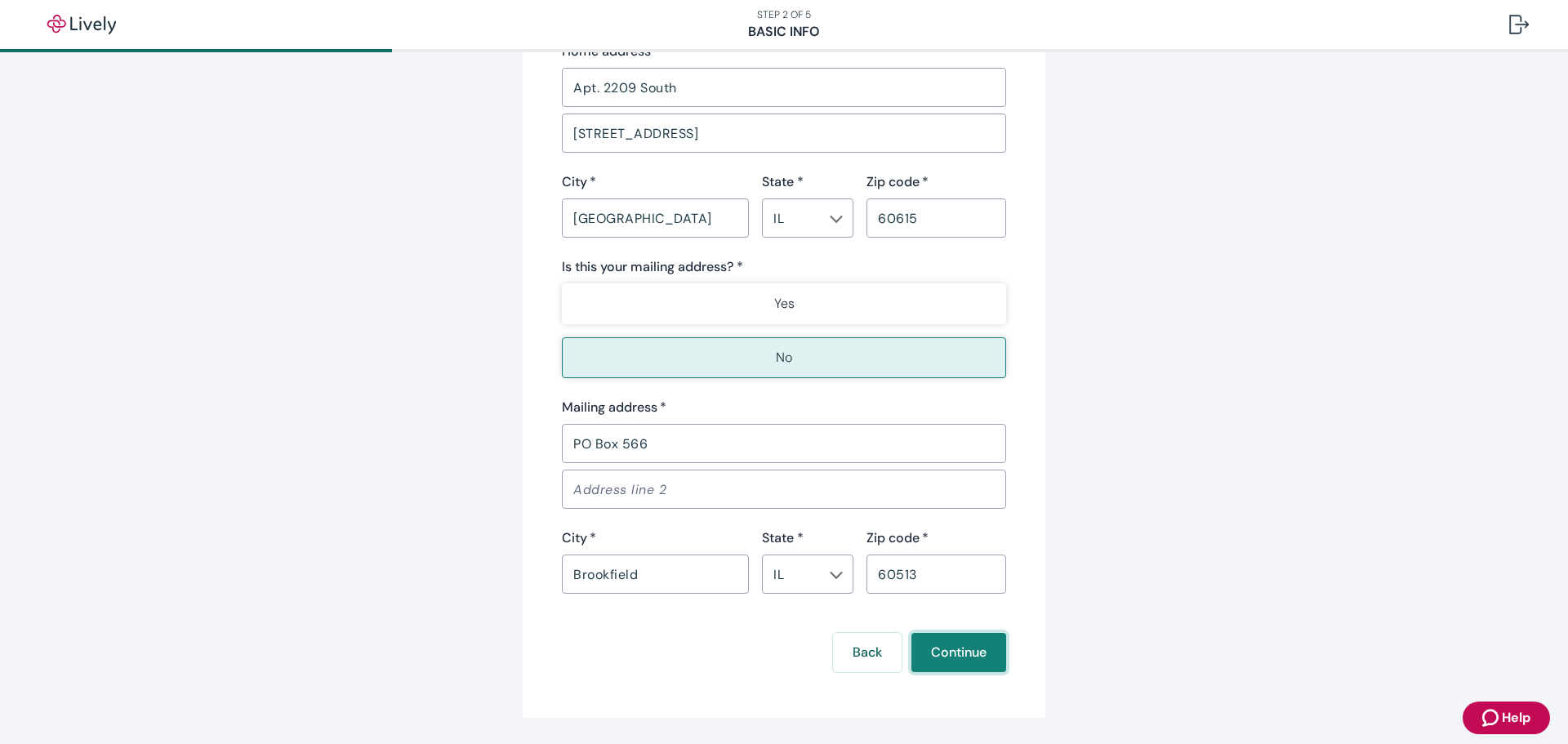
click at [969, 655] on button "Continue" at bounding box center [958, 652] width 94 height 40
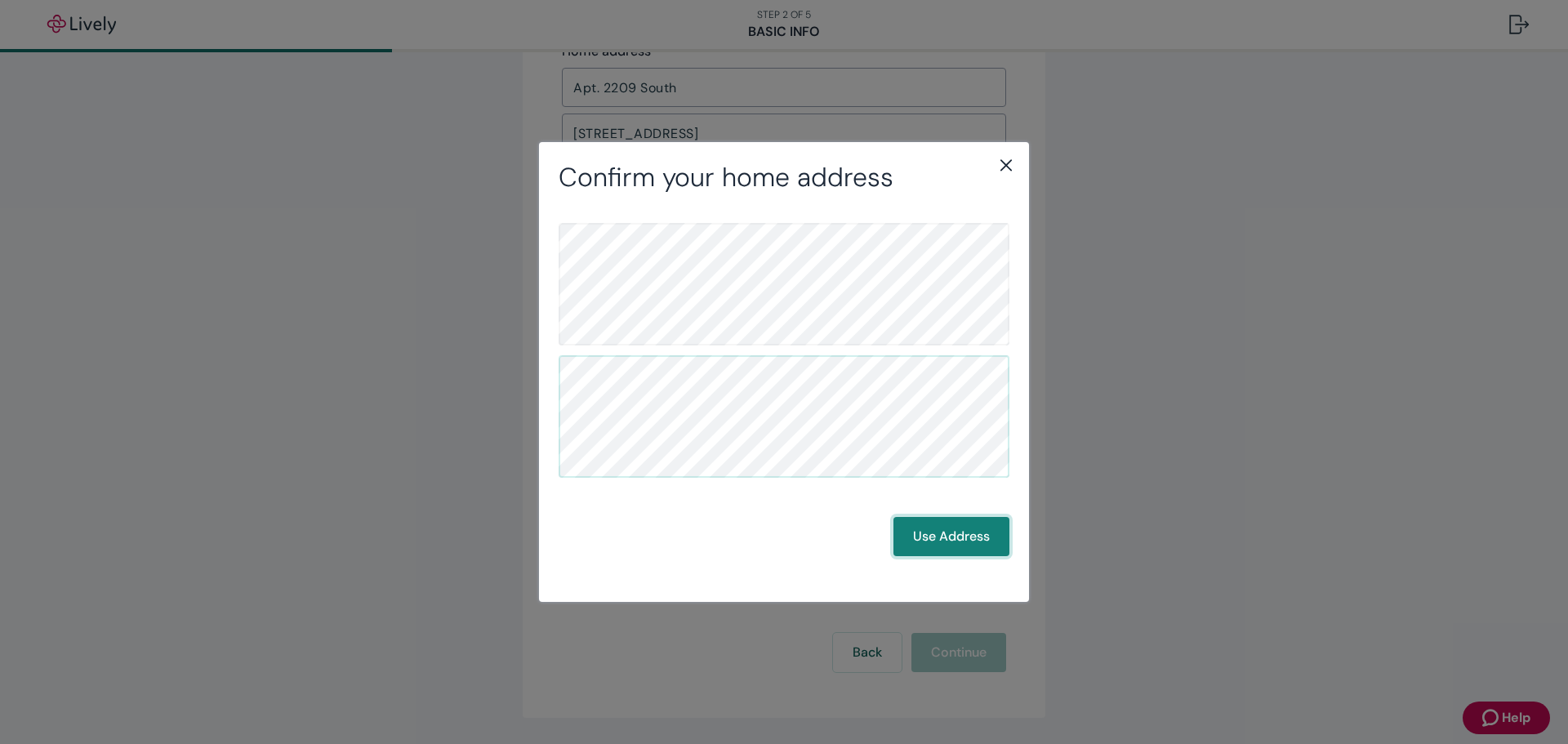
click at [927, 531] on button "Use Address" at bounding box center [951, 537] width 116 height 40
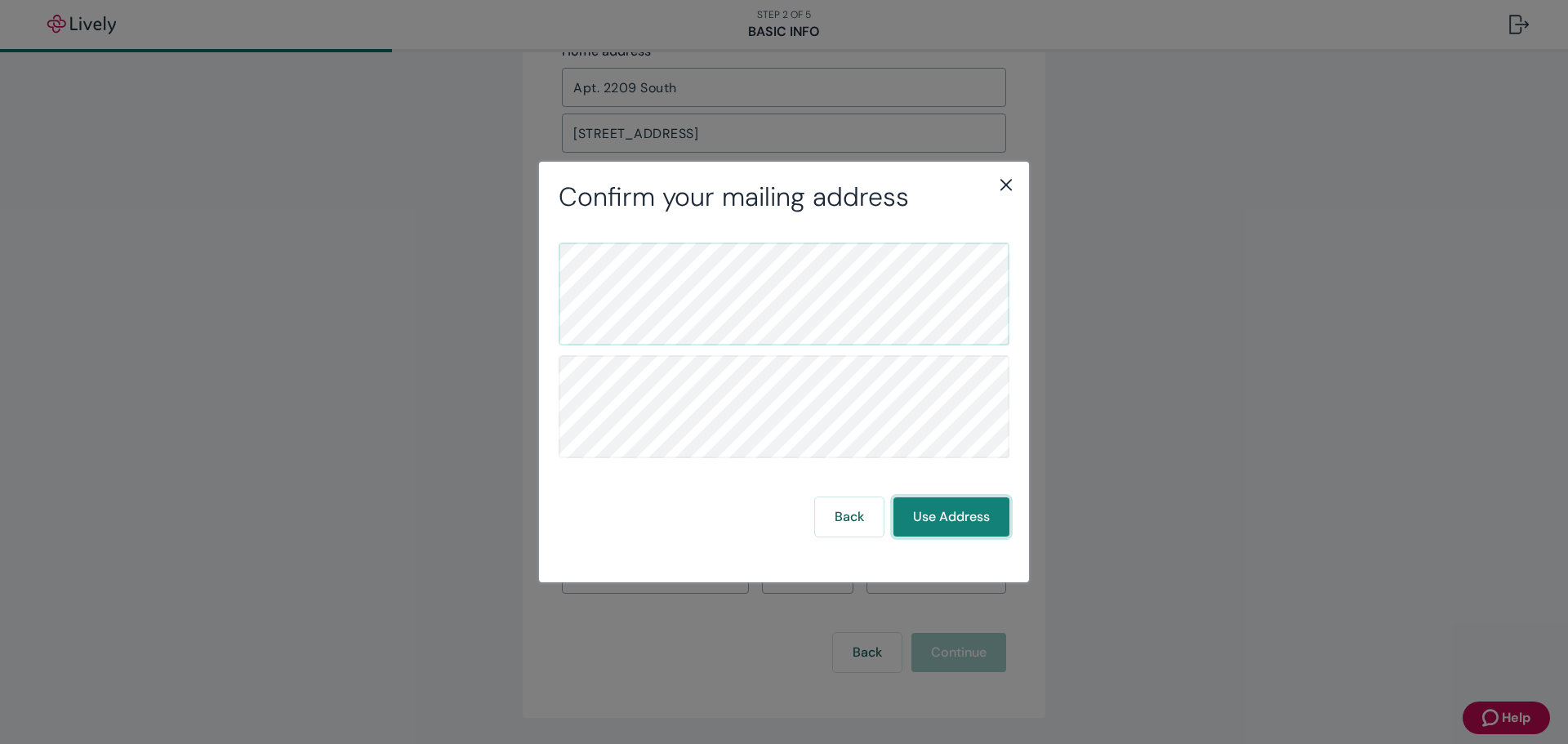
click at [947, 510] on button "Use Address" at bounding box center [951, 517] width 116 height 40
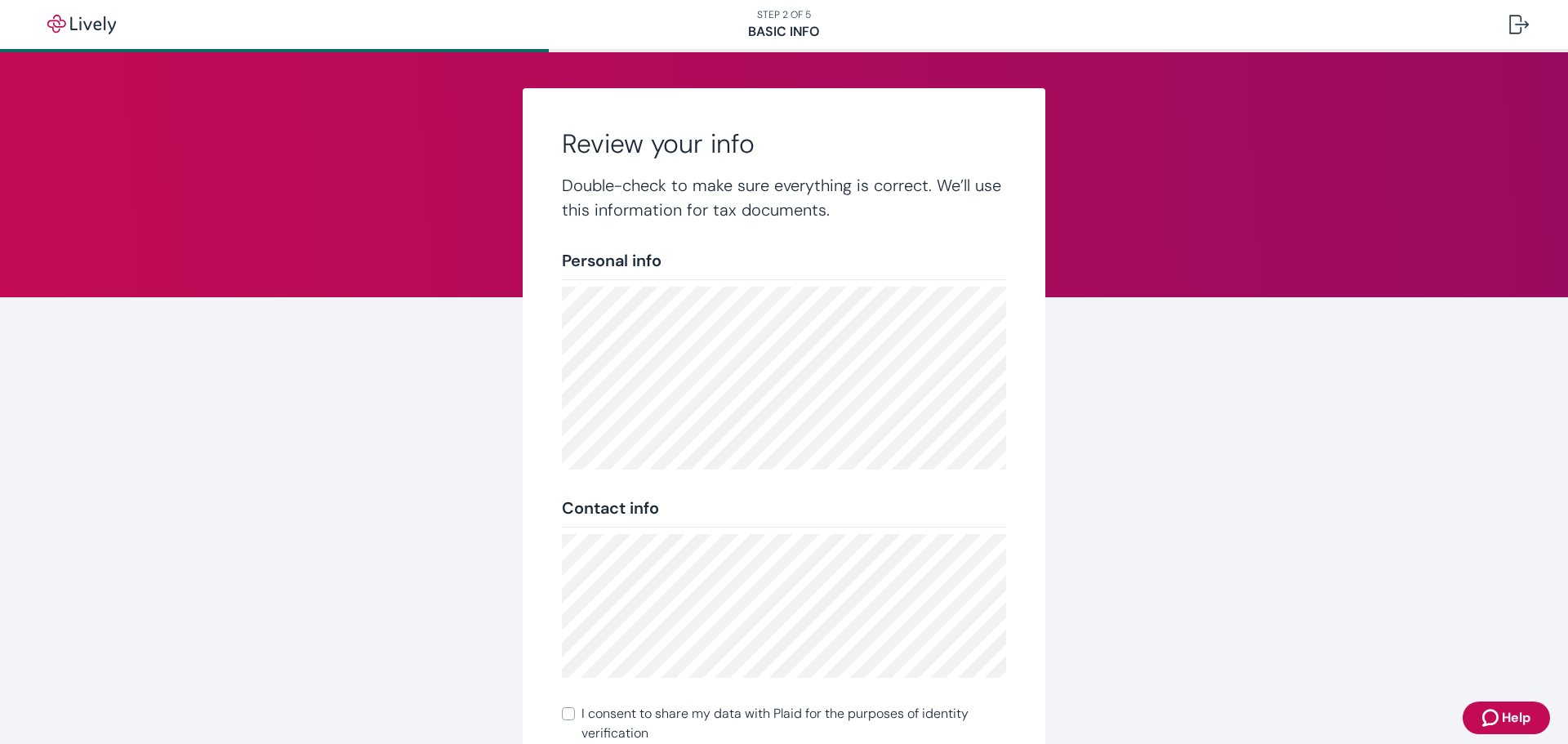
scroll to position [202, 0]
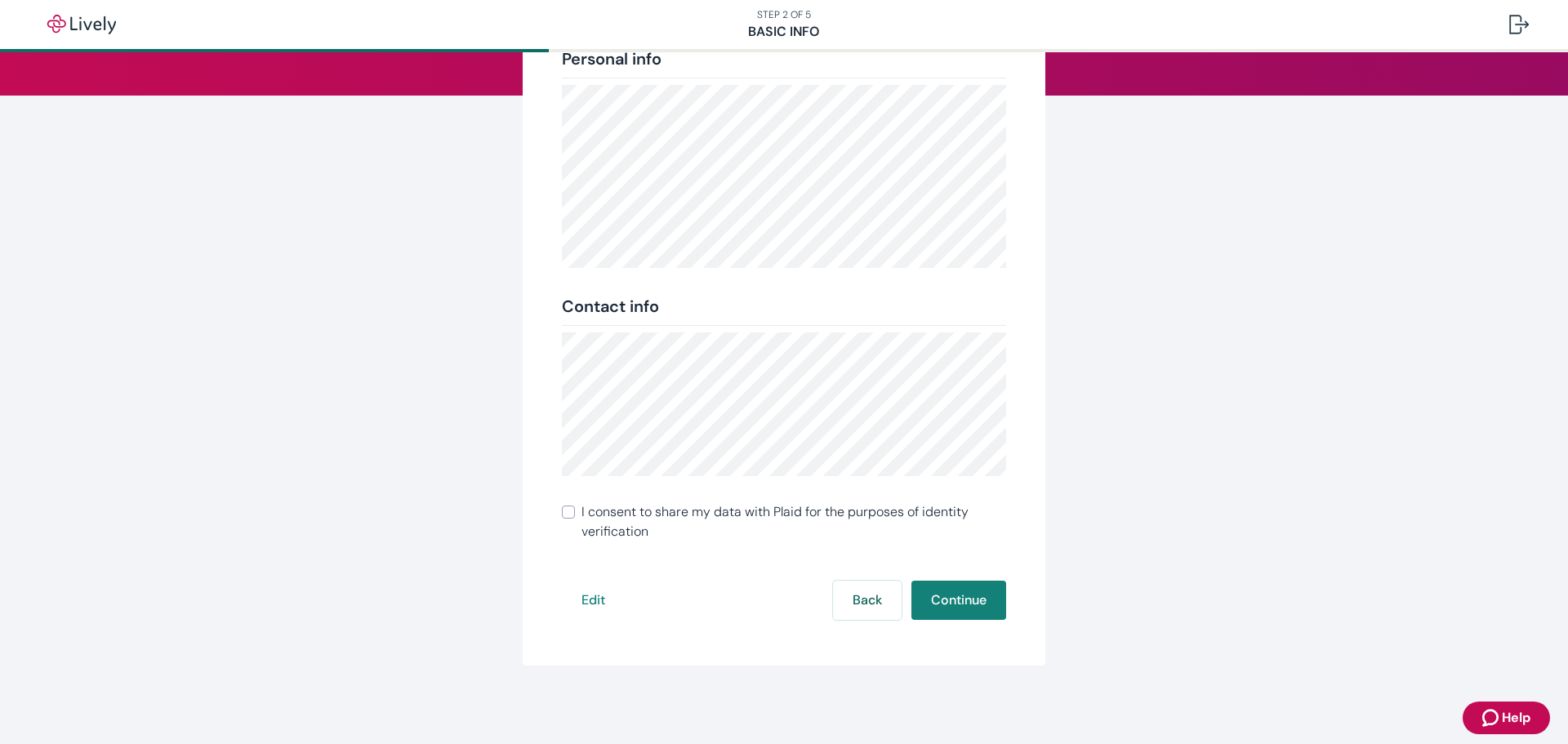
click at [562, 511] on input "I consent to share my data with Plaid for the purposes of identity verification" at bounding box center [568, 512] width 13 height 13
checkbox input "true"
click at [967, 604] on button "Continue" at bounding box center [958, 600] width 94 height 40
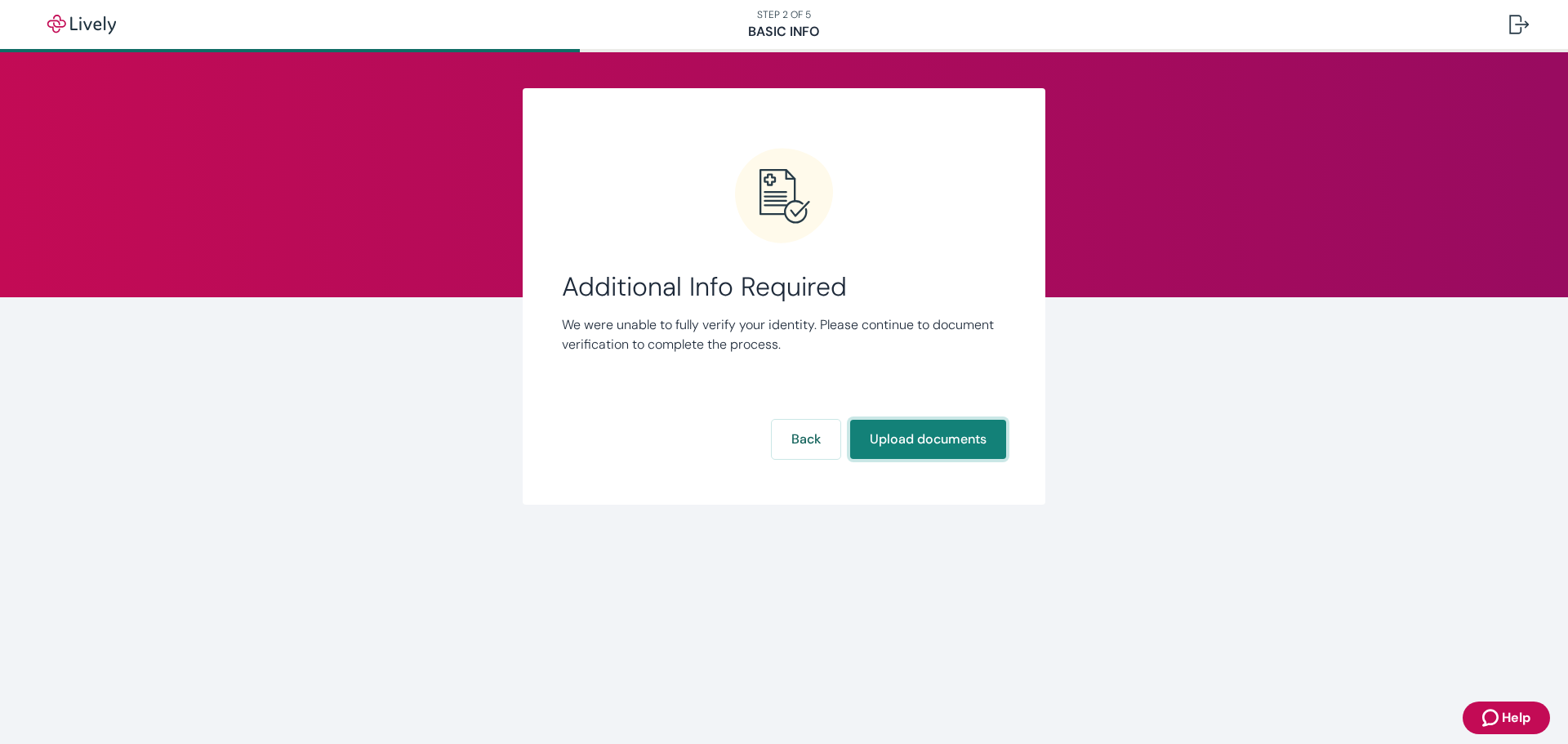
click at [929, 442] on button "Upload documents" at bounding box center [927, 440] width 156 height 40
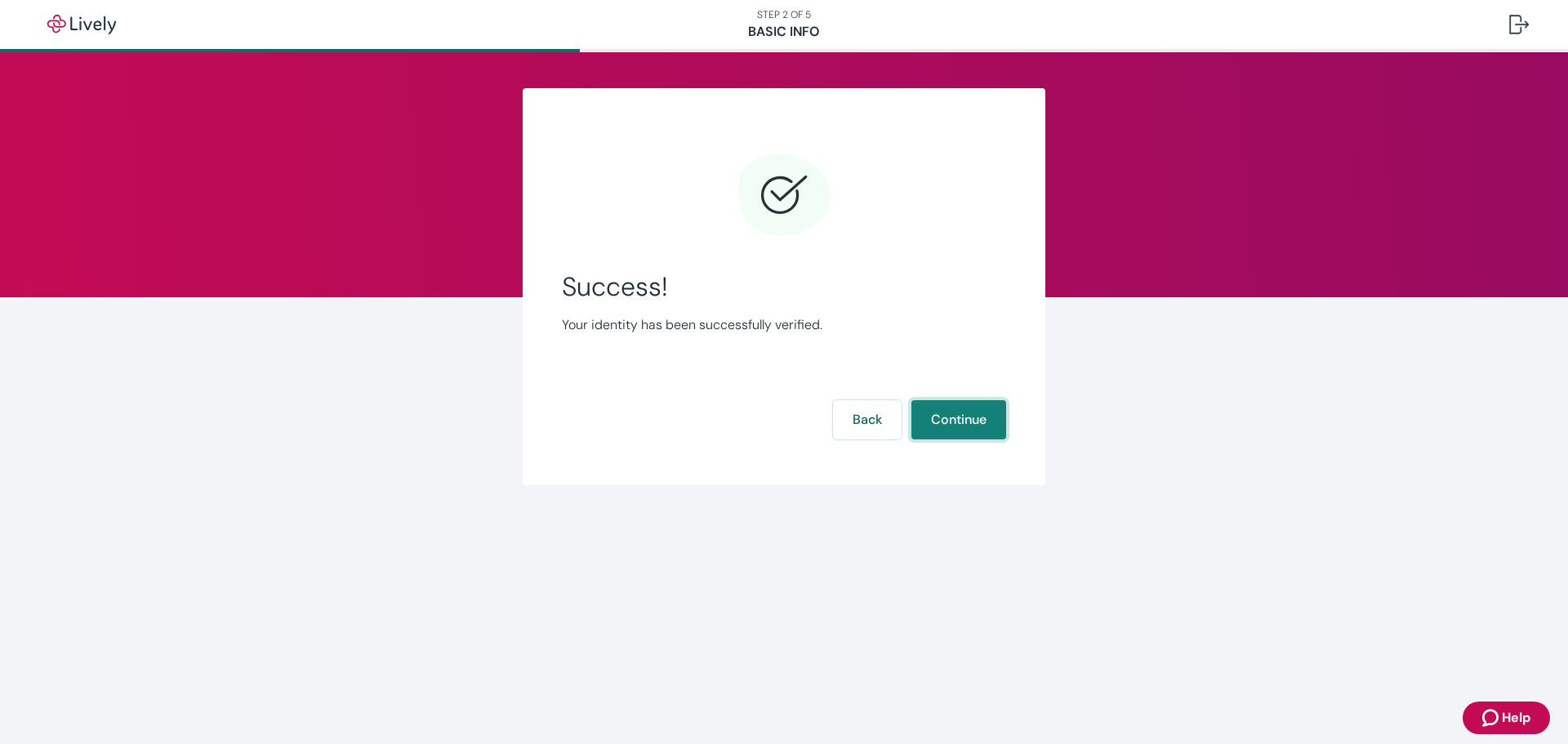
click at [963, 417] on button "Continue" at bounding box center [958, 420] width 94 height 40
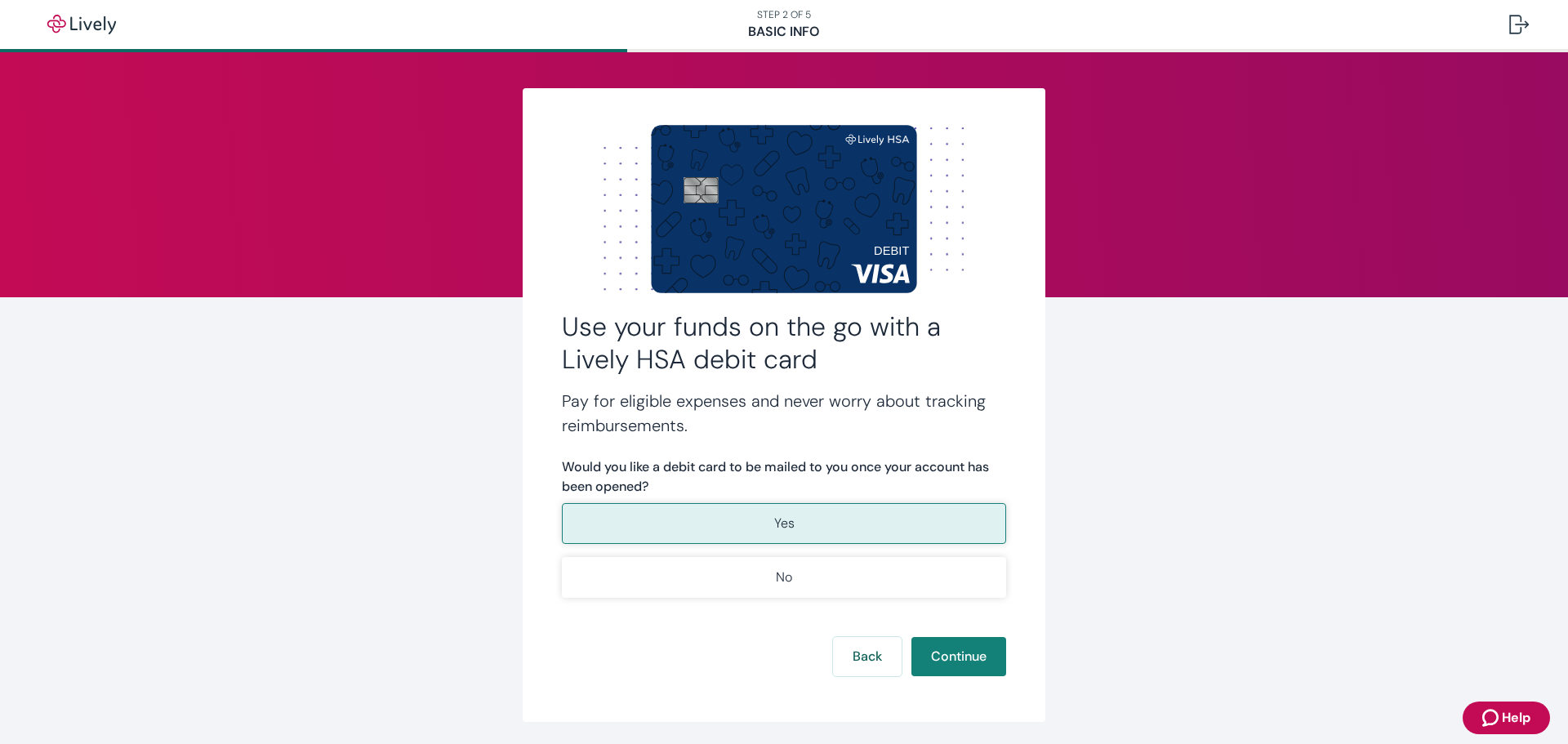
click at [814, 521] on button "Yes" at bounding box center [784, 523] width 445 height 41
click at [928, 660] on button "Continue" at bounding box center [958, 657] width 94 height 40
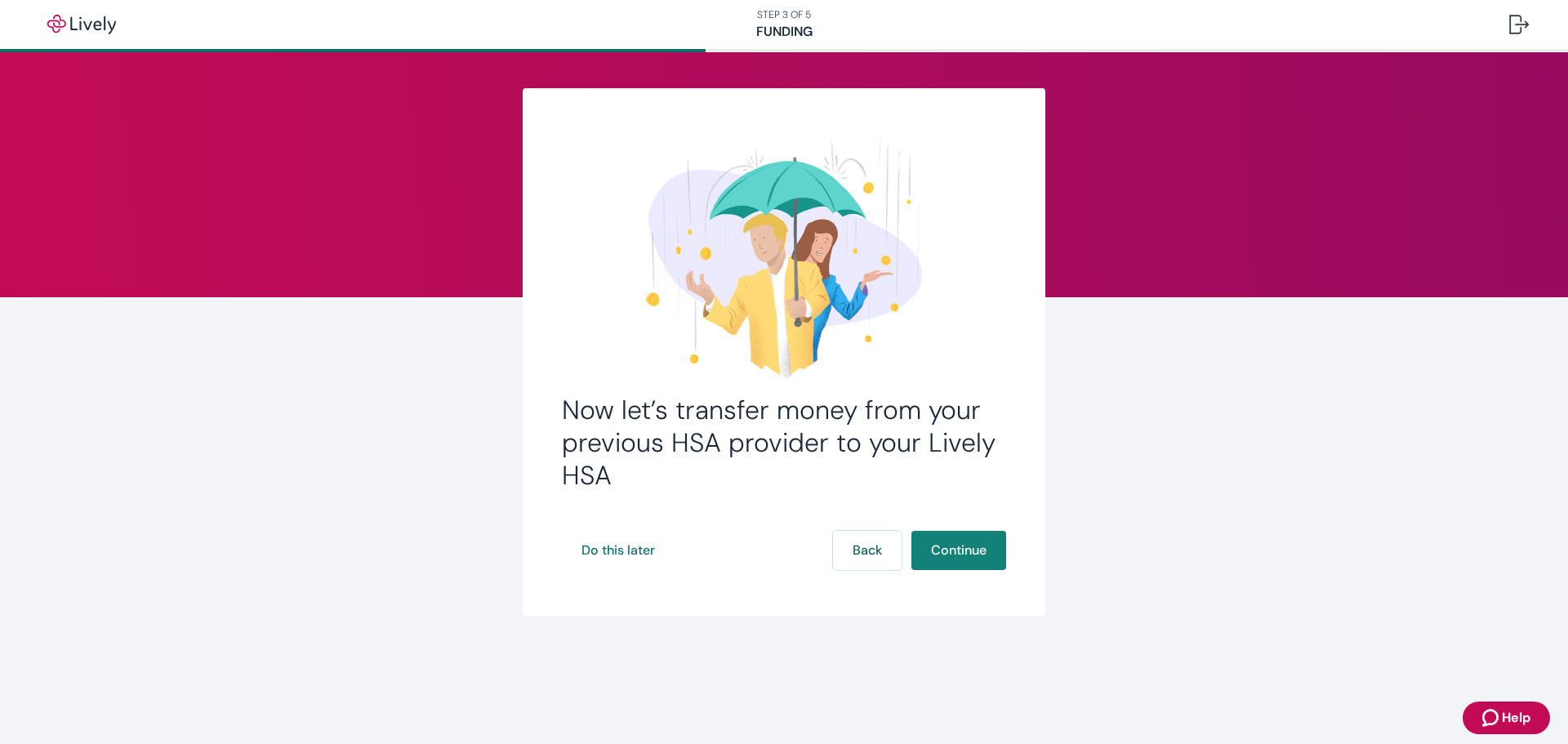
click at [970, 560] on button "Continue" at bounding box center [958, 550] width 94 height 40
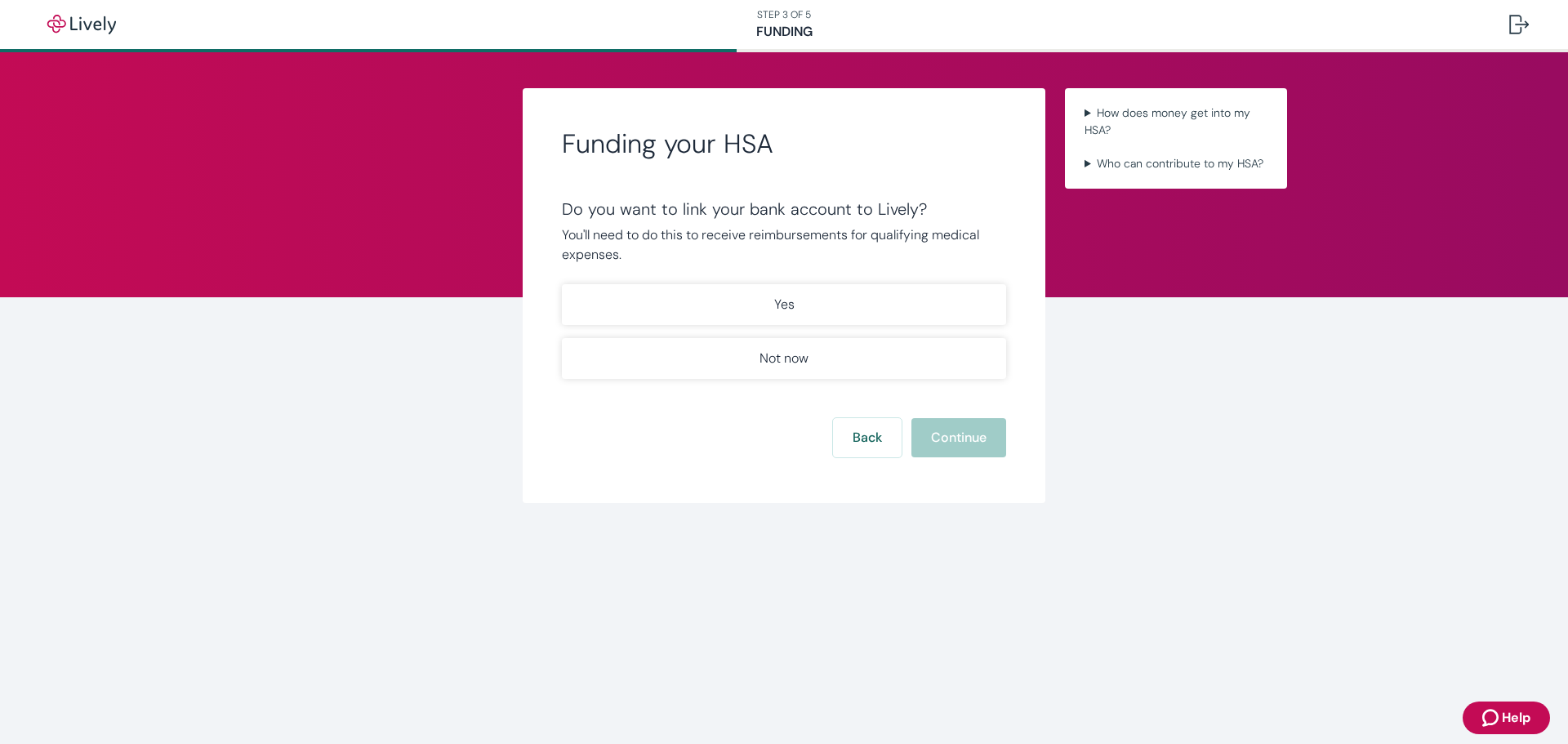
click at [783, 312] on p "Yes" at bounding box center [784, 304] width 21 height 20
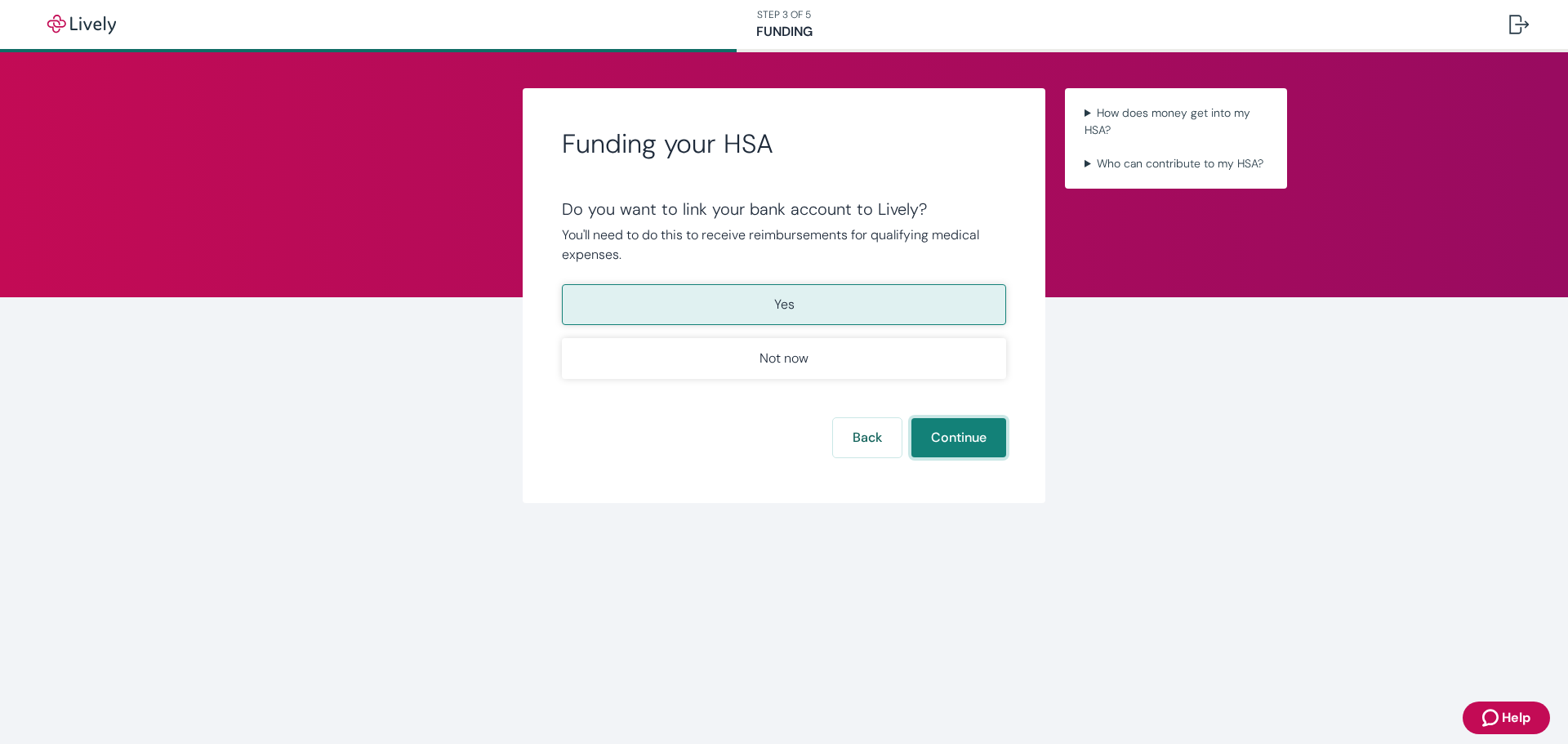
click at [980, 433] on button "Continue" at bounding box center [958, 438] width 94 height 40
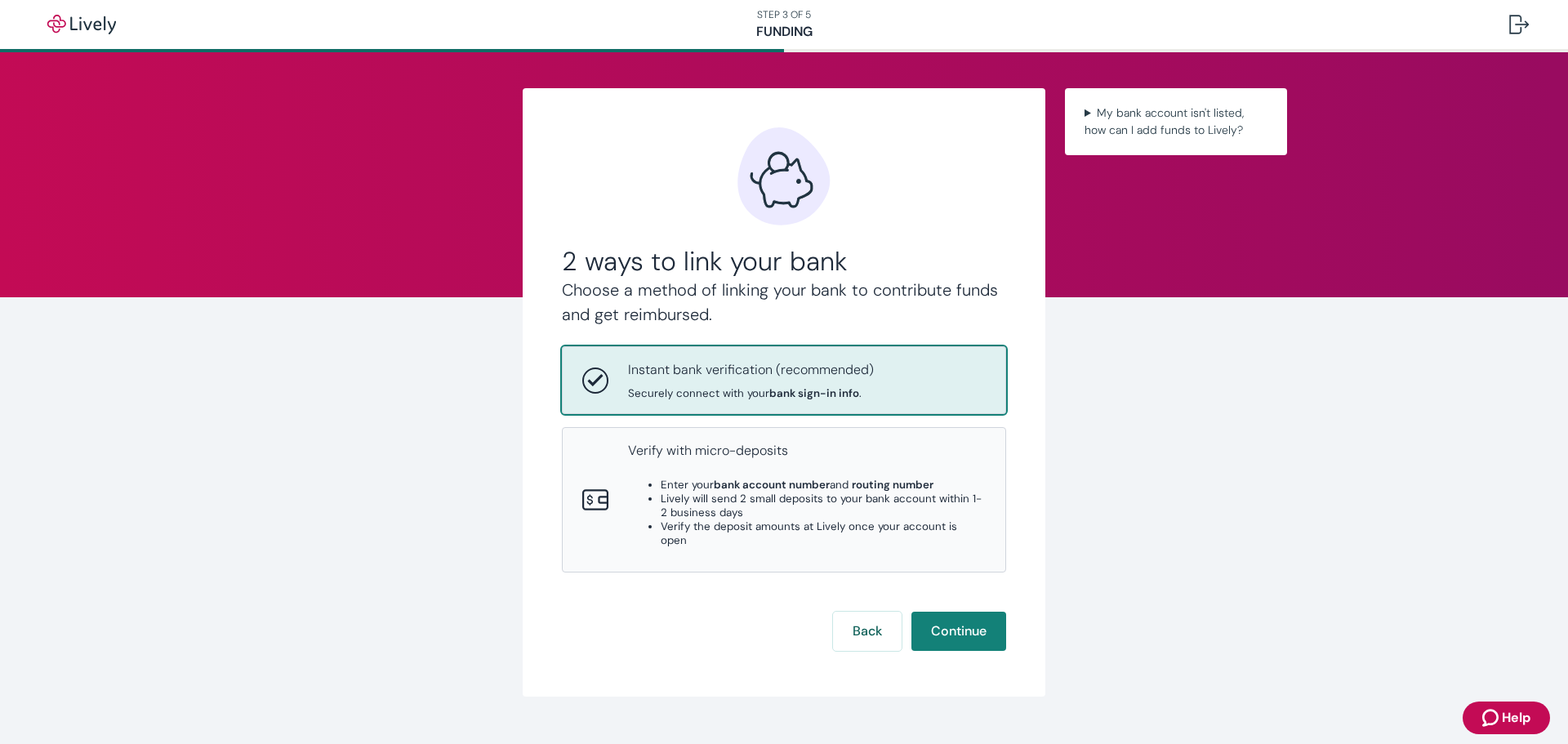
click at [911, 370] on div "Instant bank verification (recommended) Securely connect with your bank sign-in…" at bounding box center [806, 380] width 358 height 40
click at [962, 620] on button "Continue" at bounding box center [958, 632] width 94 height 40
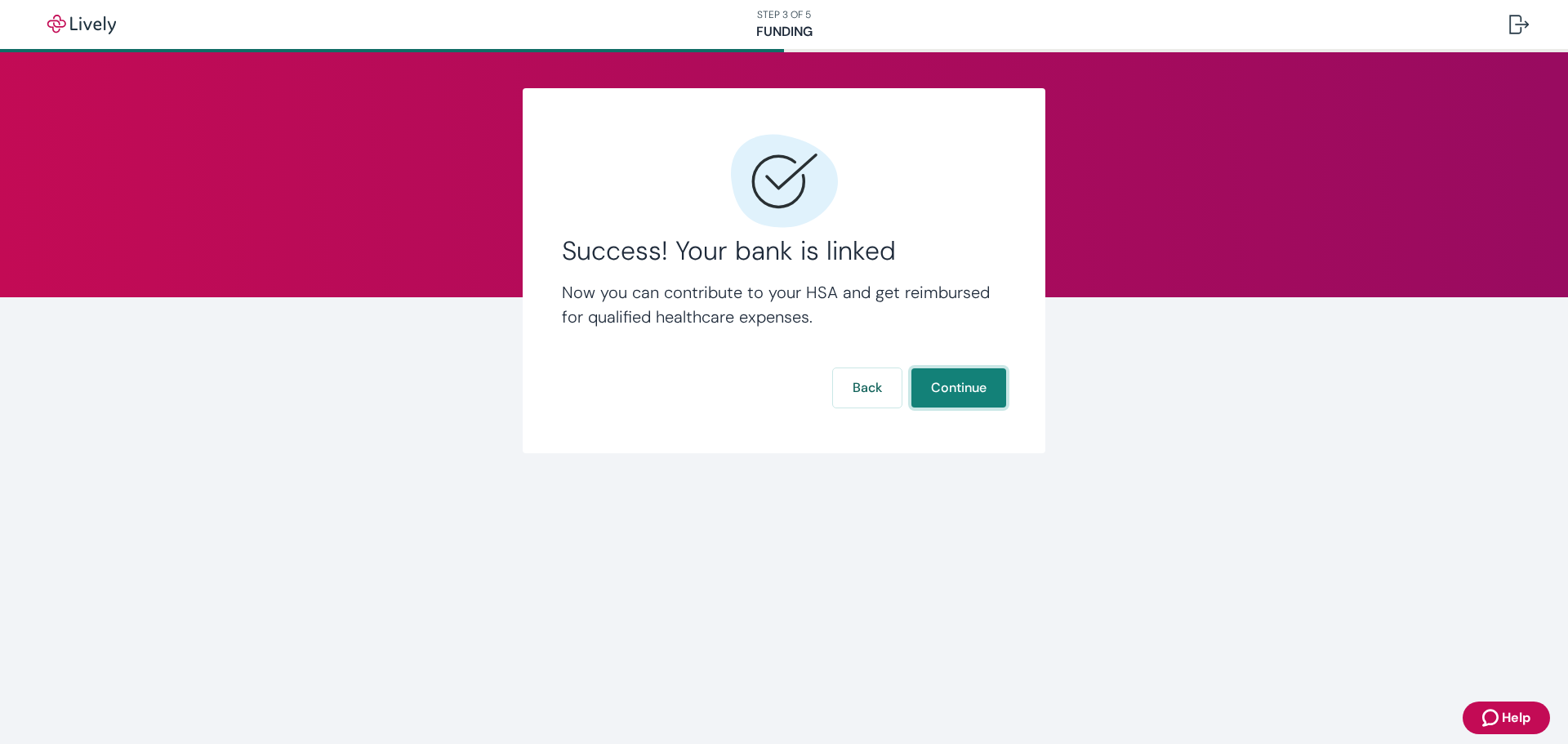
click at [953, 385] on button "Continue" at bounding box center [958, 388] width 94 height 40
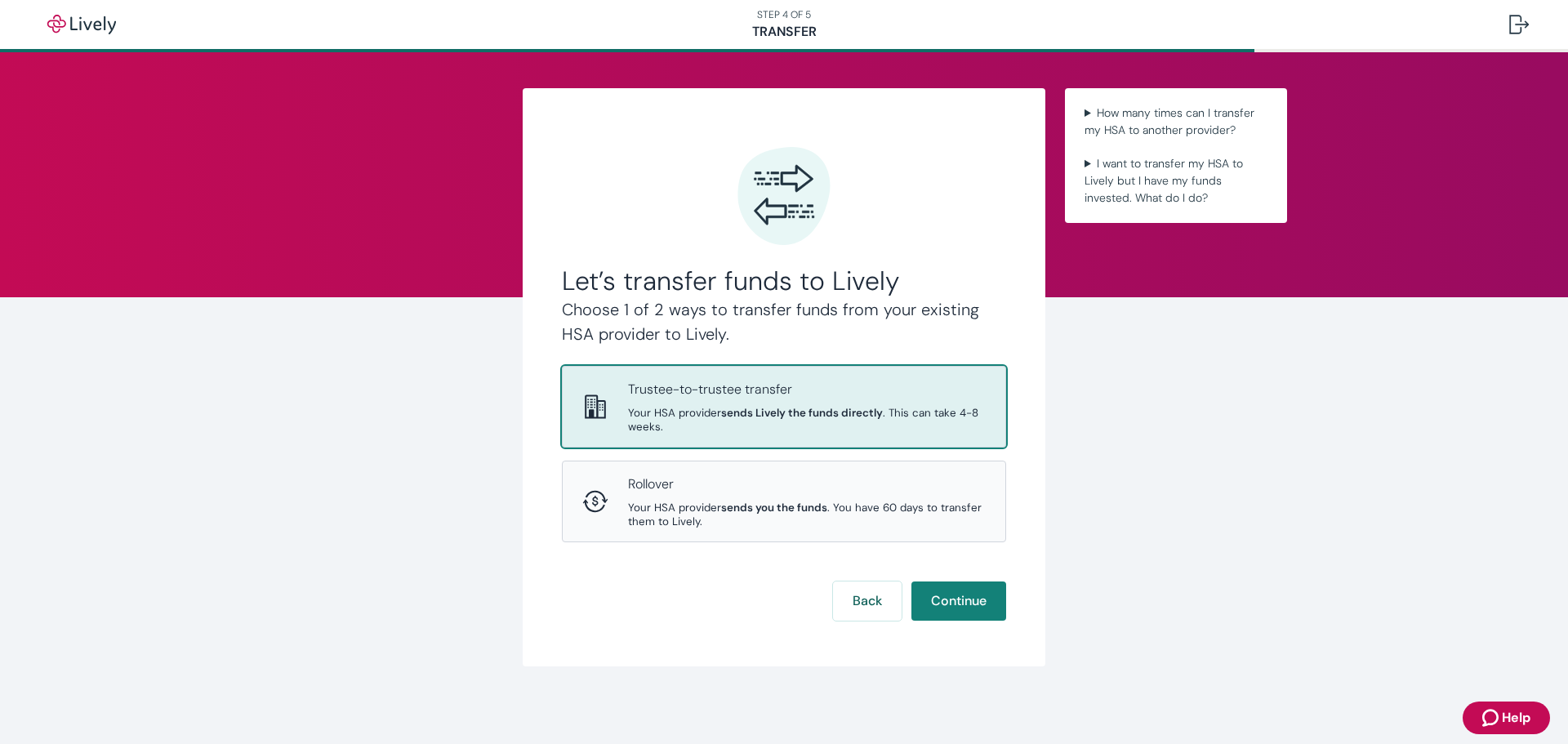
click at [772, 390] on p "Trustee-to-trustee transfer" at bounding box center [806, 389] width 358 height 20
click at [941, 607] on button "Continue" at bounding box center [958, 601] width 94 height 40
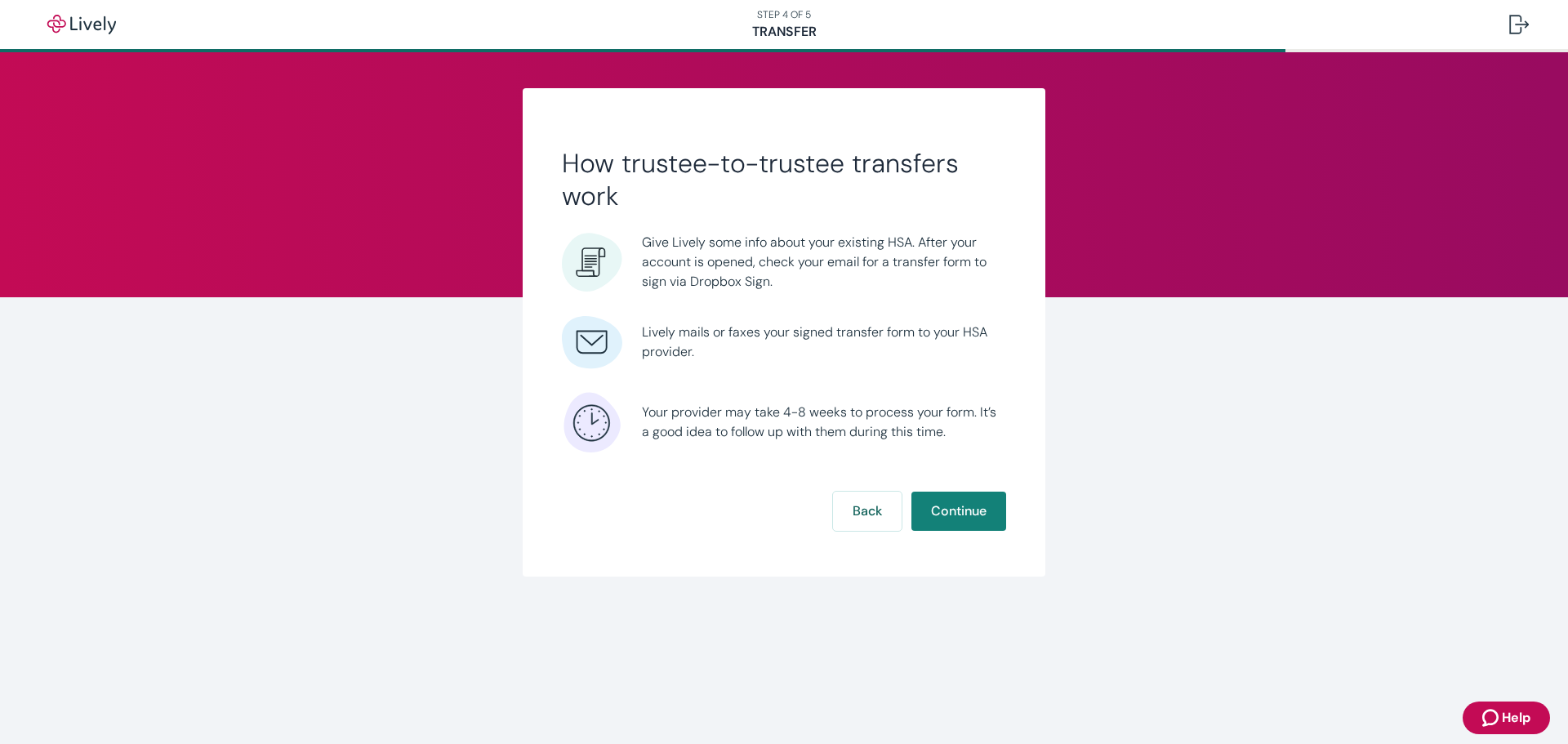
click at [950, 508] on button "Continue" at bounding box center [958, 512] width 94 height 40
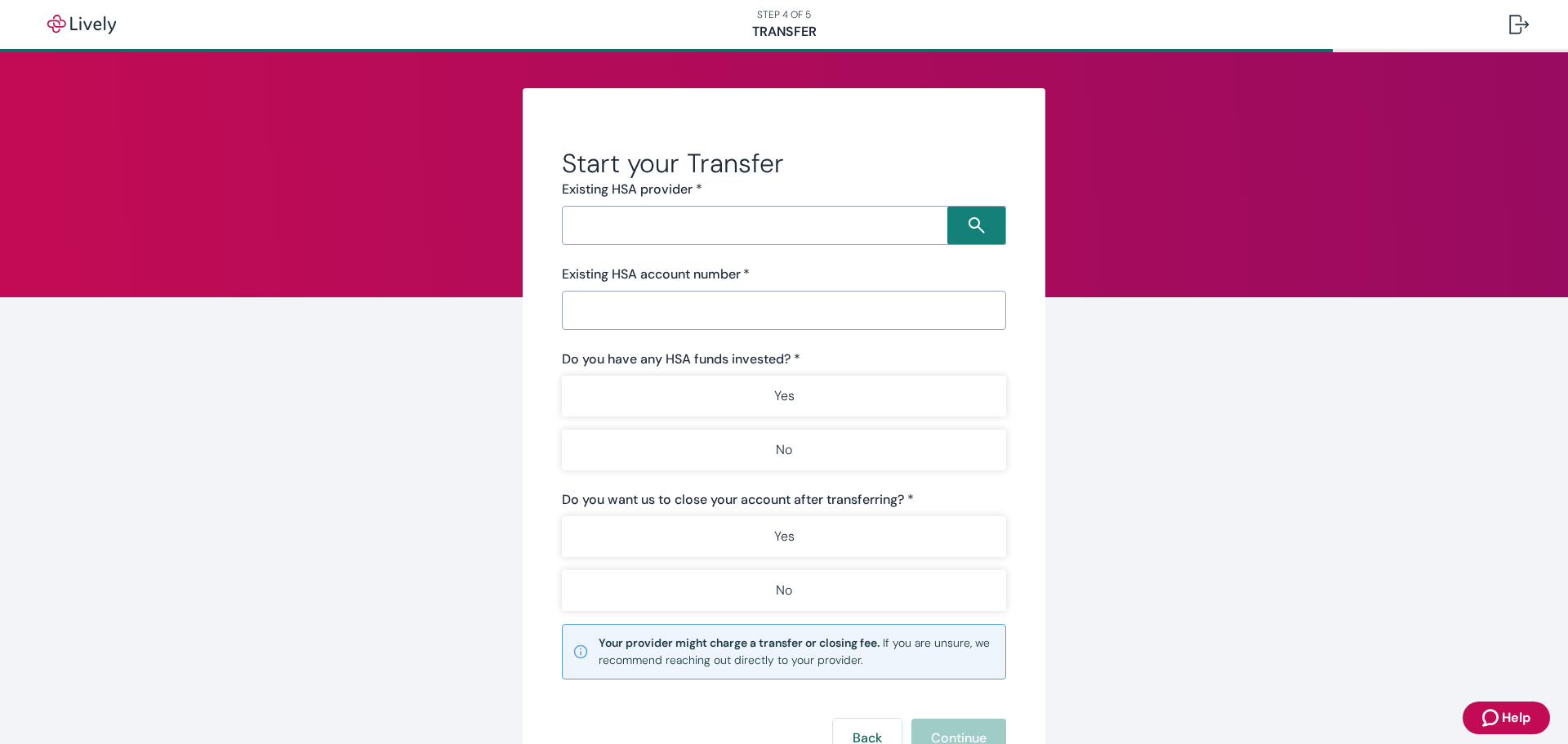
click at [628, 222] on input "Search input" at bounding box center [756, 226] width 380 height 23
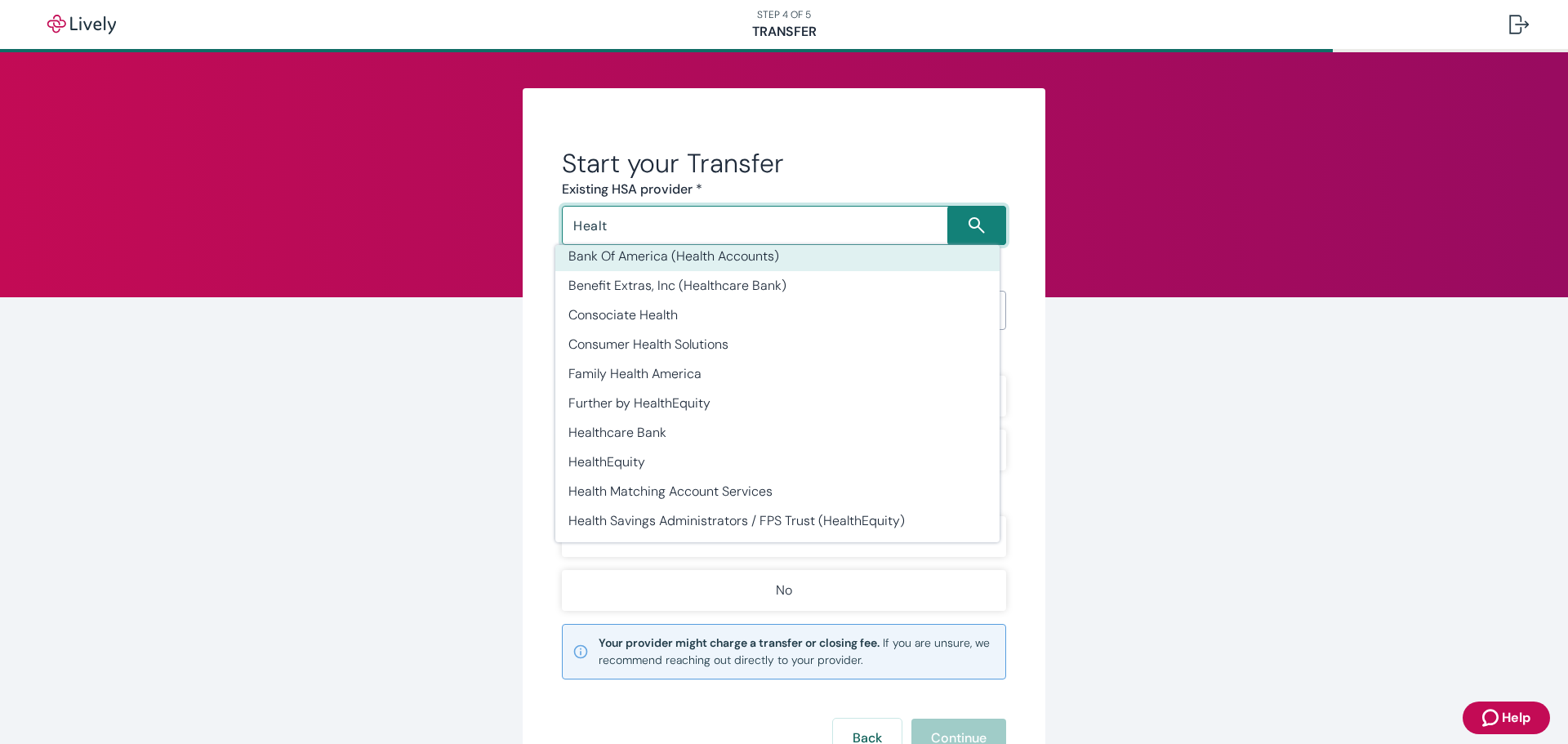
scroll to position [7, 0]
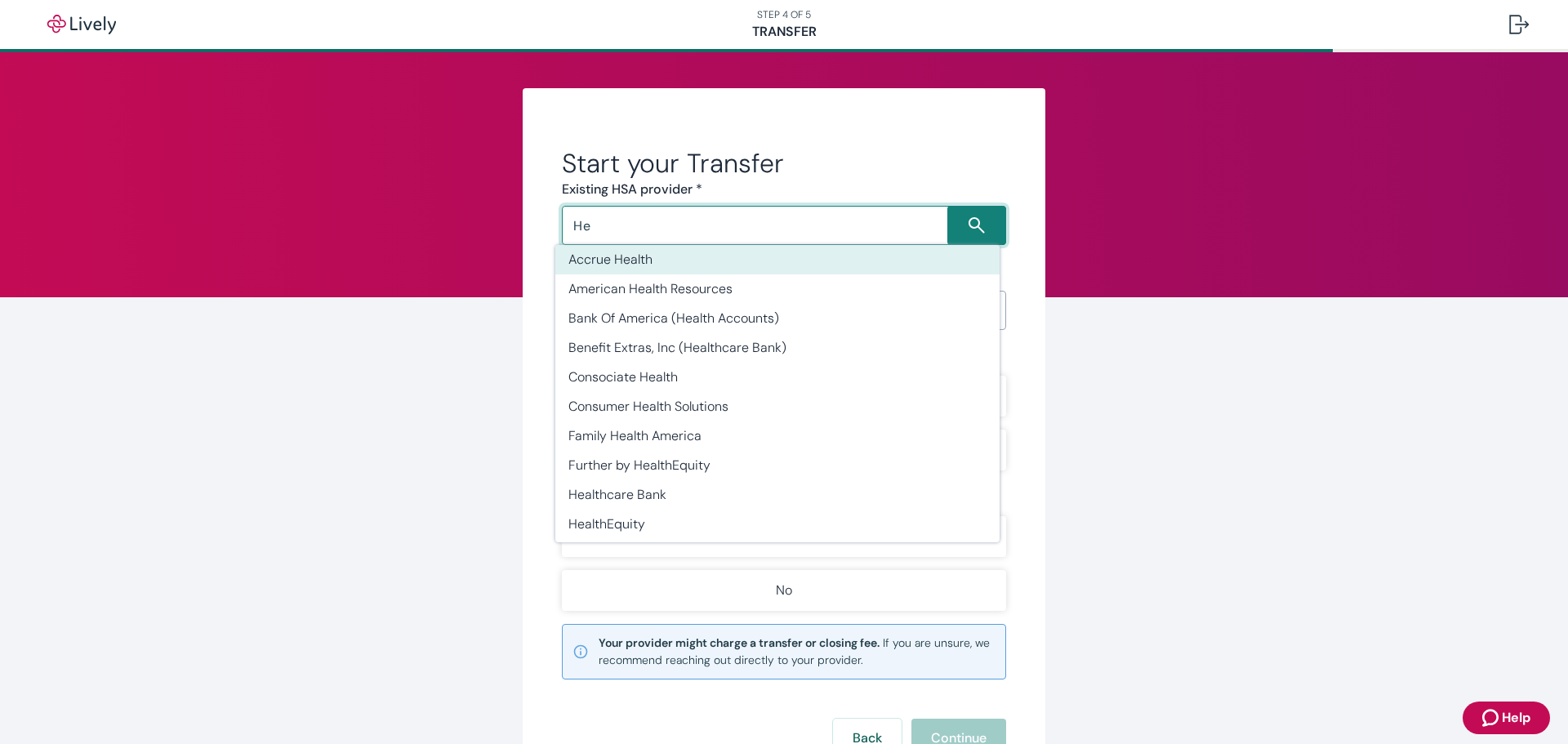
type input "H"
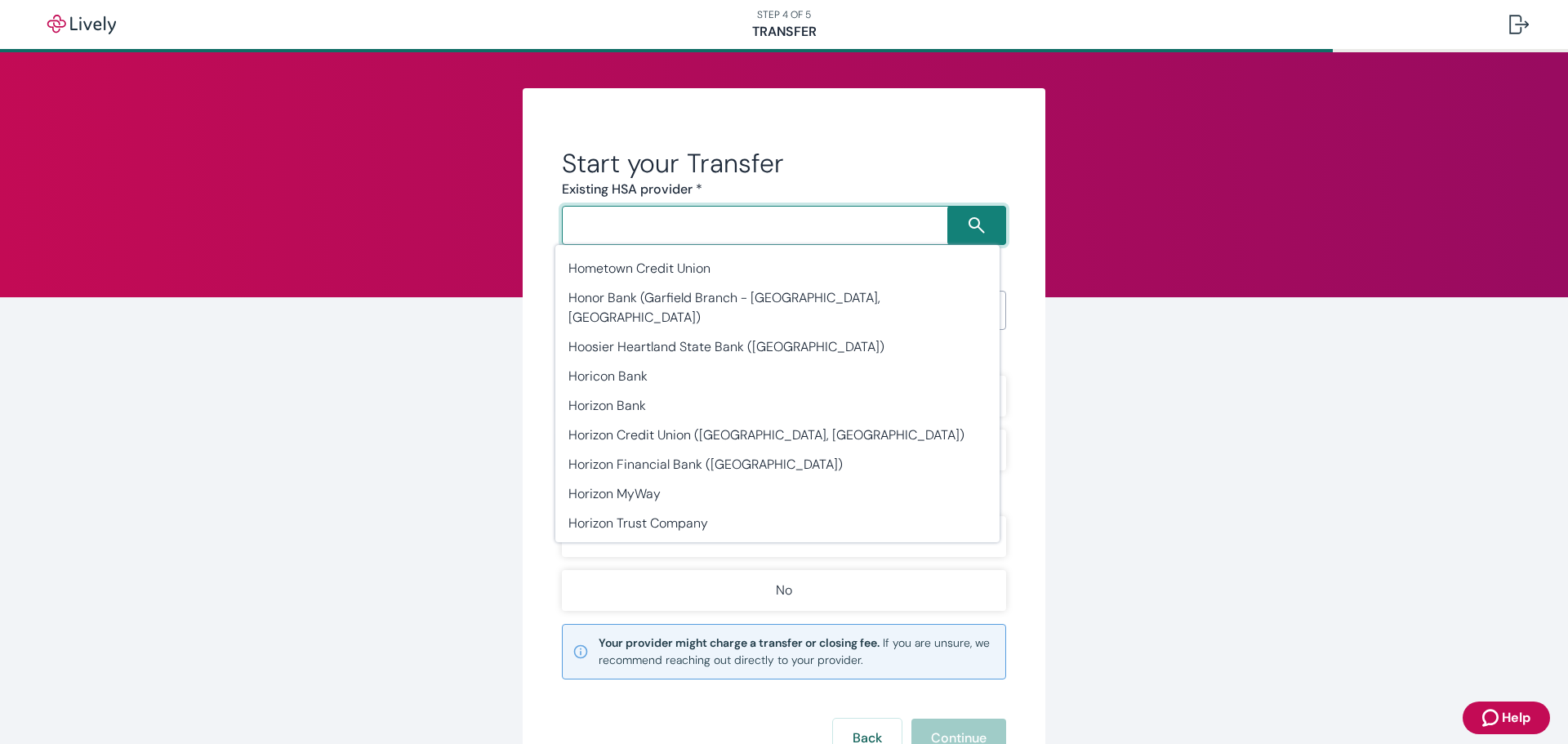
scroll to position [22059, 0]
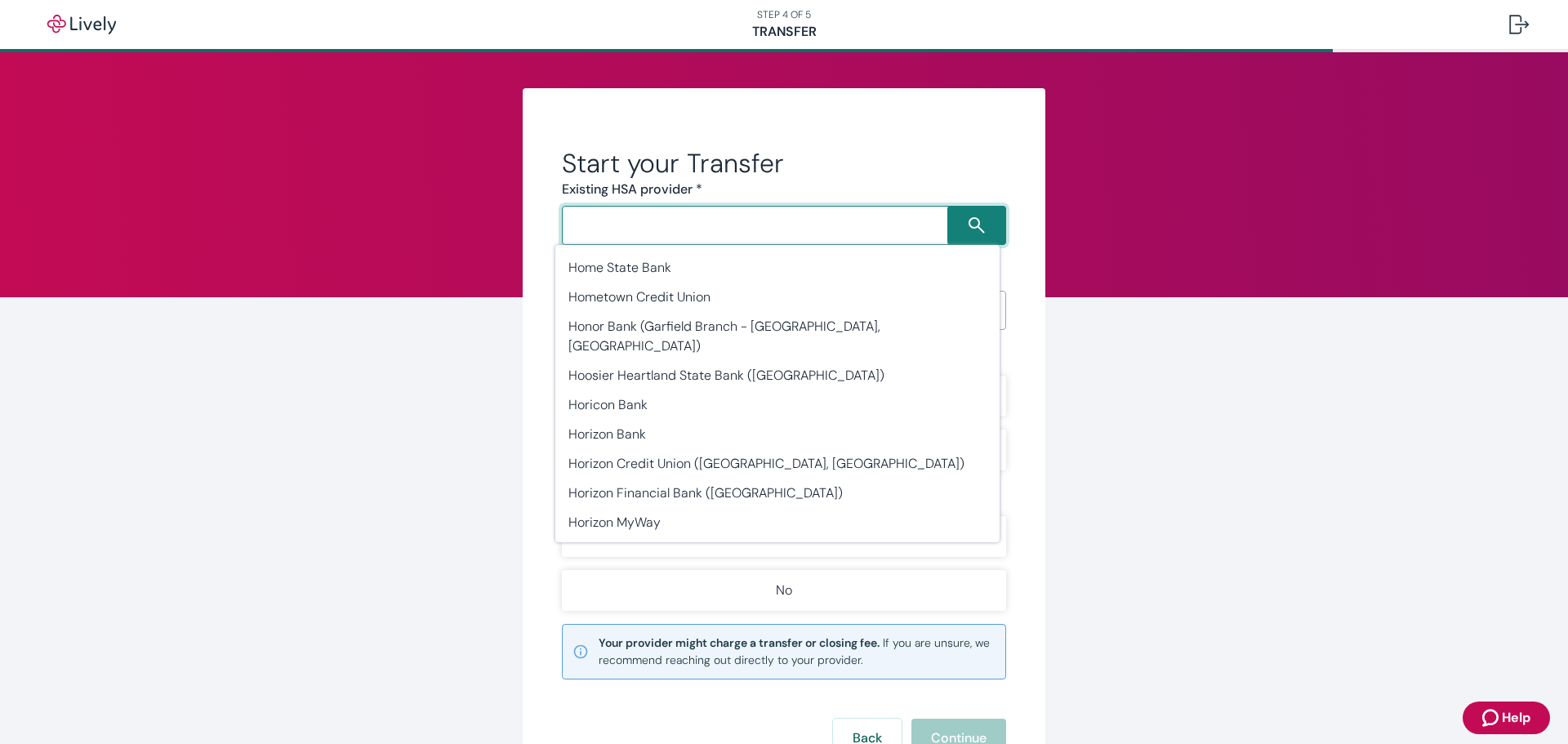
click at [626, 714] on li "HSA Bank" at bounding box center [777, 728] width 445 height 29
type input "HSA Bank"
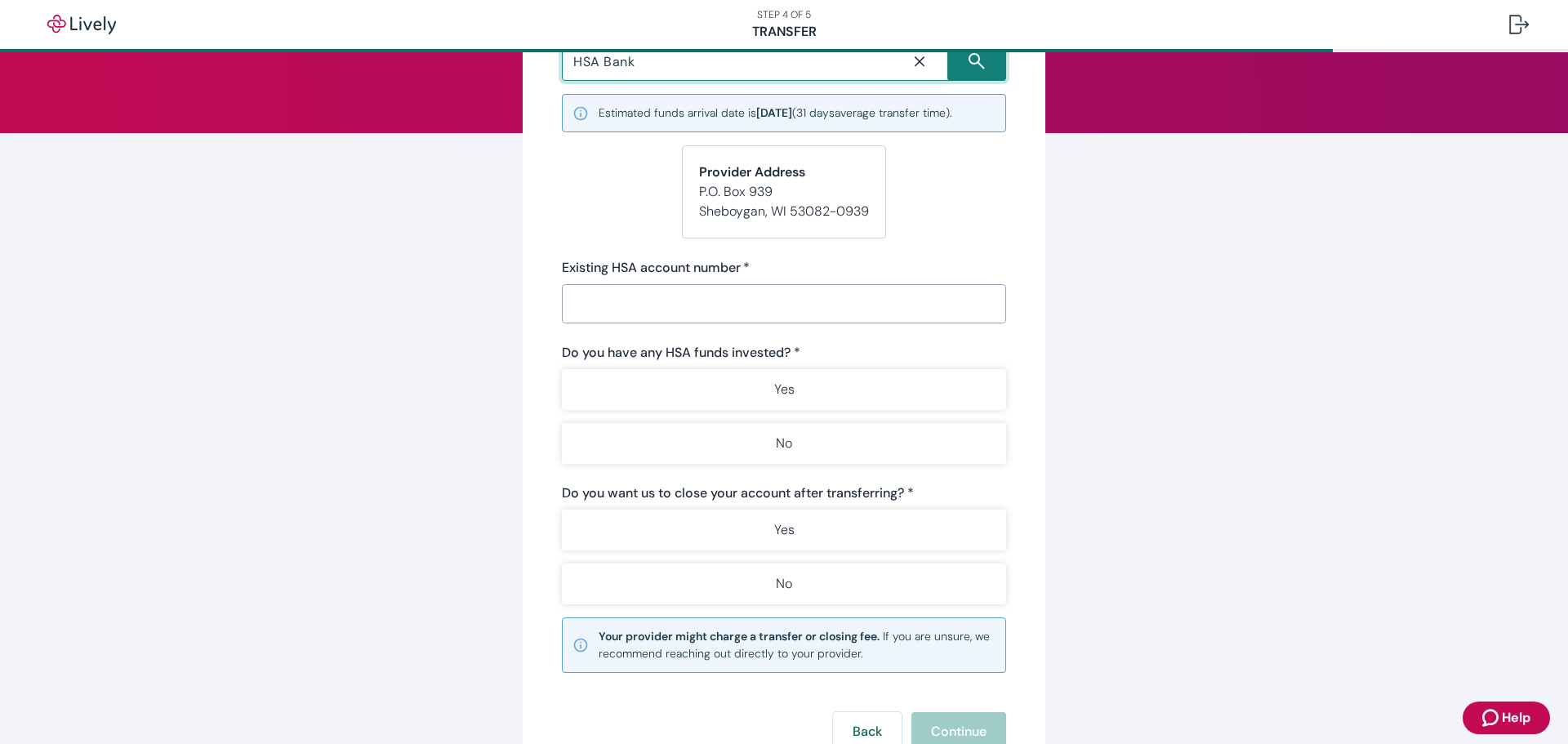
scroll to position [82, 0]
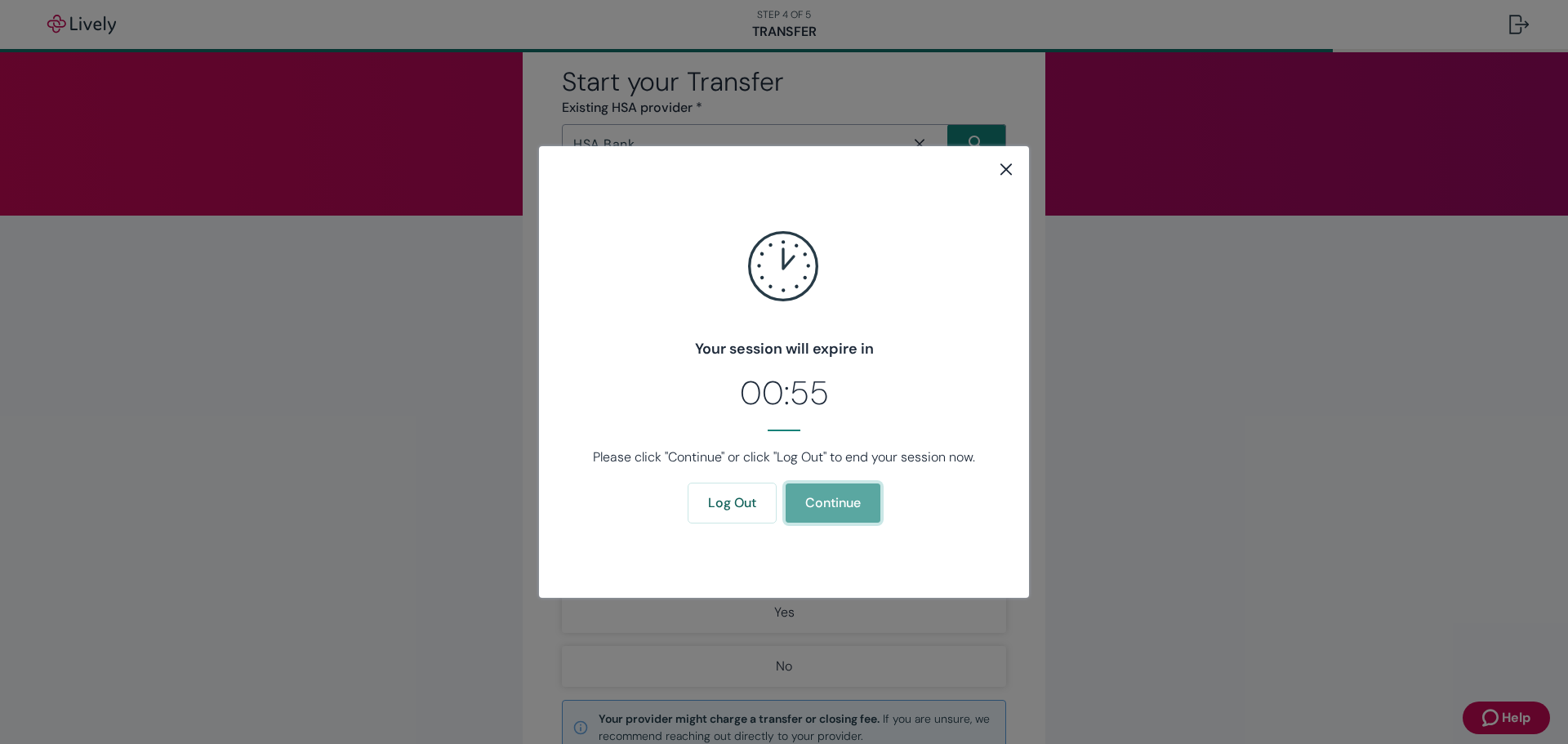
click at [835, 498] on button "Continue" at bounding box center [833, 503] width 94 height 40
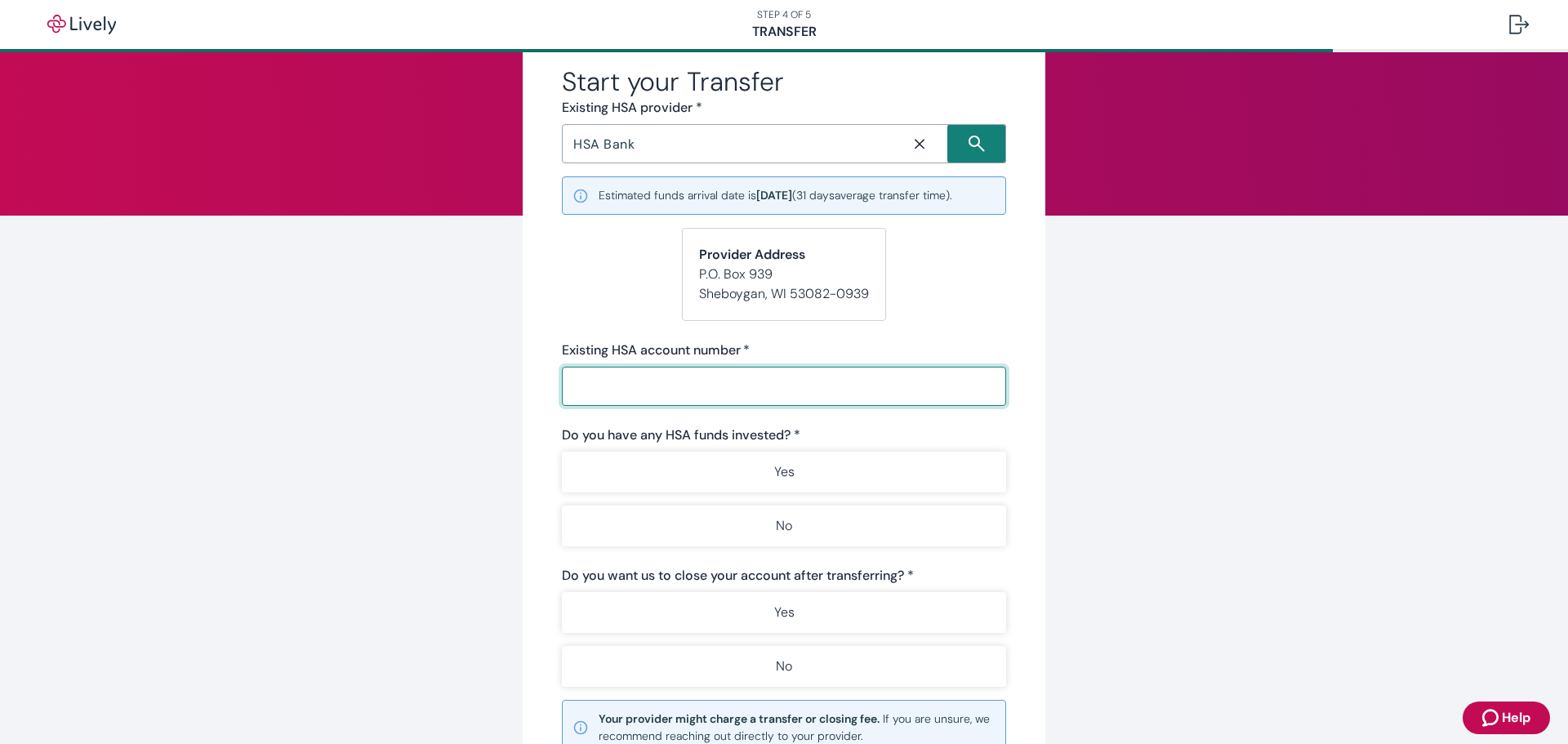
click at [598, 391] on input "Existing HSA account number   *" at bounding box center [784, 386] width 445 height 33
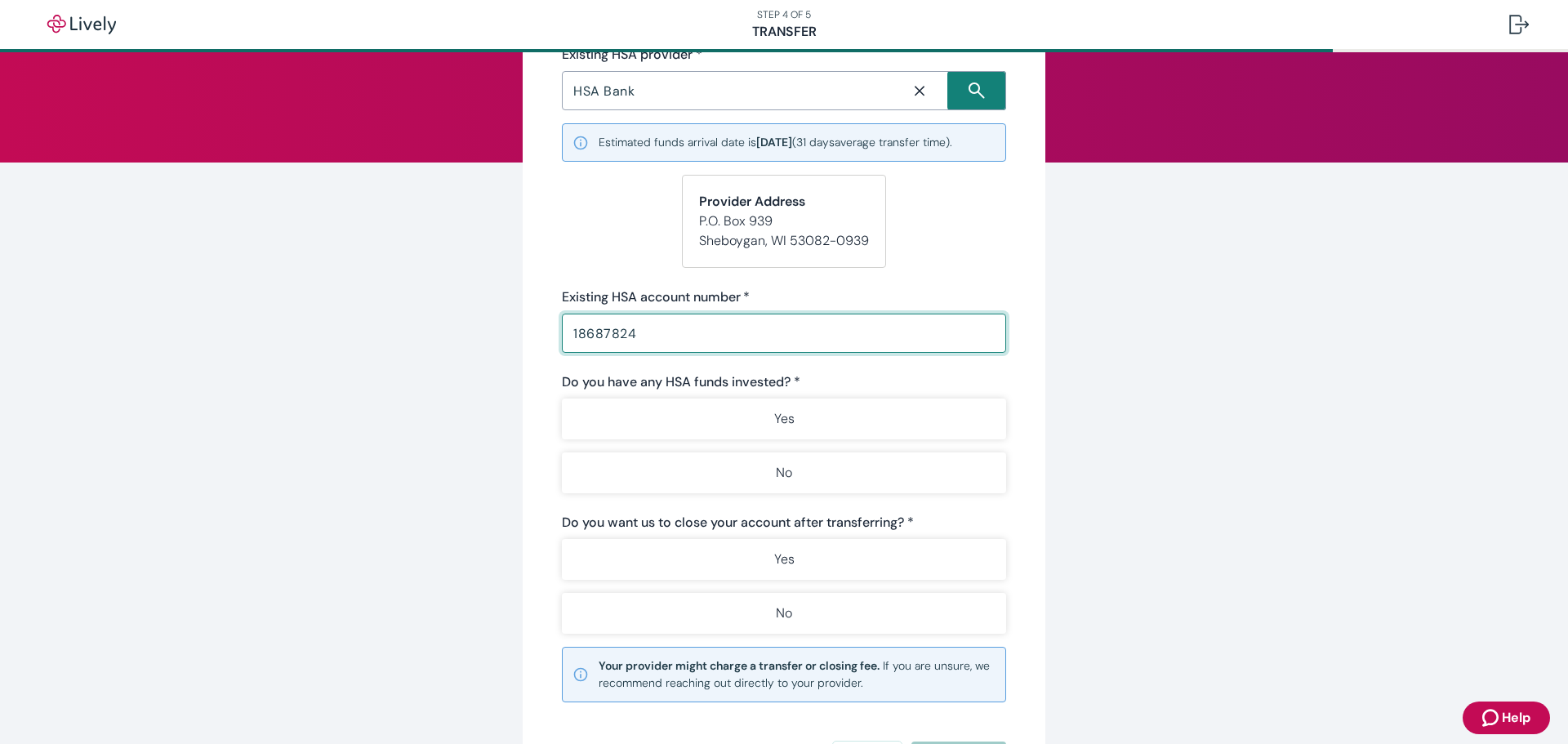
scroll to position [163, 0]
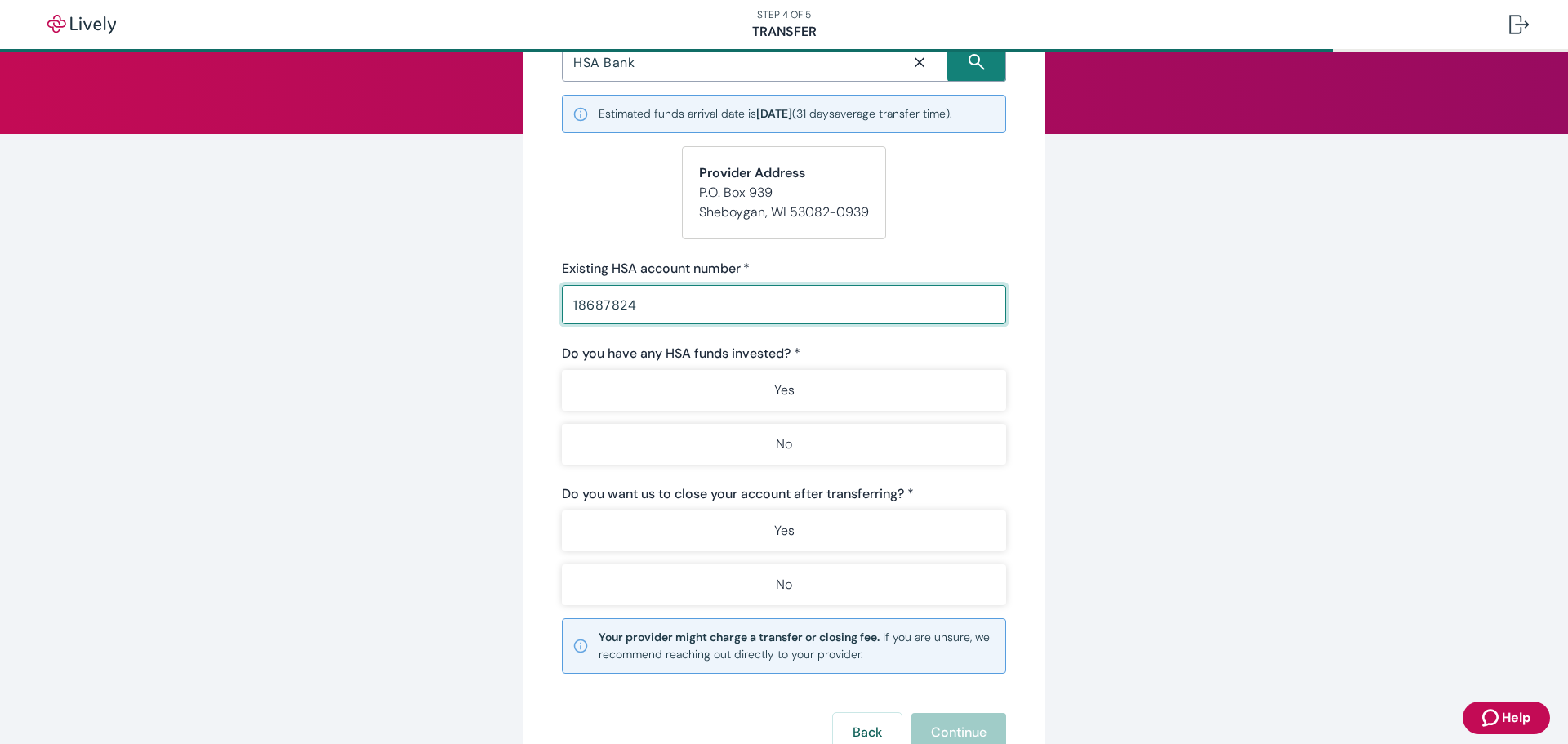
type input "18687824"
click at [580, 401] on button "Yes" at bounding box center [784, 390] width 445 height 41
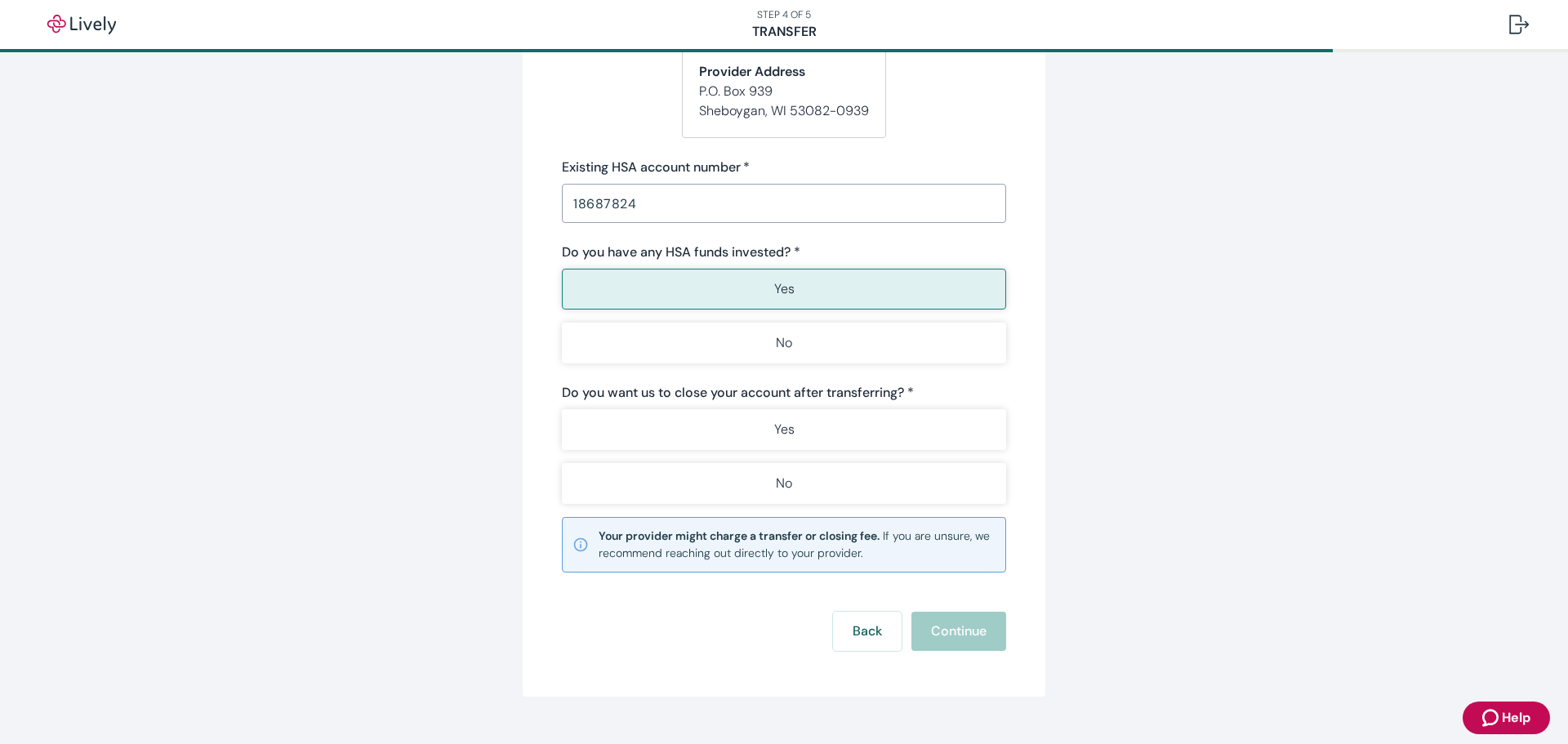
scroll to position [296, 0]
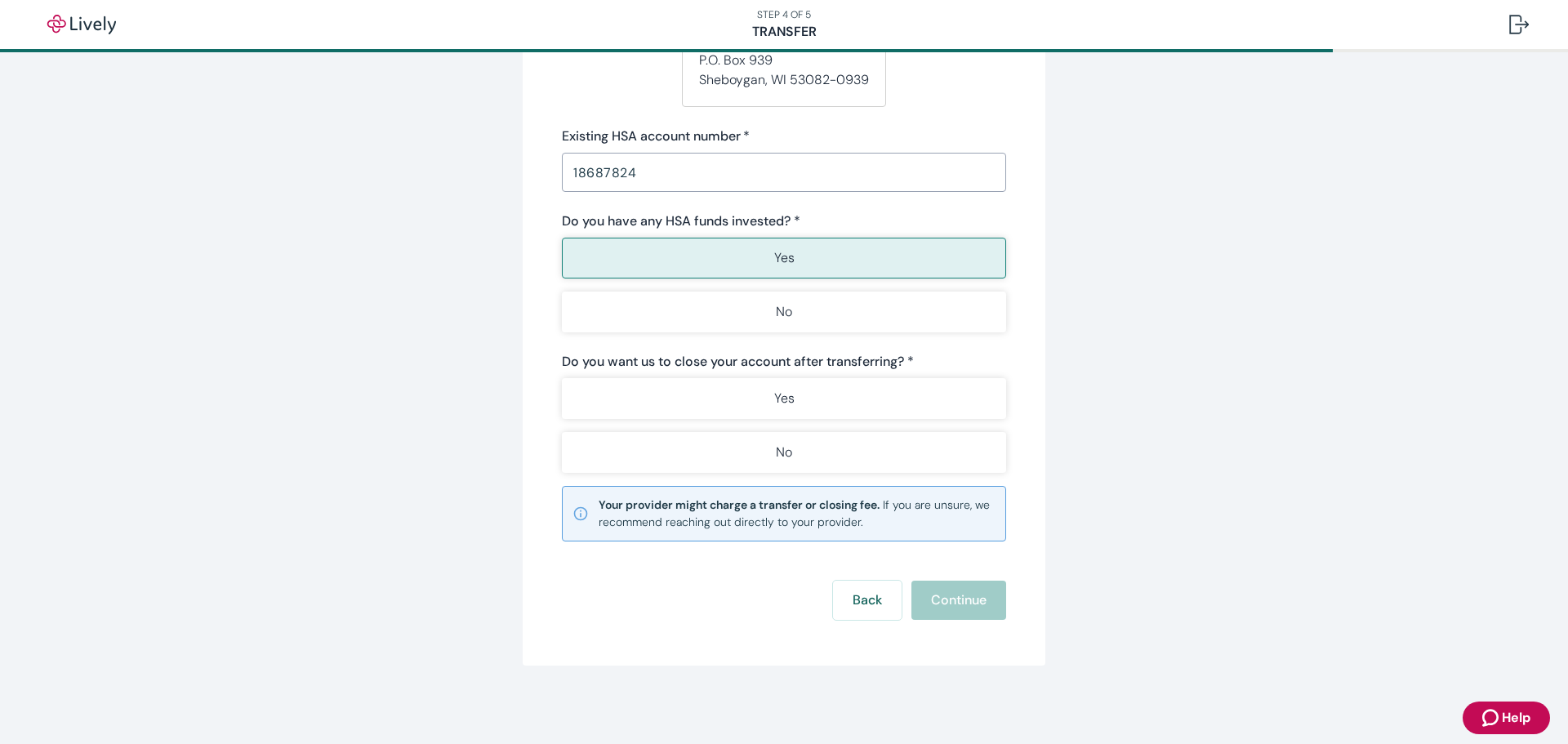
click at [595, 389] on button "Yes" at bounding box center [784, 398] width 445 height 41
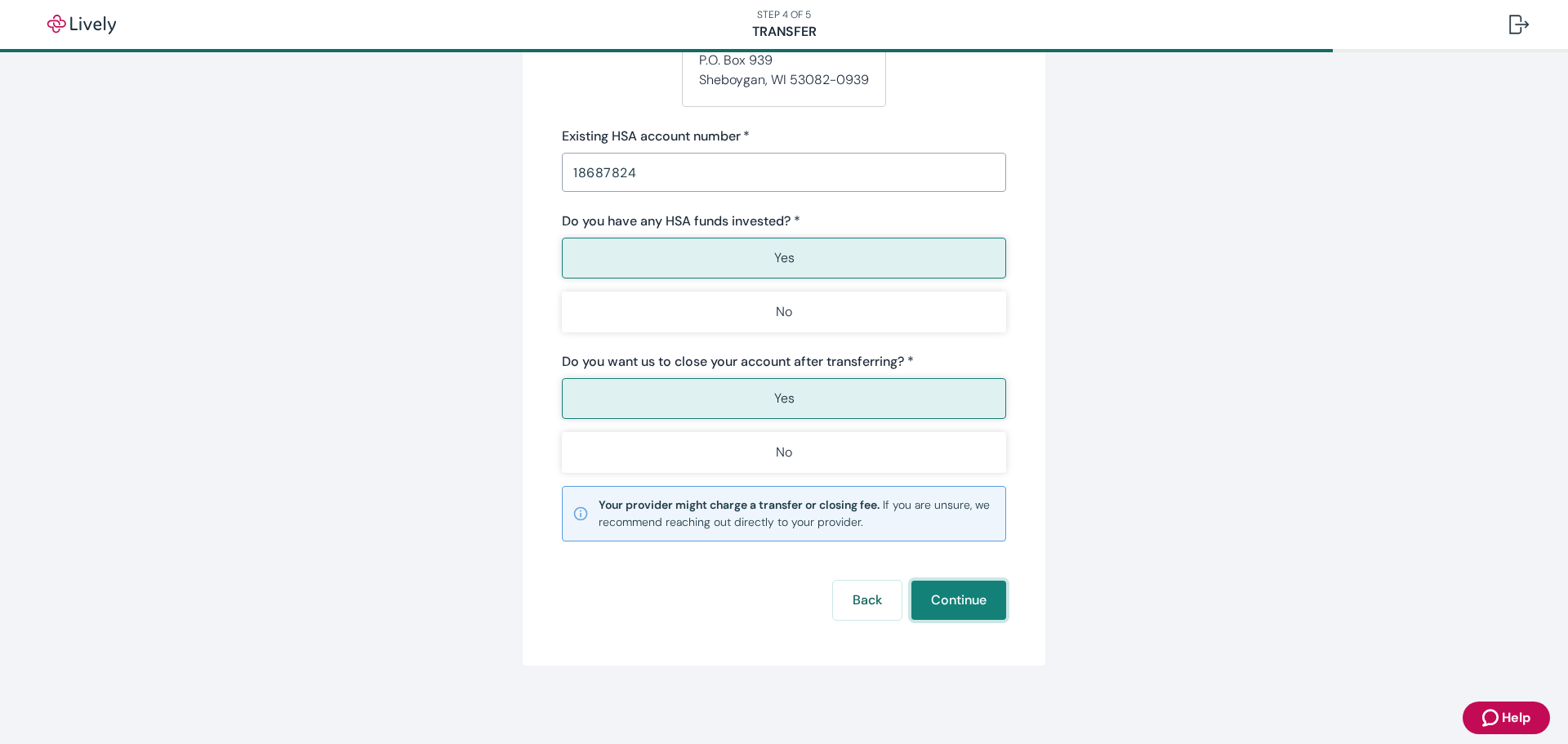
click at [968, 599] on button "Continue" at bounding box center [958, 600] width 94 height 40
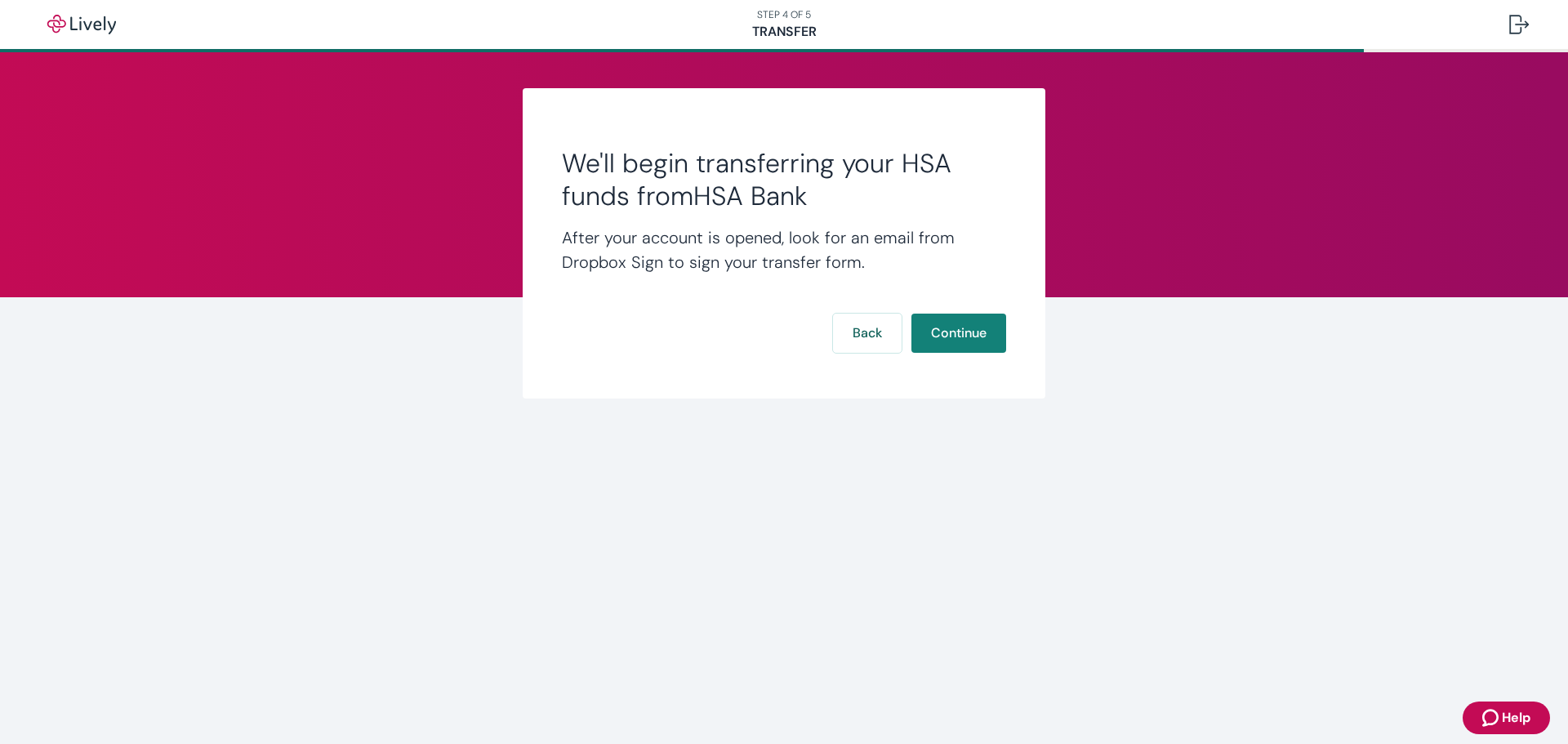
click at [982, 330] on button "Continue" at bounding box center [958, 333] width 94 height 40
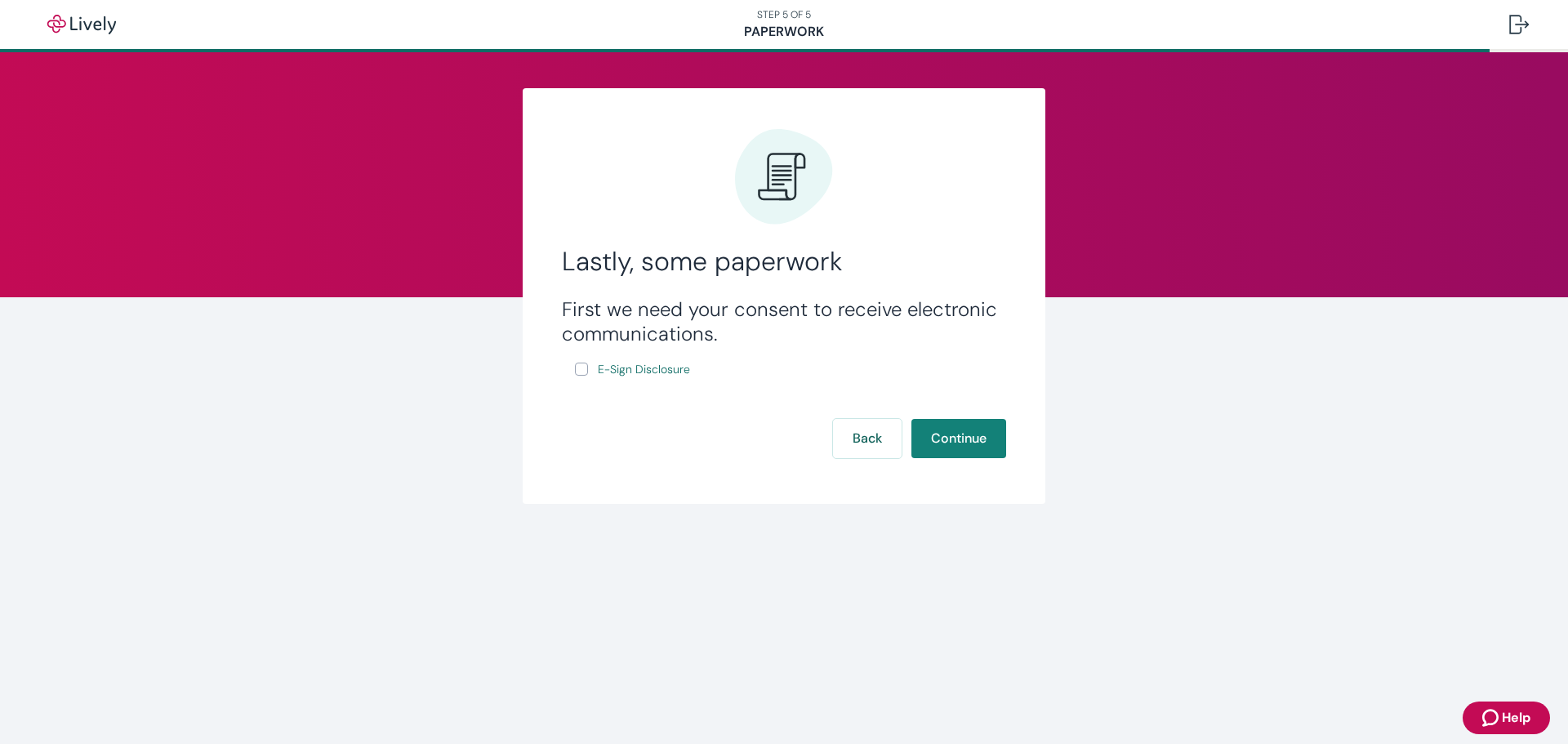
click at [583, 366] on input "E-Sign Disclosure" at bounding box center [582, 369] width 13 height 13
checkbox input "true"
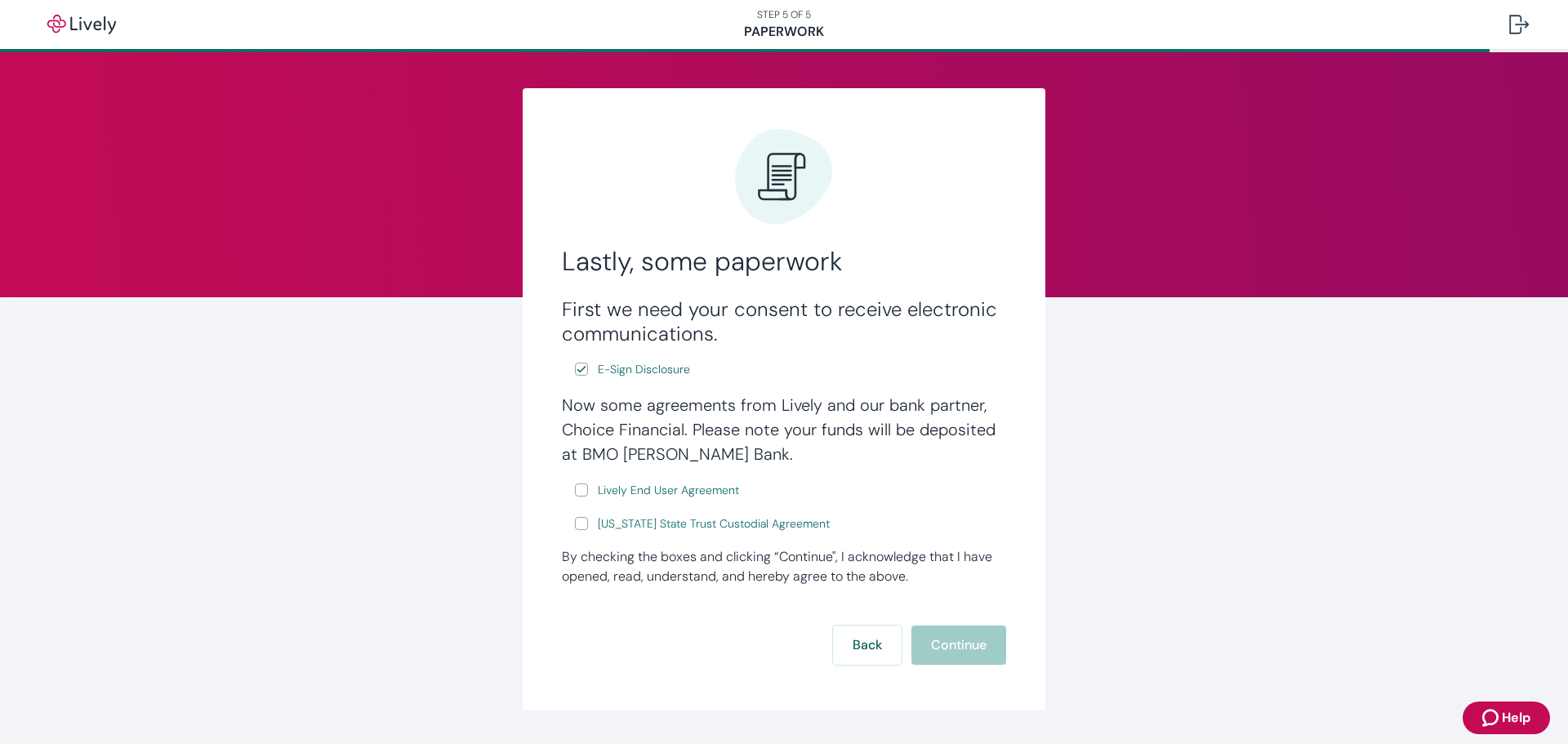
click at [581, 487] on input "Lively End User Agreement" at bounding box center [582, 490] width 13 height 13
checkbox input "true"
click at [580, 521] on input "Wyoming State Trust Custodial Agreement" at bounding box center [582, 524] width 13 height 13
checkbox input "true"
click at [700, 487] on span "Lively End User Agreement" at bounding box center [668, 490] width 142 height 17
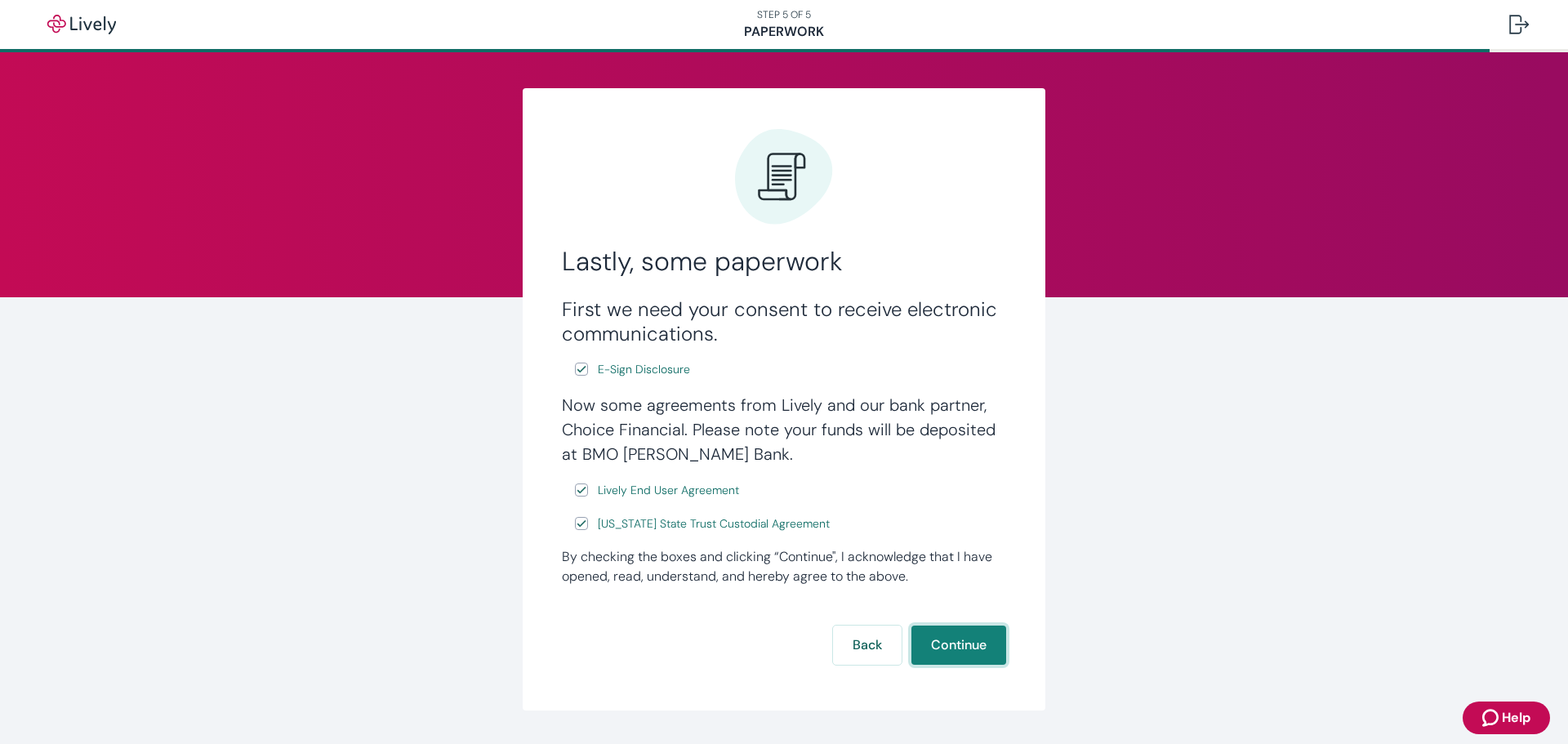
click at [958, 645] on button "Continue" at bounding box center [958, 646] width 94 height 40
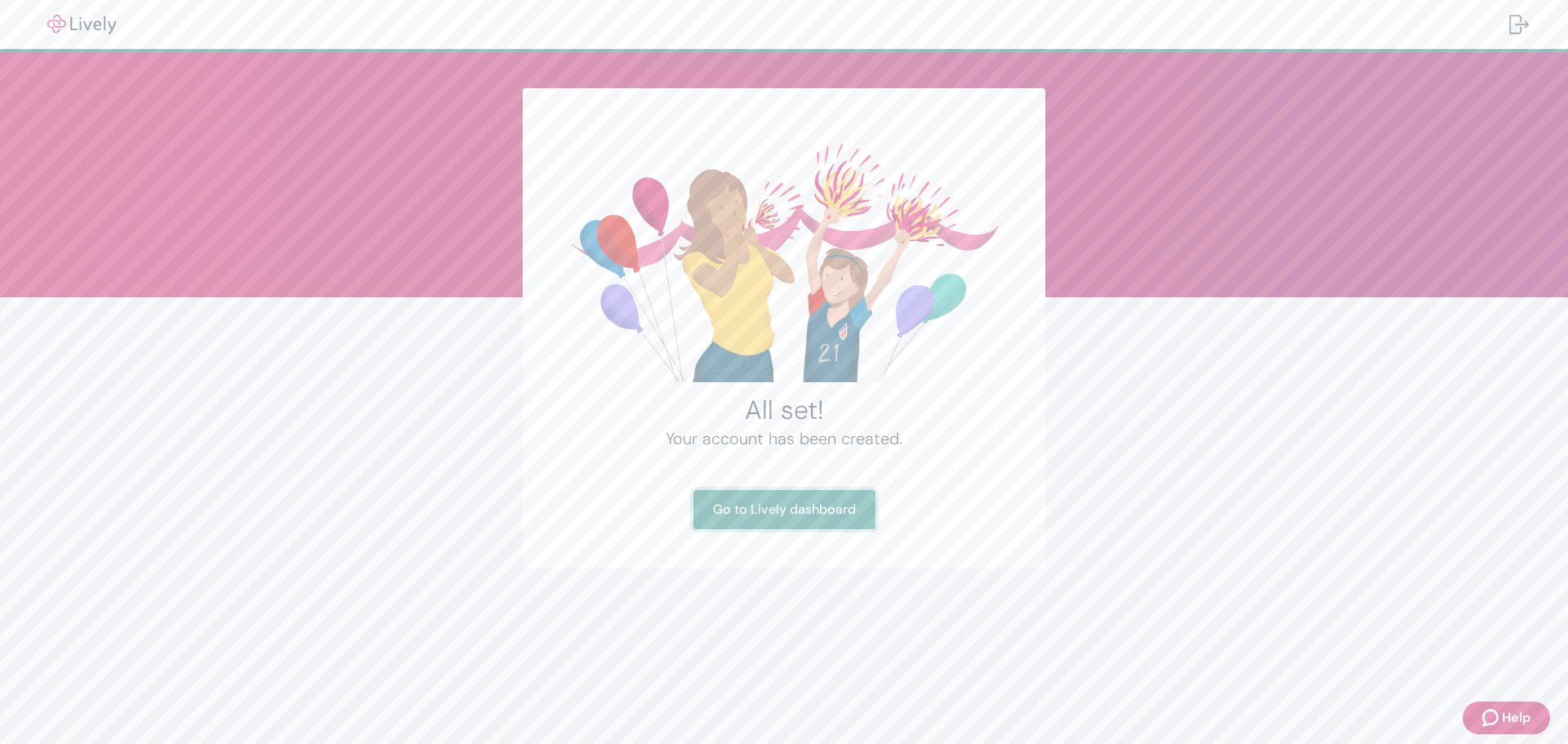
click at [831, 498] on link "Go to Lively dashboard" at bounding box center [784, 510] width 182 height 40
